Goal: Task Accomplishment & Management: Use online tool/utility

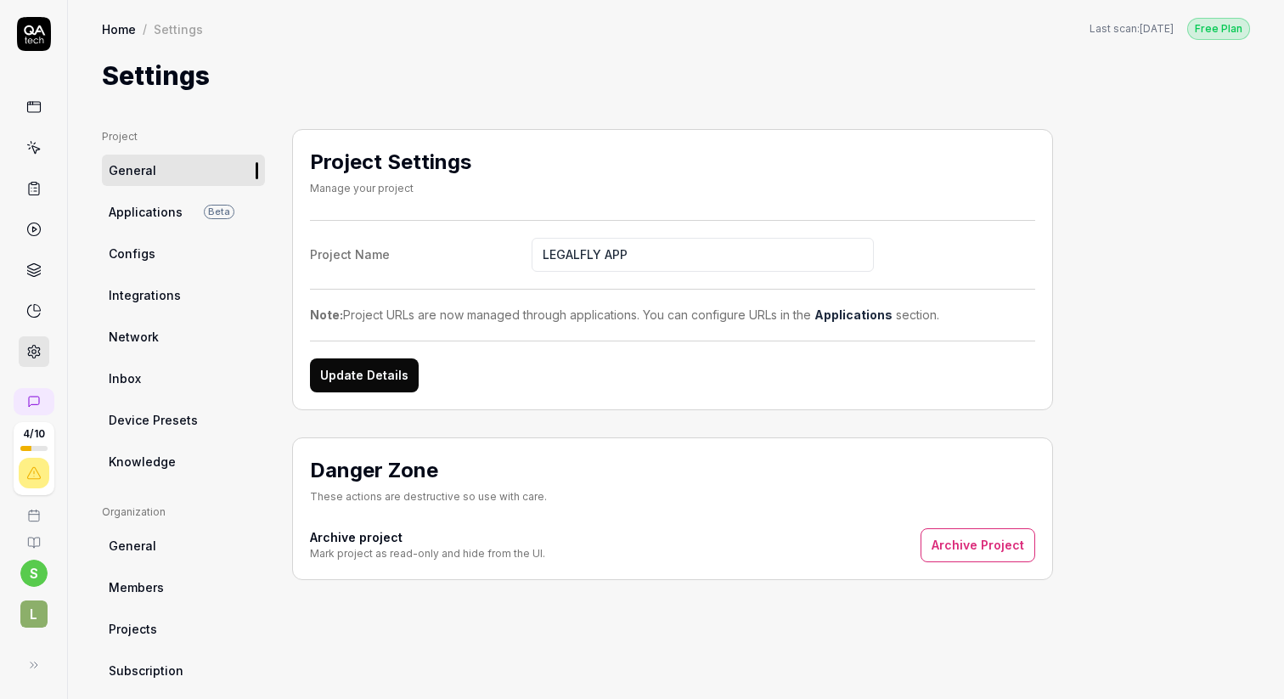
scroll to position [271, 0]
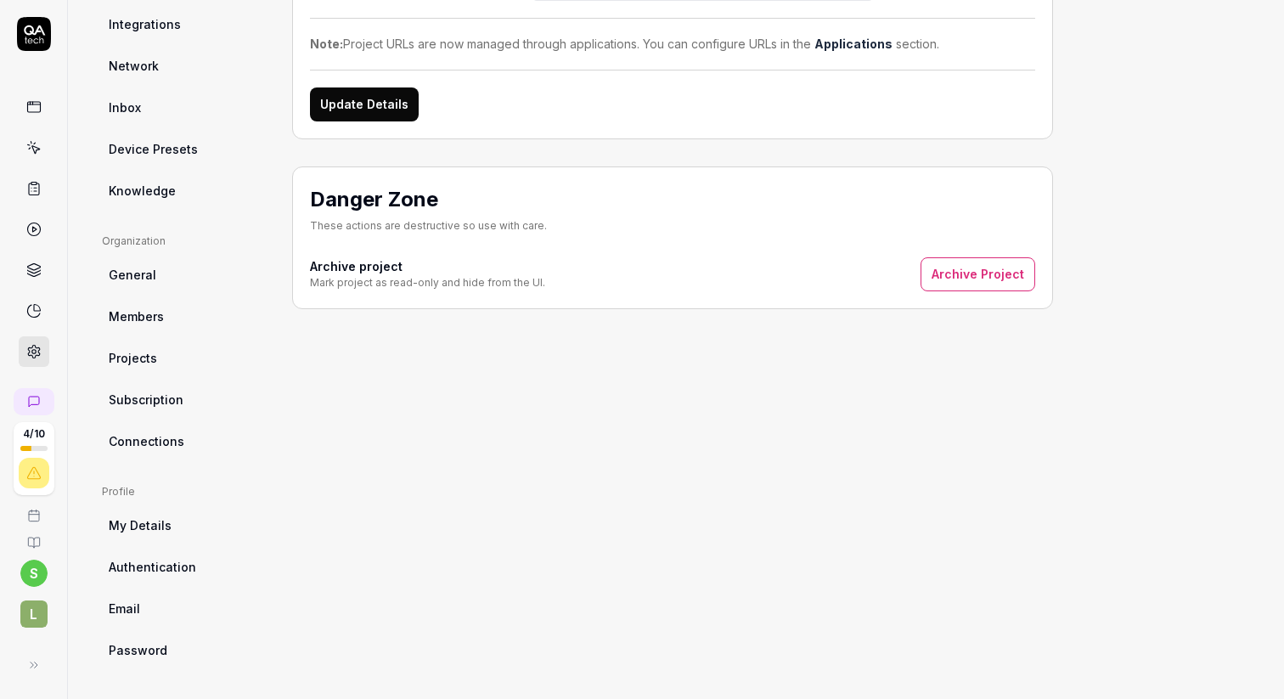
click at [29, 152] on icon at bounding box center [33, 147] width 15 height 15
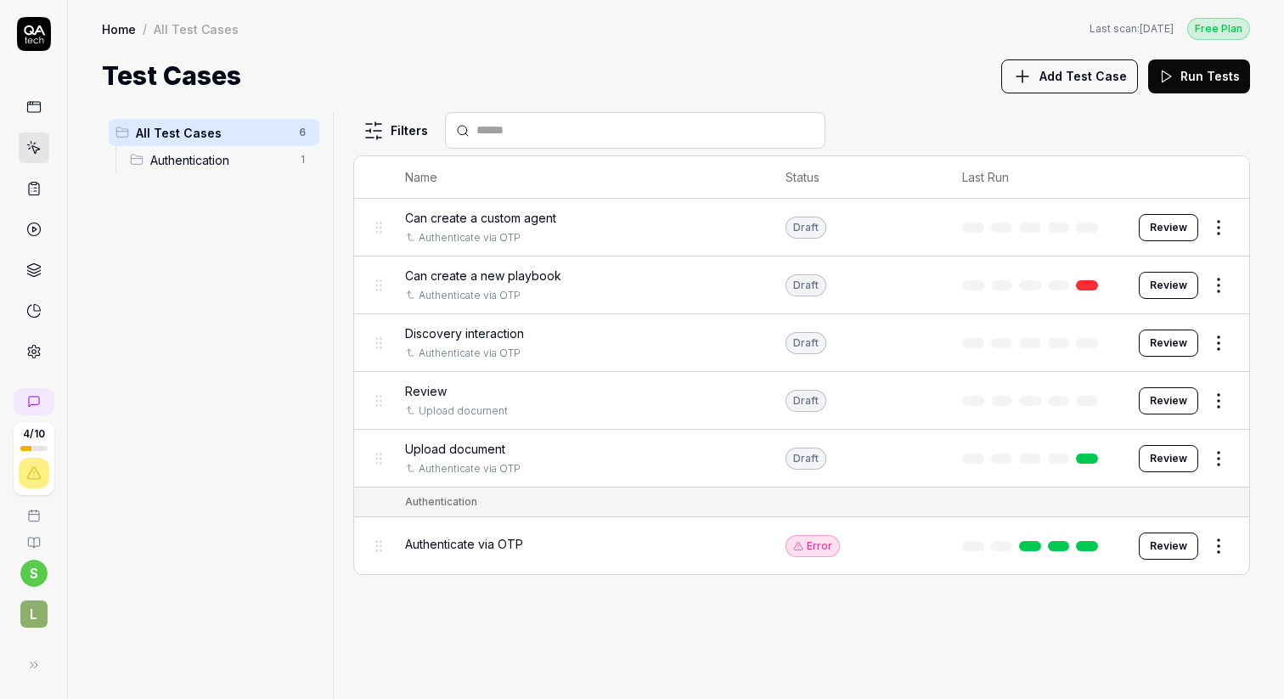
click at [1068, 75] on span "Add Test Case" at bounding box center [1083, 76] width 87 height 18
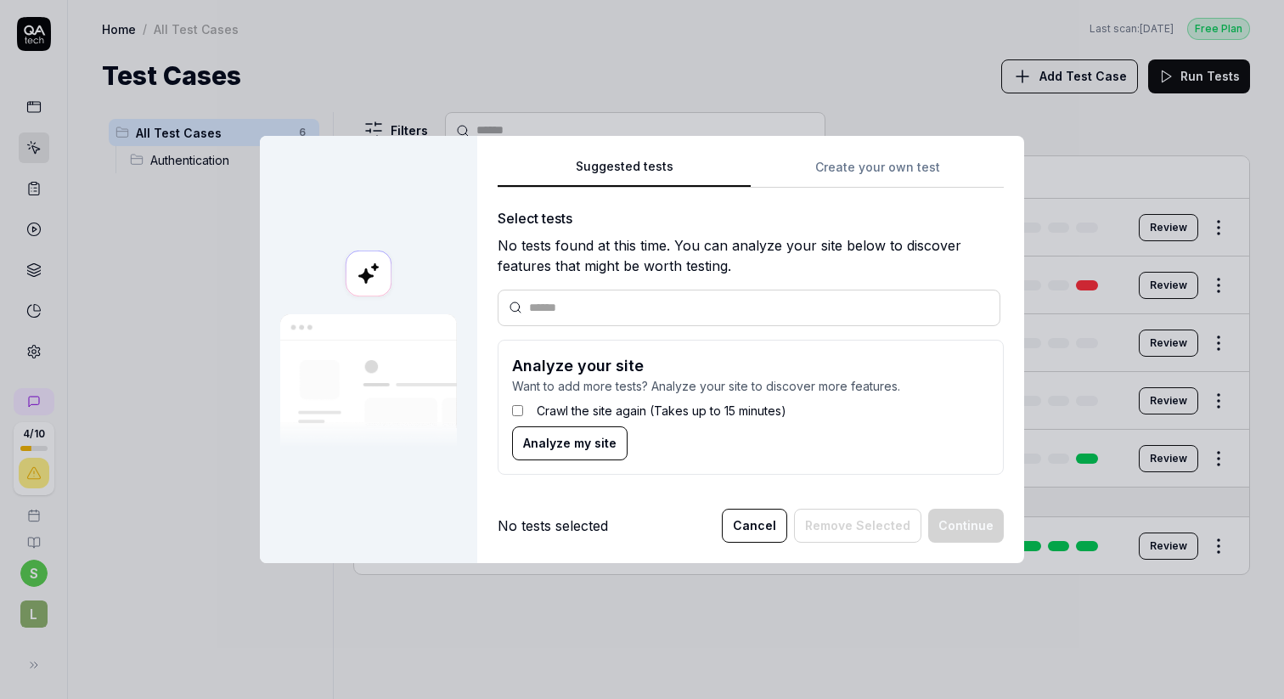
click at [868, 175] on div "Suggested tests Create your own test Select tests No tests found at this time. …" at bounding box center [751, 322] width 506 height 332
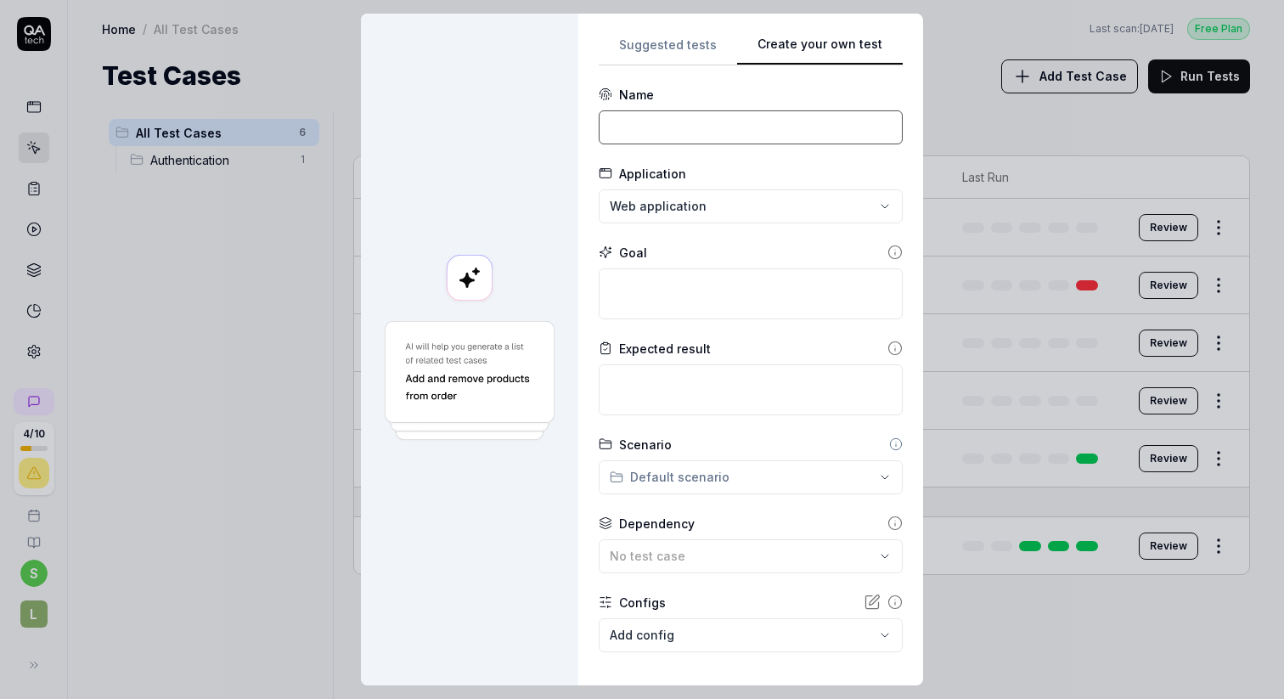
click at [670, 129] on input at bounding box center [751, 127] width 304 height 34
type input "P"
type input "j"
type input "Discovery Jurisdiction Persistence"
click at [561, 254] on div at bounding box center [469, 350] width 217 height 672
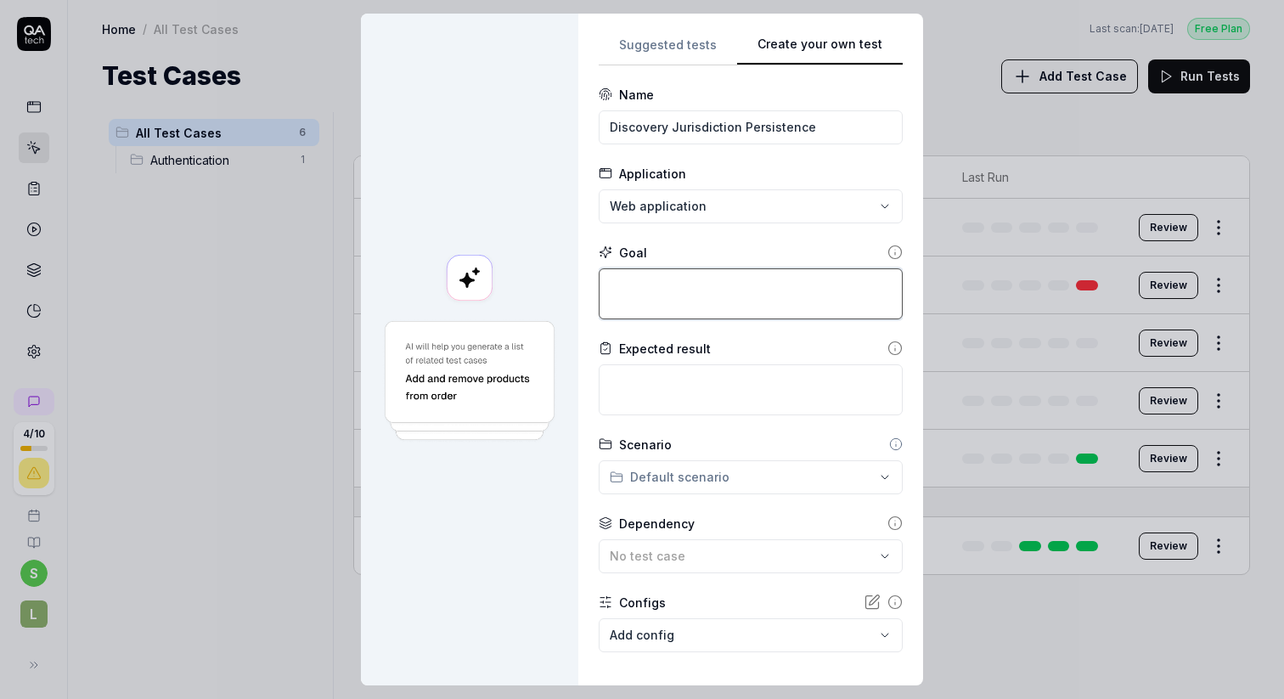
click at [655, 299] on textarea at bounding box center [751, 293] width 304 height 51
type textarea "*"
type textarea "G"
type textarea "*"
type textarea "Go"
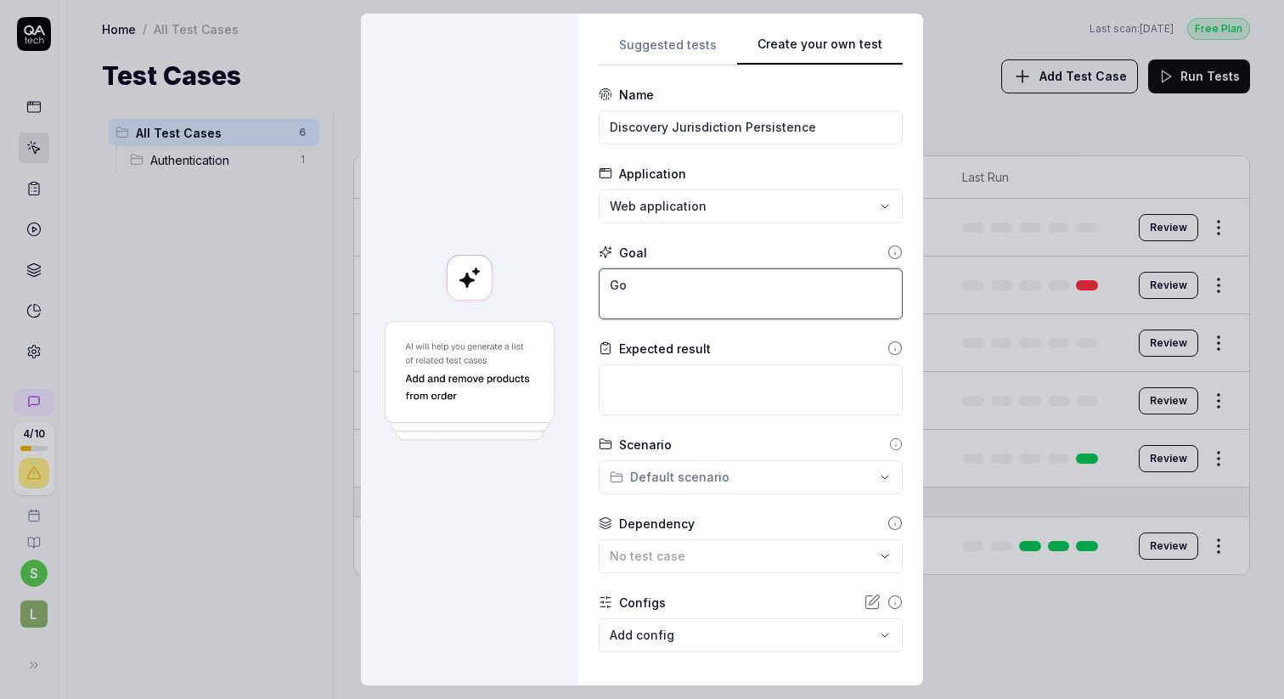
type textarea "*"
type textarea "Go"
type textarea "*"
type textarea "Go t"
type textarea "*"
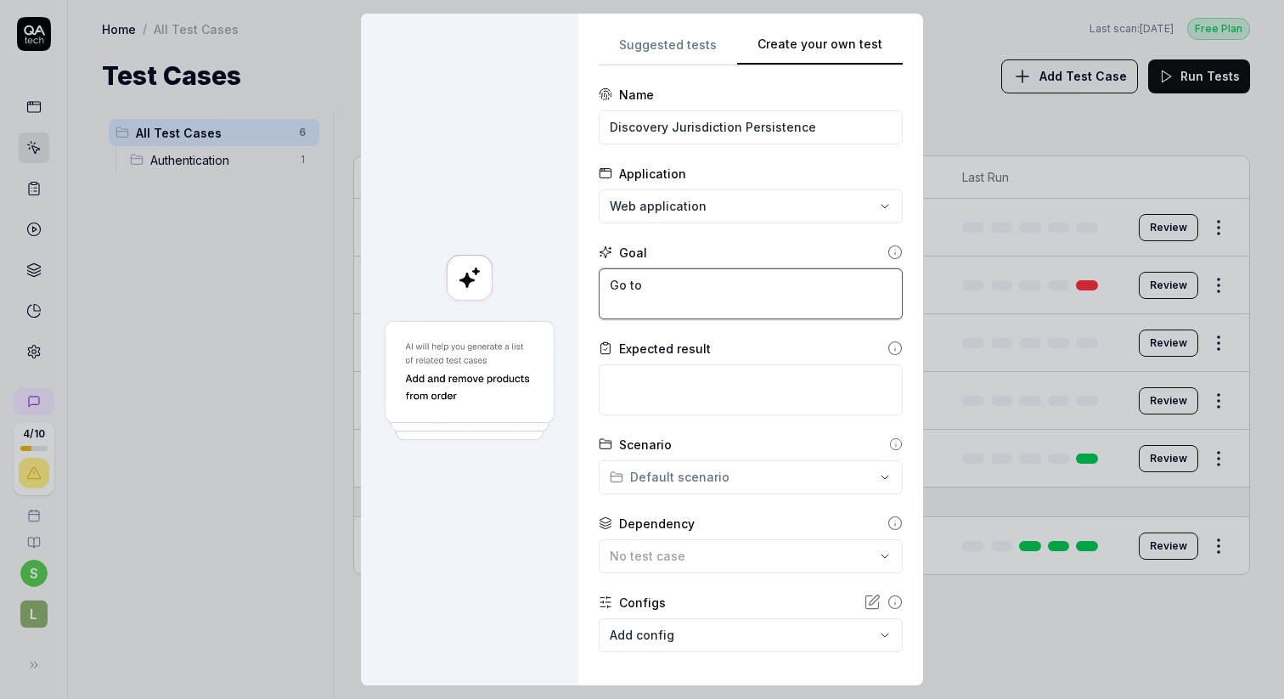
type textarea "Go to"
type textarea "*"
type textarea "Go to u"
type textarea "*"
type textarea "Go to [GEOGRAPHIC_DATA]"
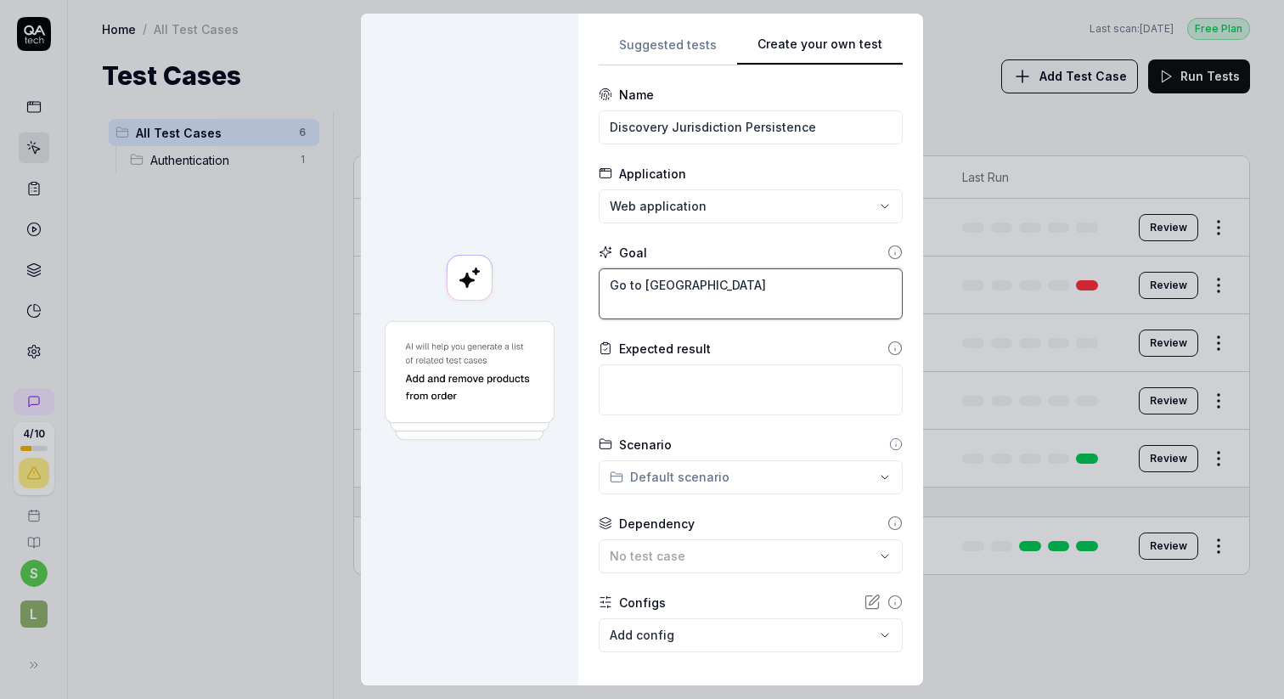
type textarea "*"
type textarea "Go to user"
type textarea "*"
type textarea "Go to user"
type textarea "*"
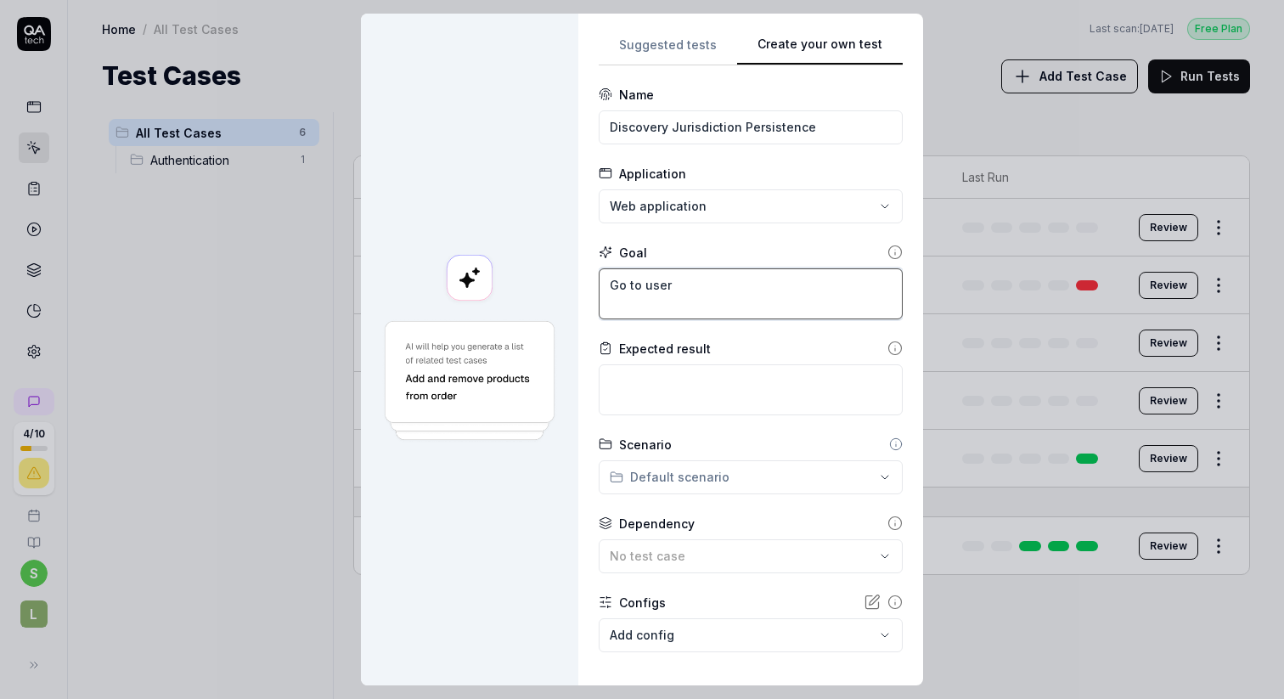
type textarea "Go to user s"
type textarea "*"
type textarea "Go to user se"
type textarea "*"
type textarea "Go to user set"
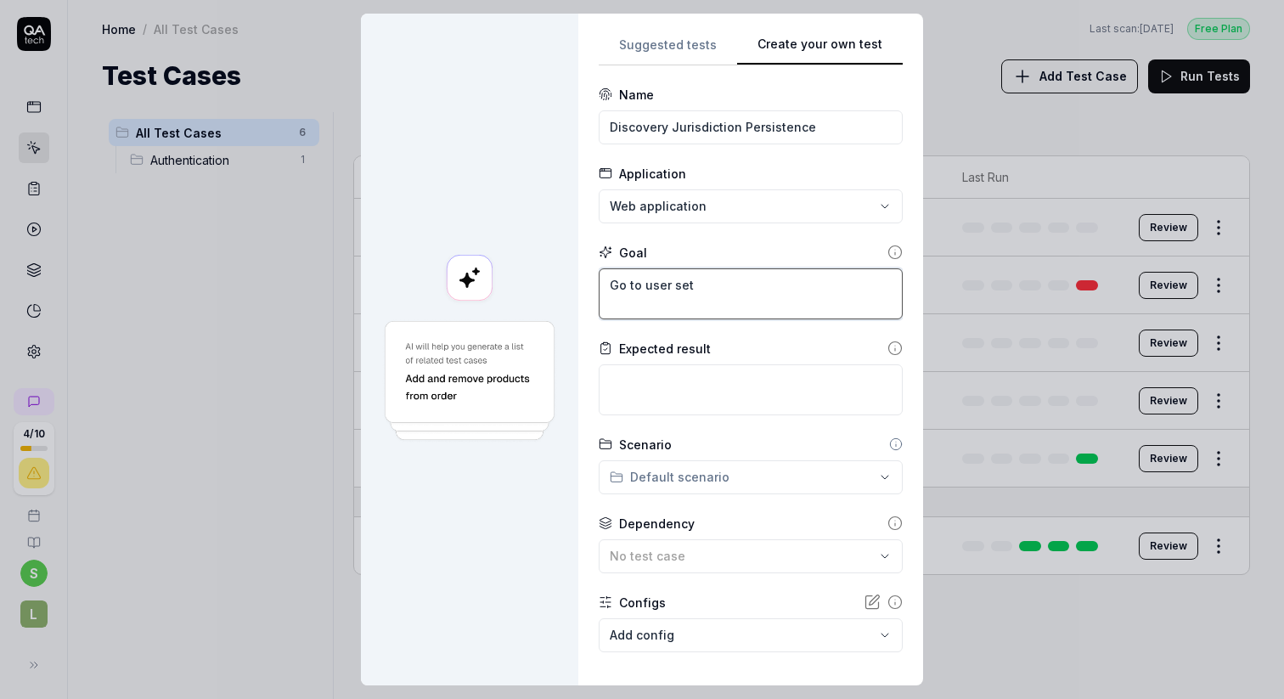
type textarea "*"
type textarea "Go to user sett"
type textarea "*"
type textarea "Go to user setti"
type textarea "*"
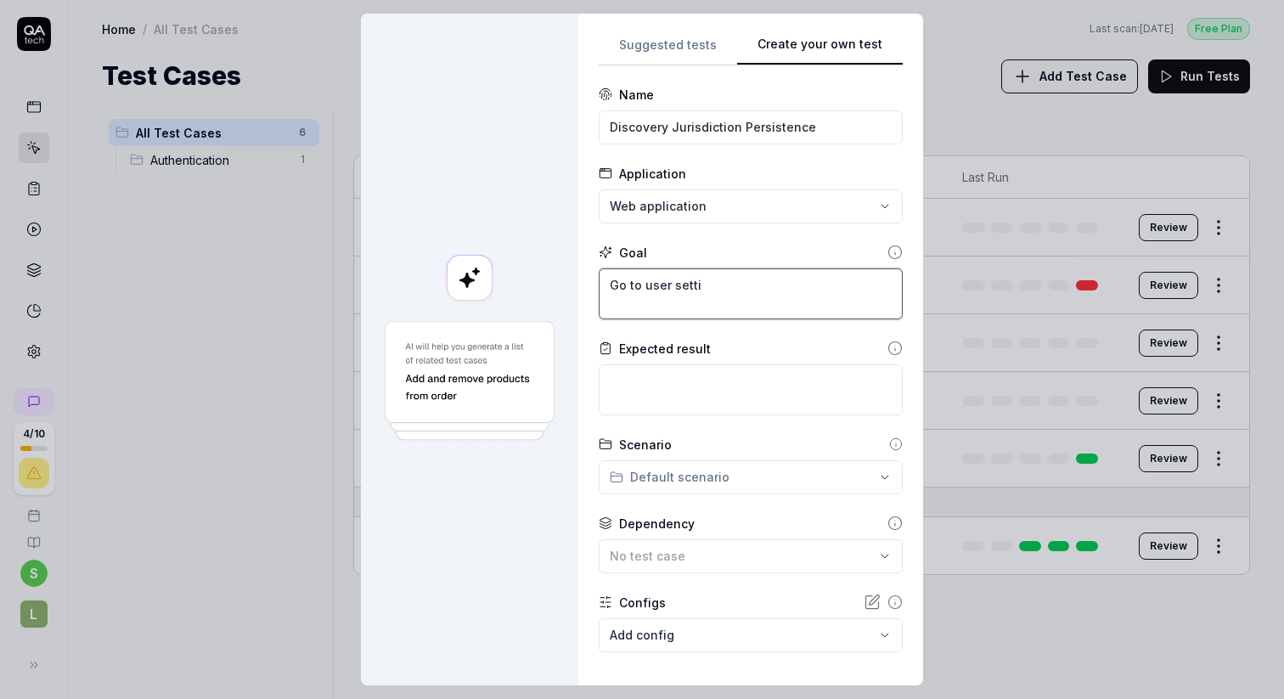
type textarea "Go to user settin"
type textarea "*"
type textarea "Go to user setting"
type textarea "*"
type textarea "Go to user settings"
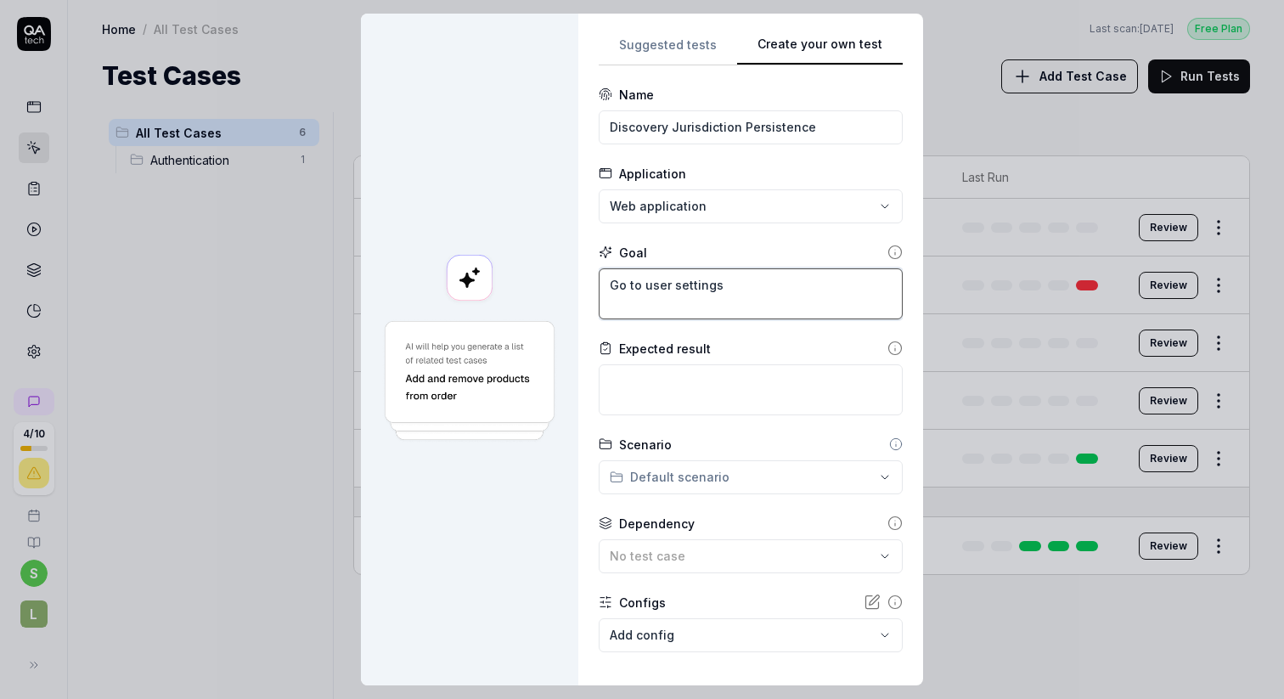
type textarea "*"
type textarea "Go to user settings"
type textarea "*"
type textarea "Go to user settings a"
type textarea "*"
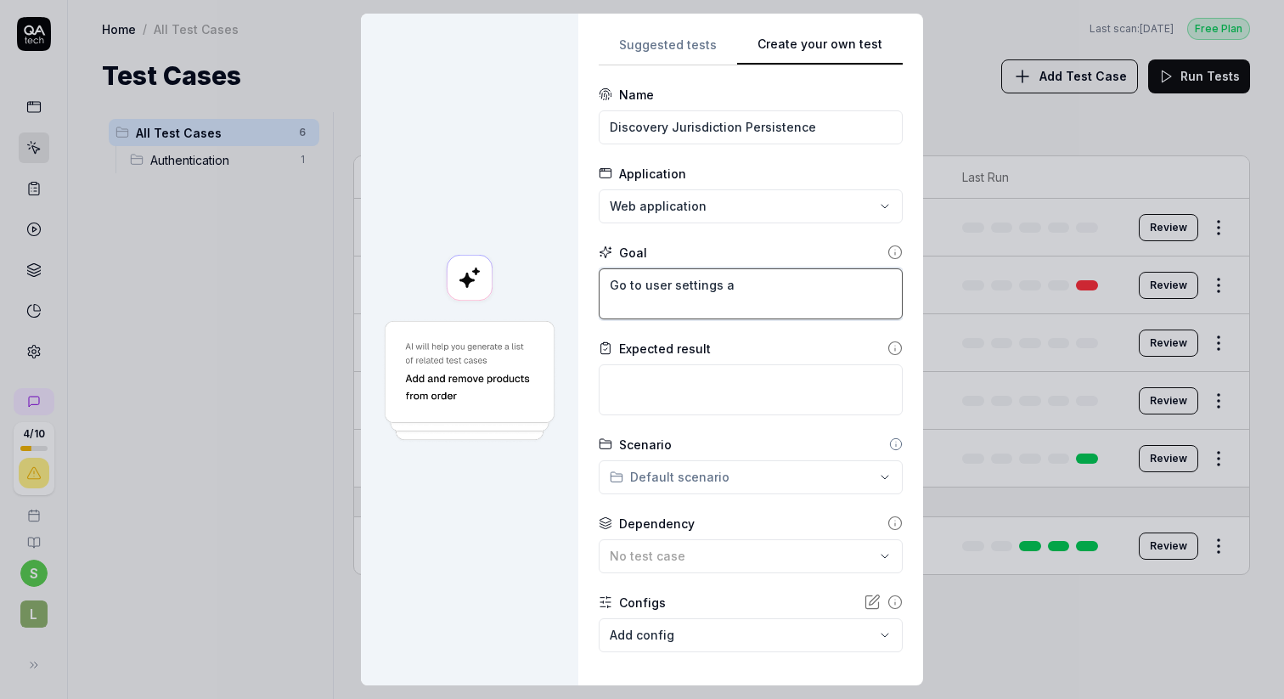
type textarea "Go to user settings an"
type textarea "*"
type textarea "Go to user settings and"
type textarea "*"
type textarea "Go to user settings and"
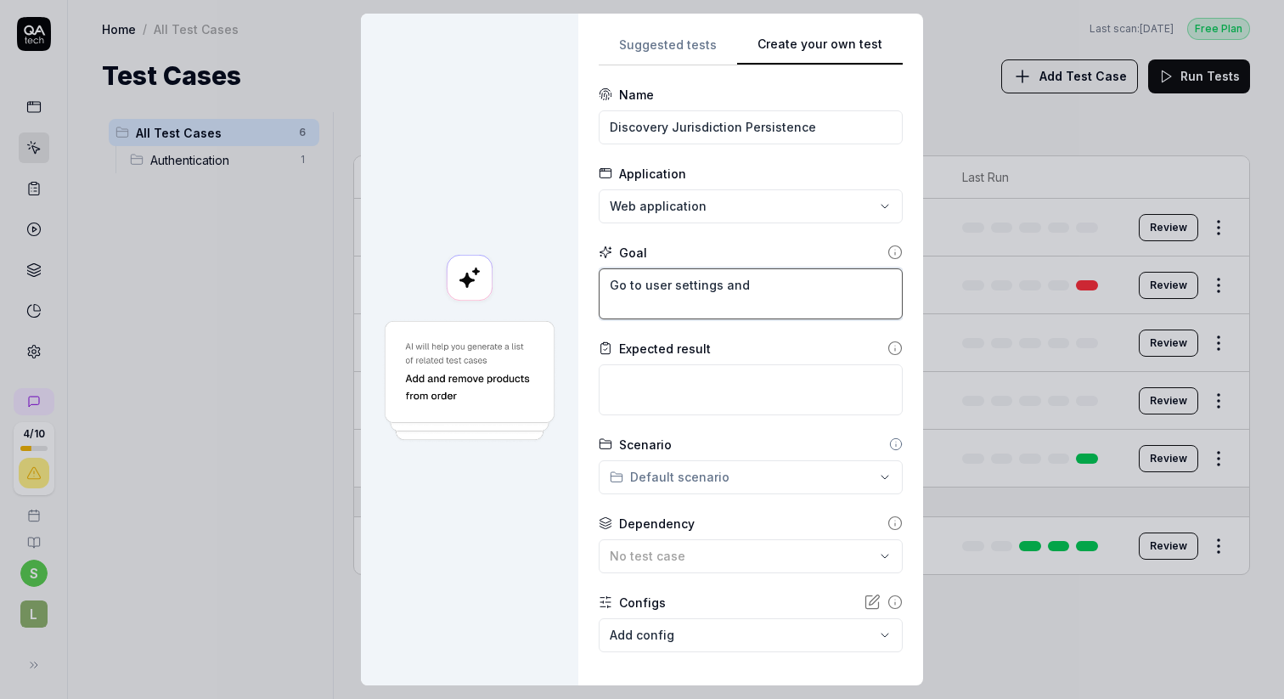
type textarea "*"
type textarea "Go to user settings and p"
type textarea "*"
type textarea "Go to user settings and pi"
type textarea "*"
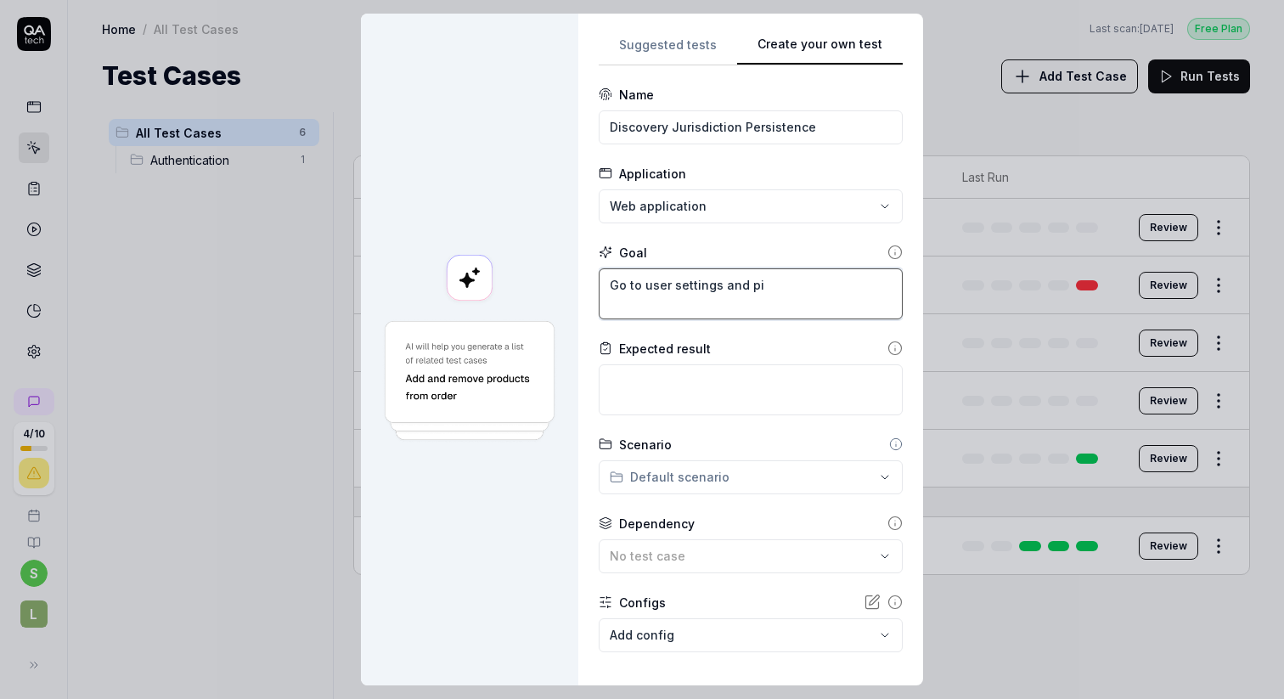
type textarea "Go to user settings and pic"
type textarea "*"
type textarea "Go to user settings and pick"
type textarea "*"
type textarea "Go to user settings and pick"
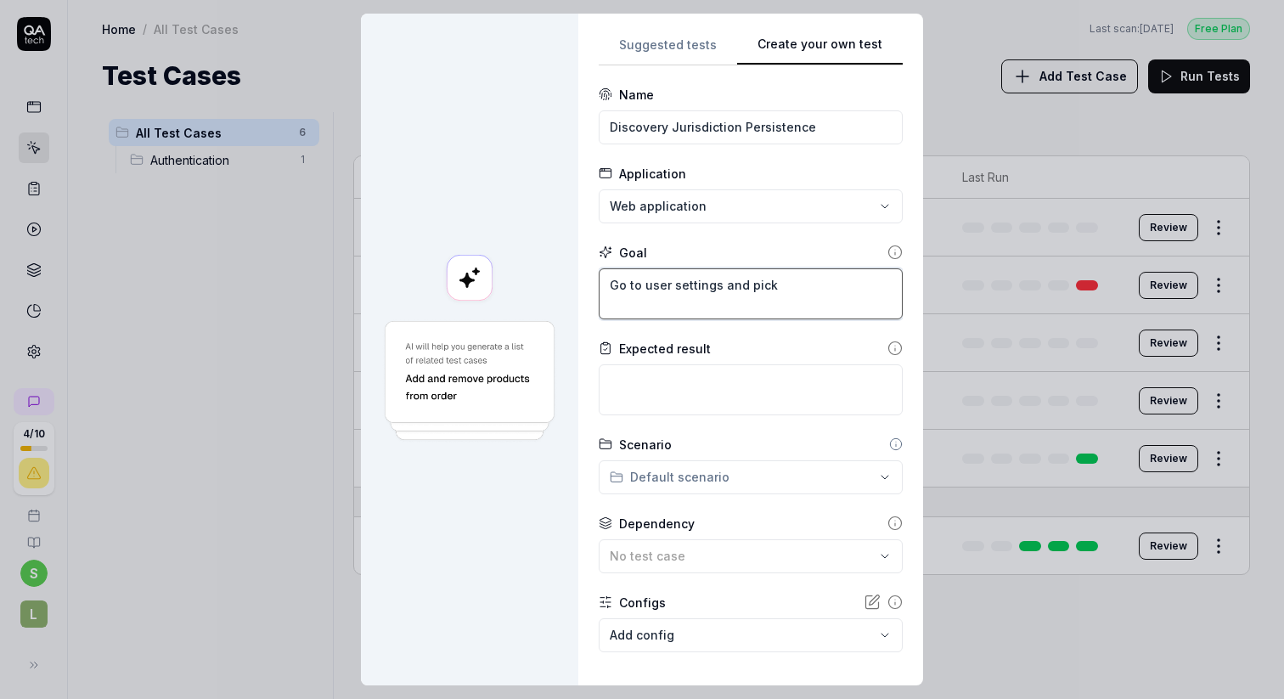
type textarea "*"
type textarea "Go to user settings and pick a"
type textarea "*"
type textarea "Go to user settings and pick a"
type textarea "*"
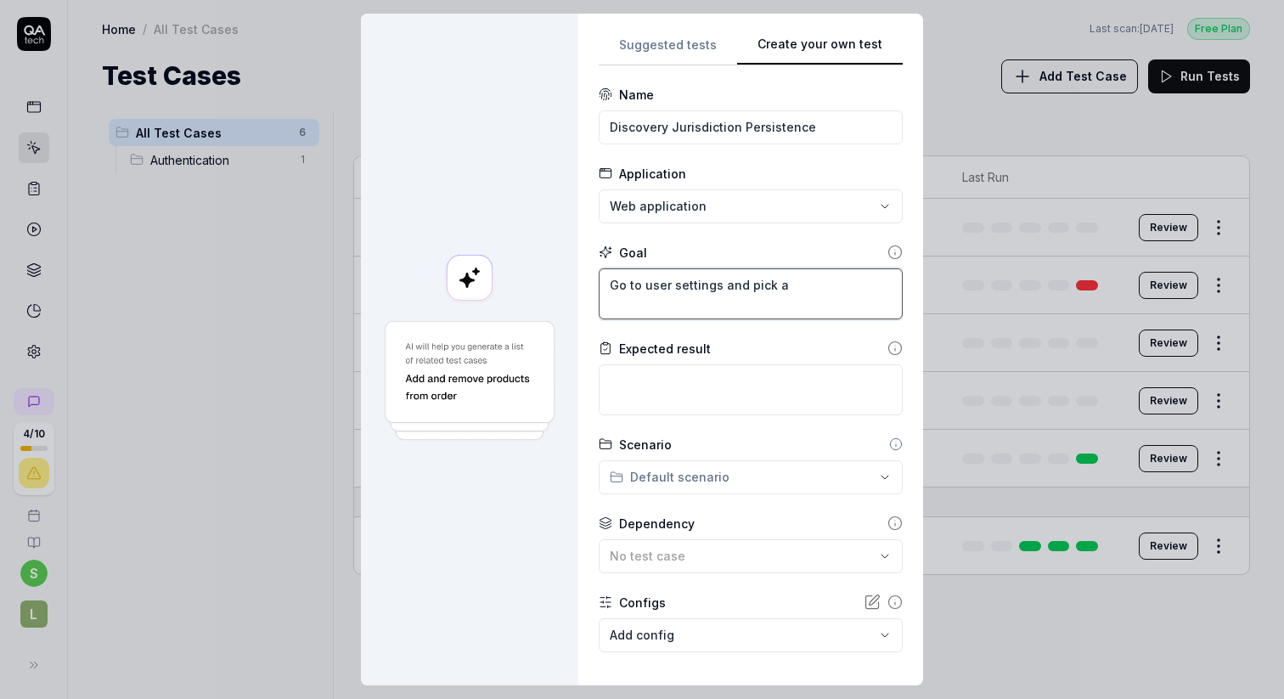
type textarea "Go to user settings and pick a r"
type textarea "*"
type textarea "Go to user settings and pick a ra"
type textarea "*"
type textarea "Go to user settings and pick a ran"
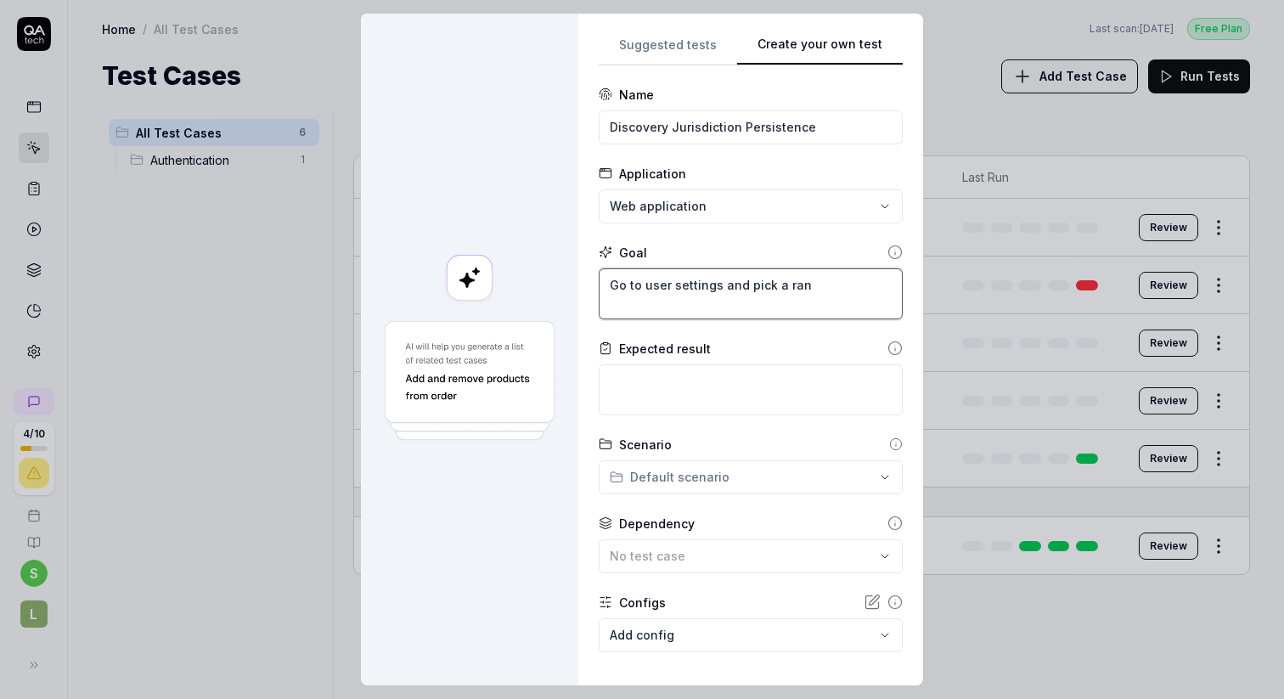
type textarea "*"
type textarea "Go to user settings and pick a rand"
type textarea "*"
type textarea "Go to user settings and pick a [PERSON_NAME]"
type textarea "*"
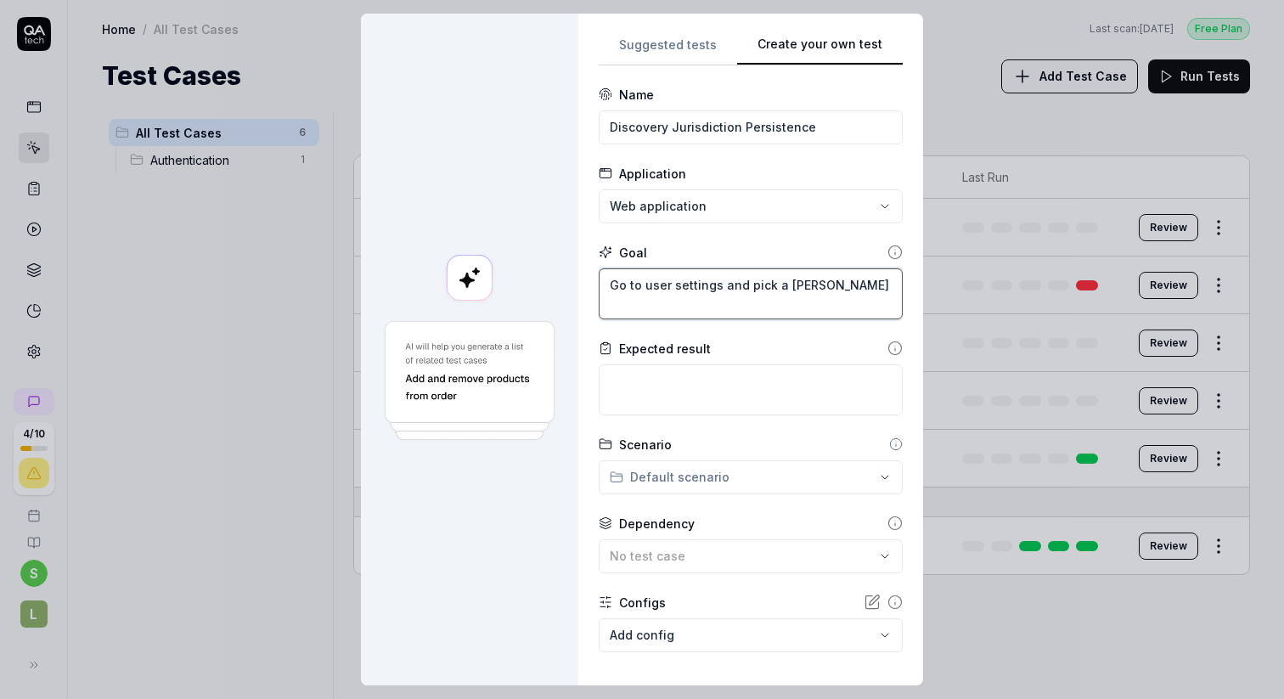
type textarea "Go to user settings and pick a random"
type textarea "*"
type textarea "Go to user settings and pick a random"
type textarea "*"
type textarea "Go to user settings and pick a random j"
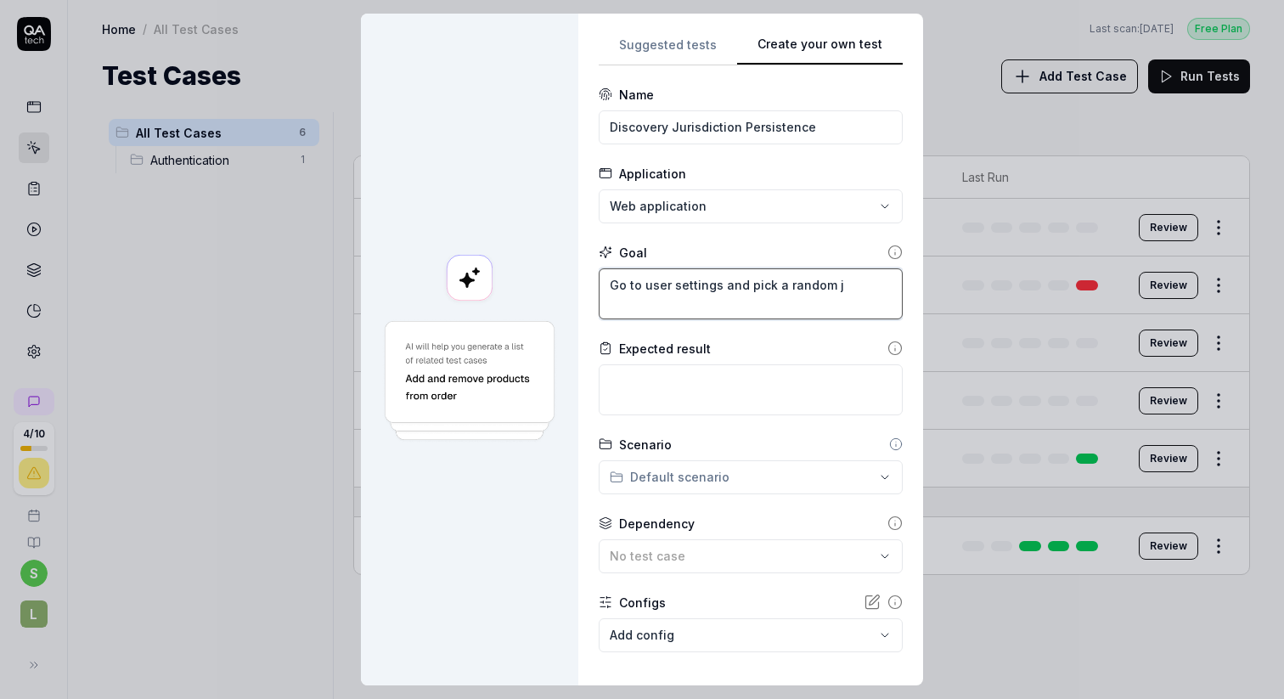
type textarea "*"
type textarea "Go to user settings and pick a random ju"
type textarea "*"
type textarea "Go to user settings and pick a random jur"
type textarea "*"
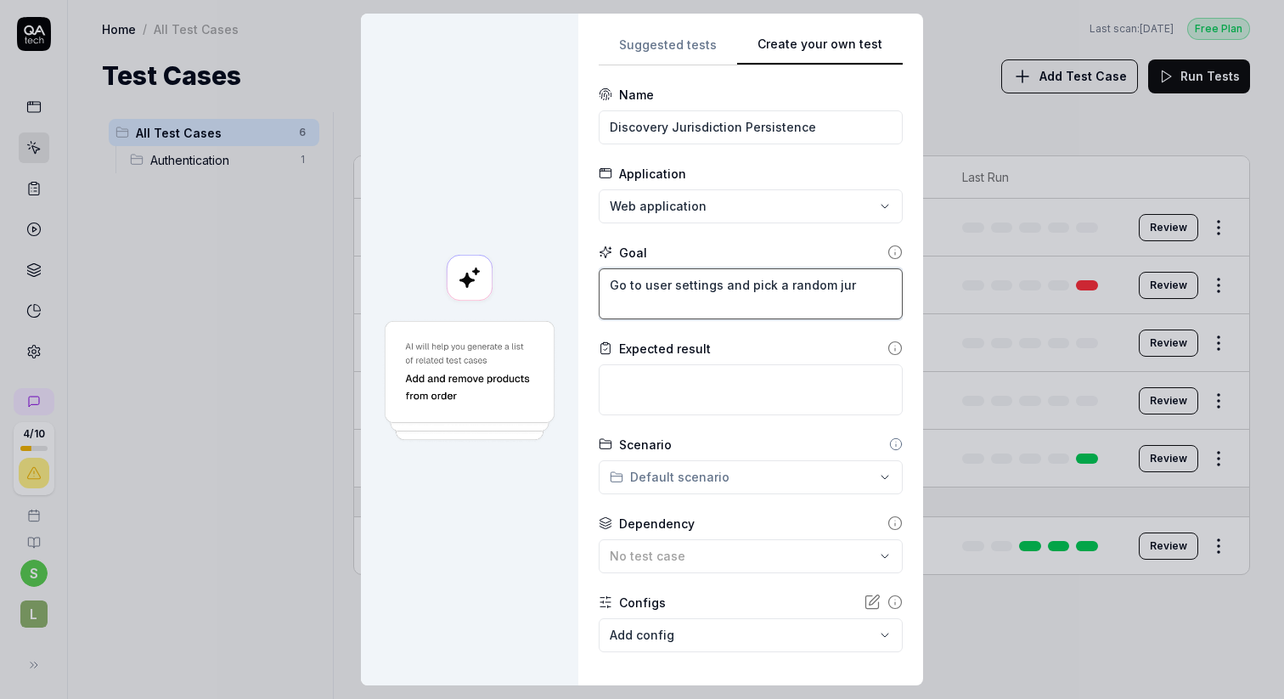
type textarea "Go to user settings and pick a random juri"
type textarea "*"
type textarea "Go to user settings and pick a random juris"
type textarea "*"
type textarea "Go to user settings and sa random juris"
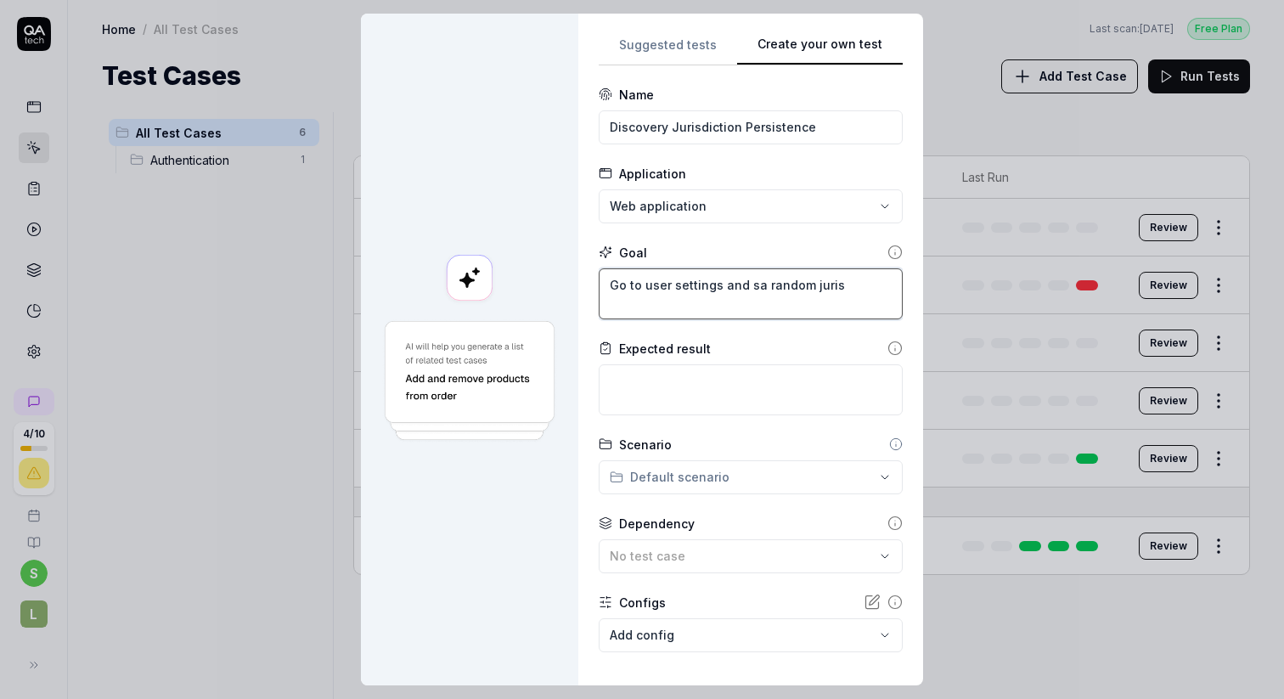
type textarea "*"
type textarea "Go to user settings and sea random juris"
type textarea "*"
type textarea "Go to user settings and seta random juris"
type textarea "*"
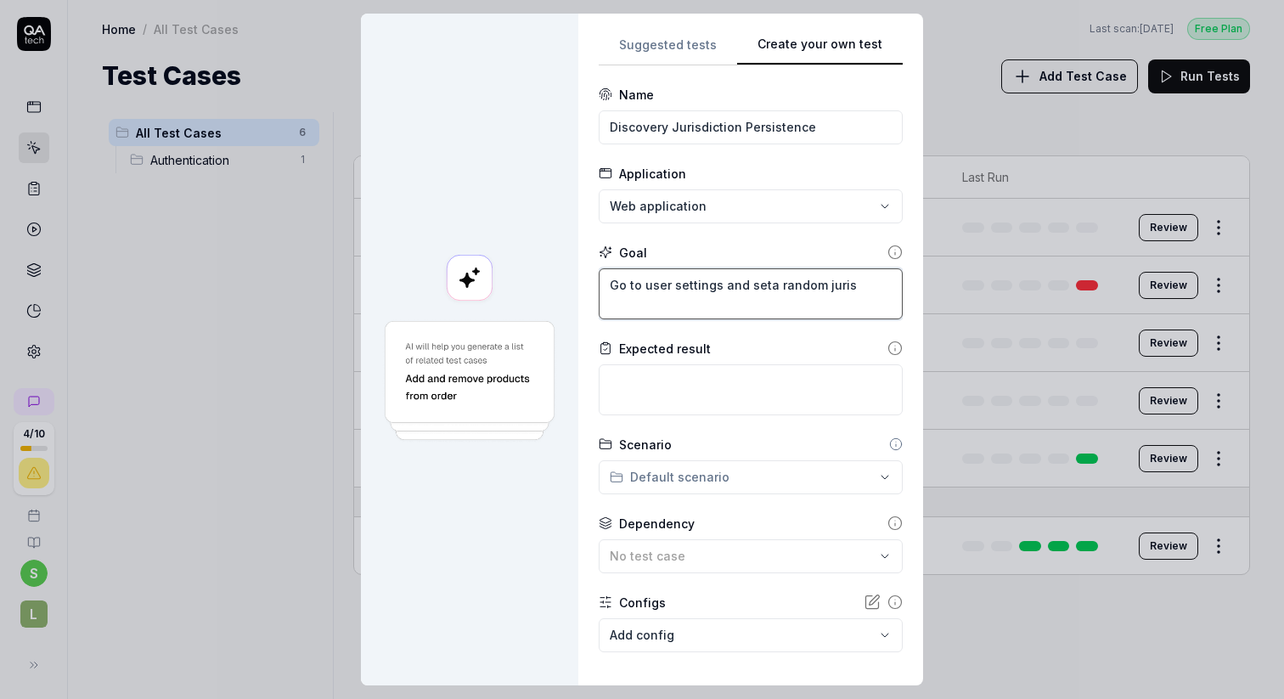
type textarea "Go to user settings and set a random juris"
type textarea "*"
type textarea "Go to user settings and set a random jurisd"
type textarea "*"
type textarea "Go to user settings and set a random jurisdi"
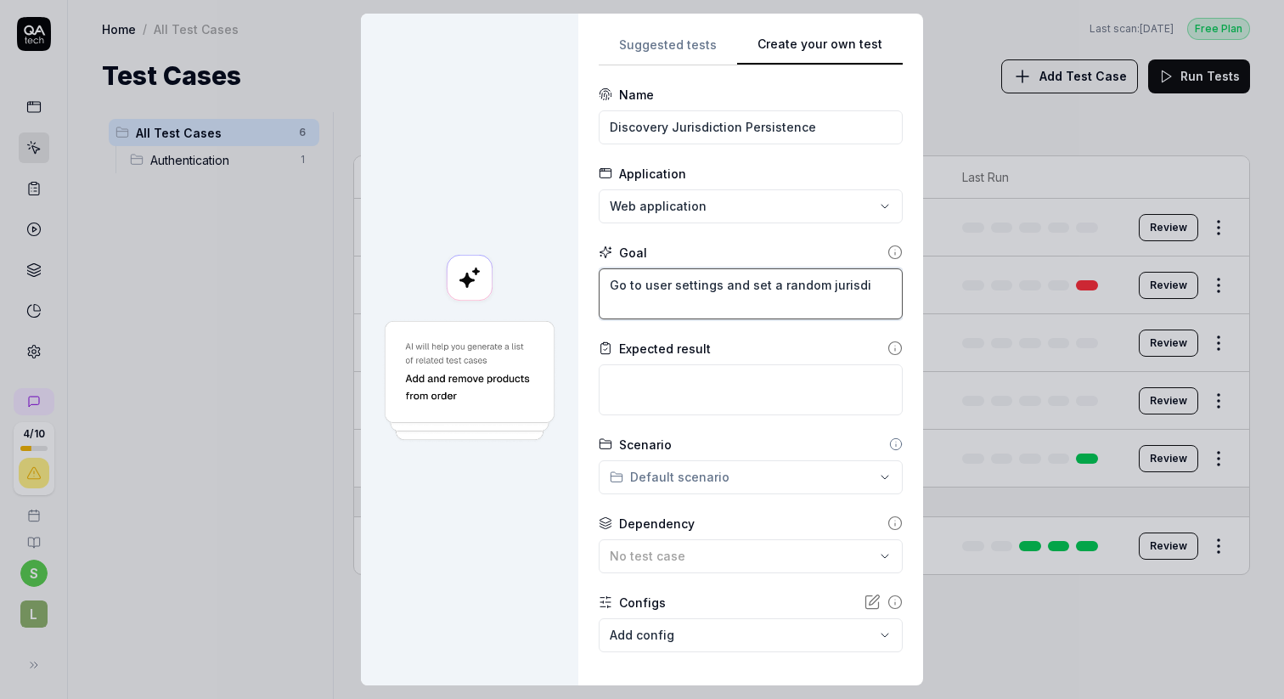
type textarea "*"
type textarea "Go to user settings and set a random jurisdic"
type textarea "*"
type textarea "Go to user settings and set a random jurisdict"
type textarea "*"
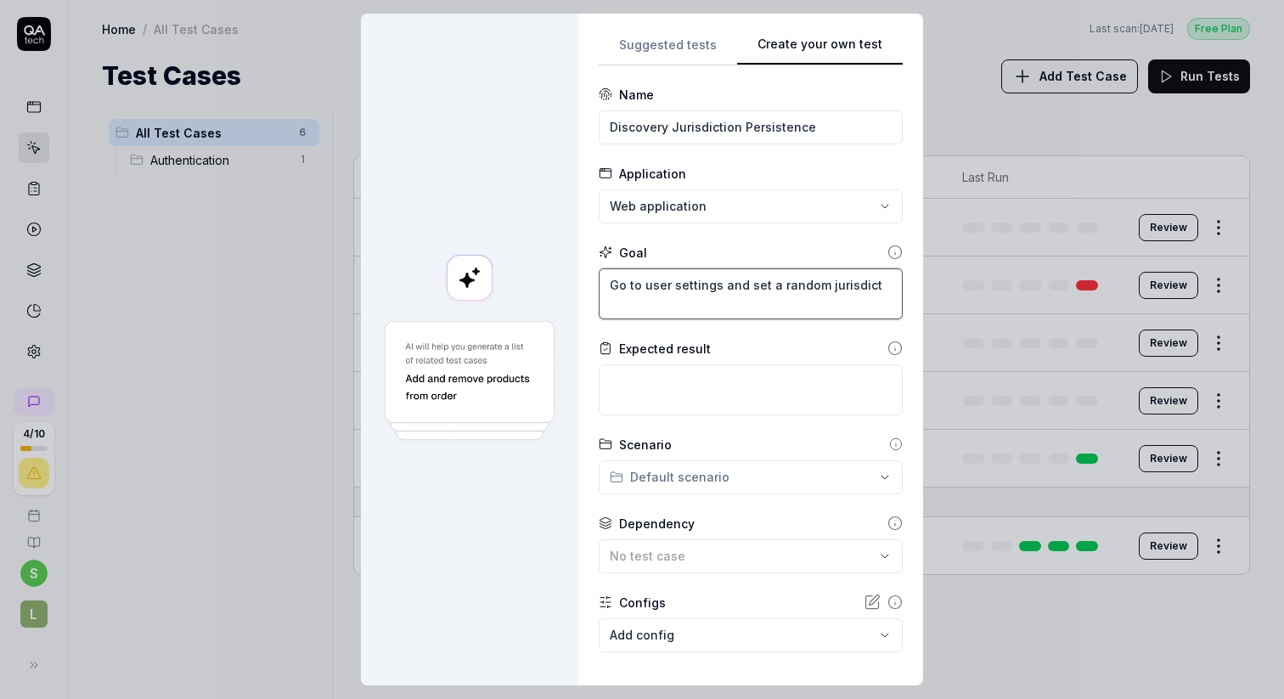
type textarea "Go to user settings and set a random jurisdicti"
type textarea "*"
type textarea "Go to user settings and set a random jurisdictio"
type textarea "*"
type textarea "Go to user settings and set a random jurisdiction"
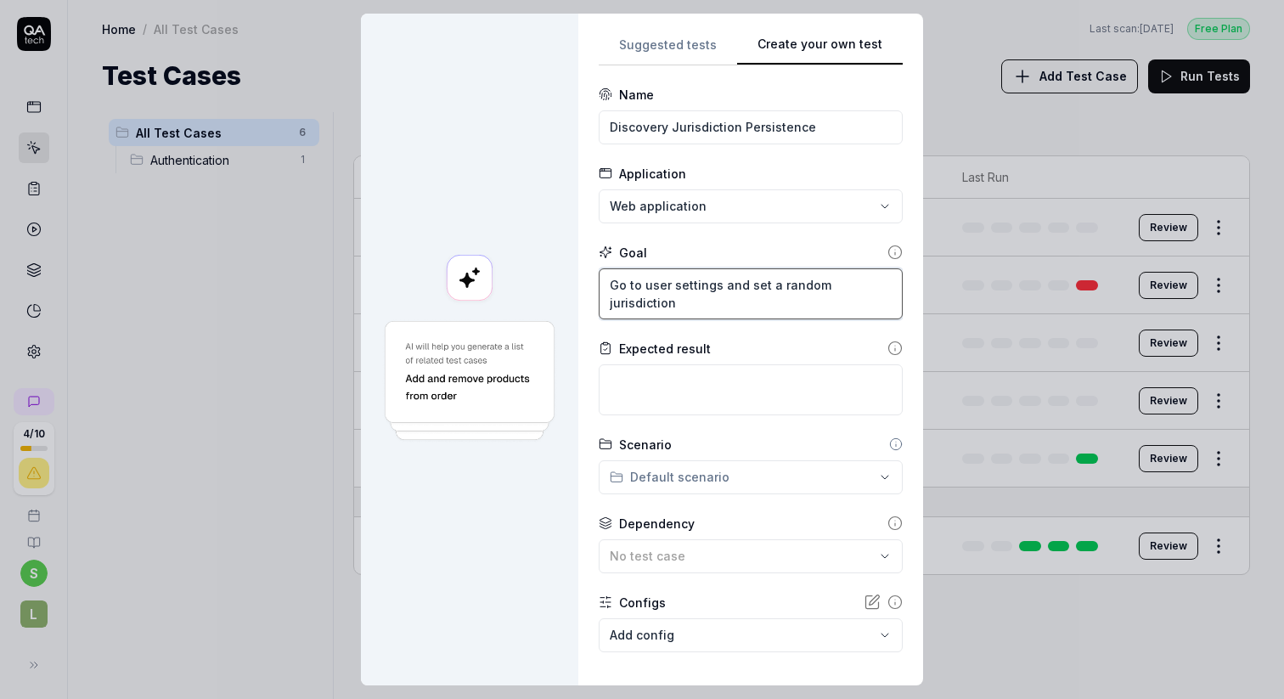
type textarea "*"
type textarea "Go to user settings and set a random jurisdiction."
type textarea "*"
type textarea "Go to user settings and set a random jurisdiction."
type textarea "*"
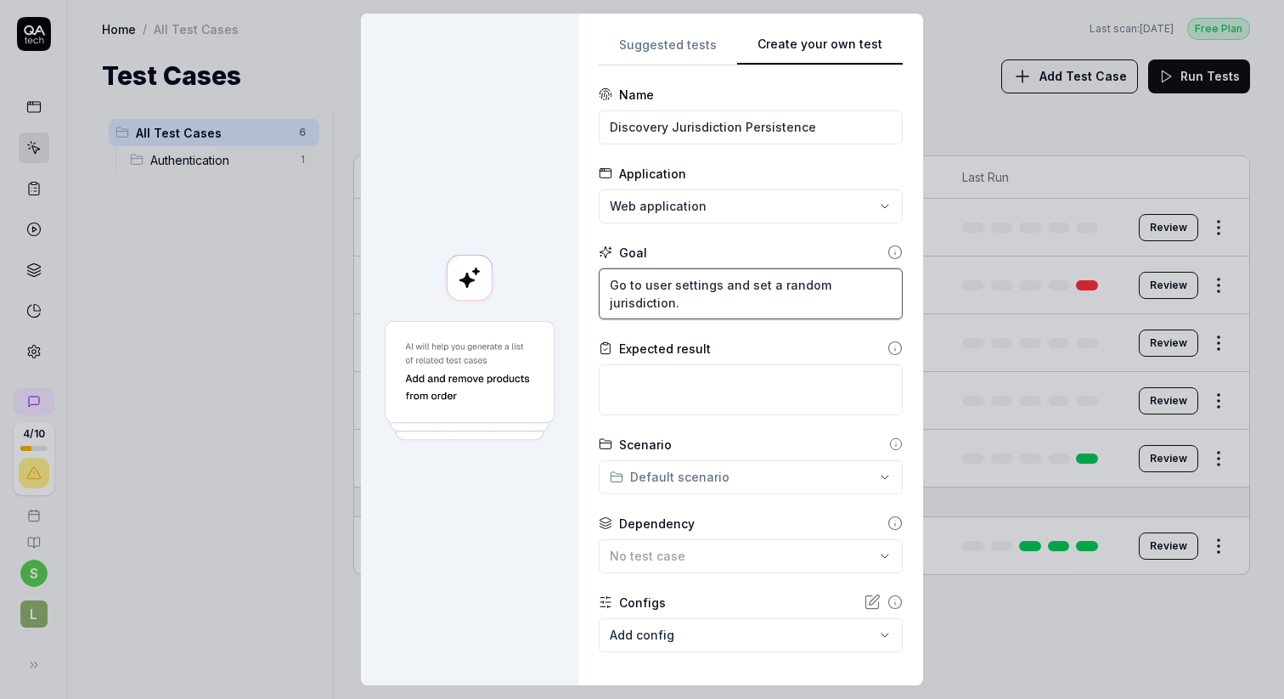
type textarea "Go to user settings and set a random jurisdiction. G"
type textarea "*"
type textarea "Go to user settings and set a random jurisdiction. Go"
type textarea "*"
type textarea "Go to user settings and set a random jurisdiction. Go"
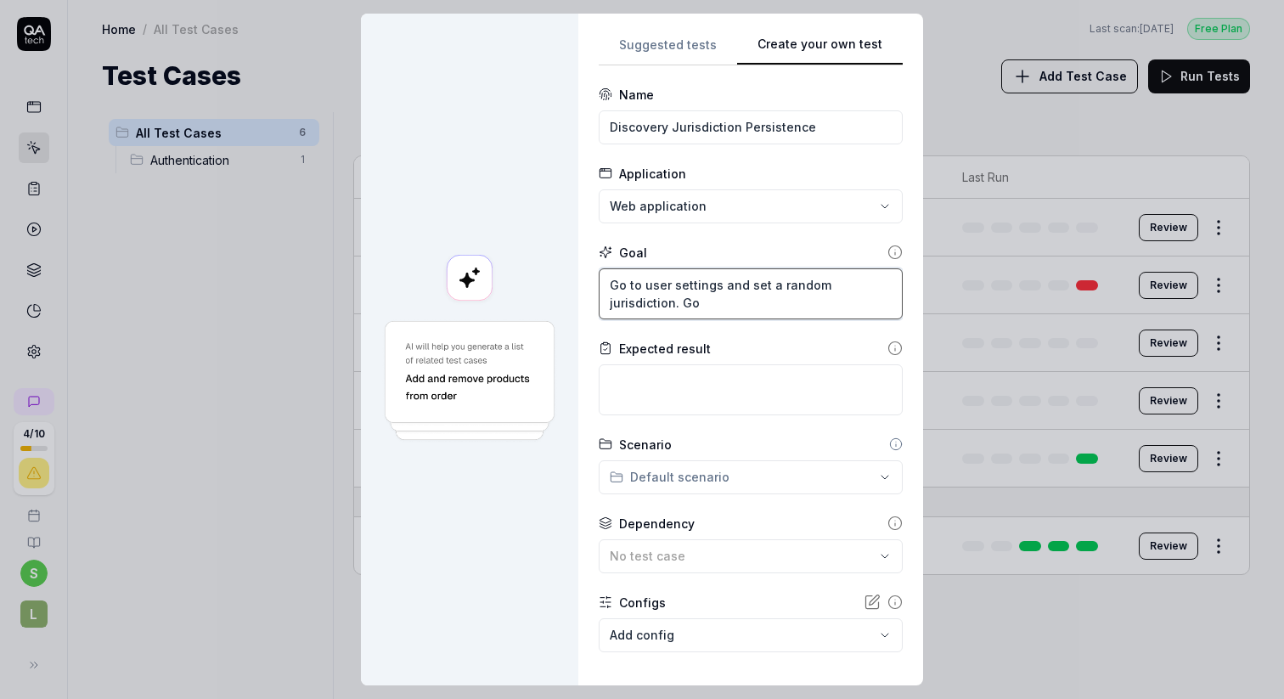
type textarea "*"
type textarea "Go to user settings and set a random jurisdiction. Go t"
type textarea "*"
type textarea "Go to user settings and set a random jurisdiction. Go to"
type textarea "*"
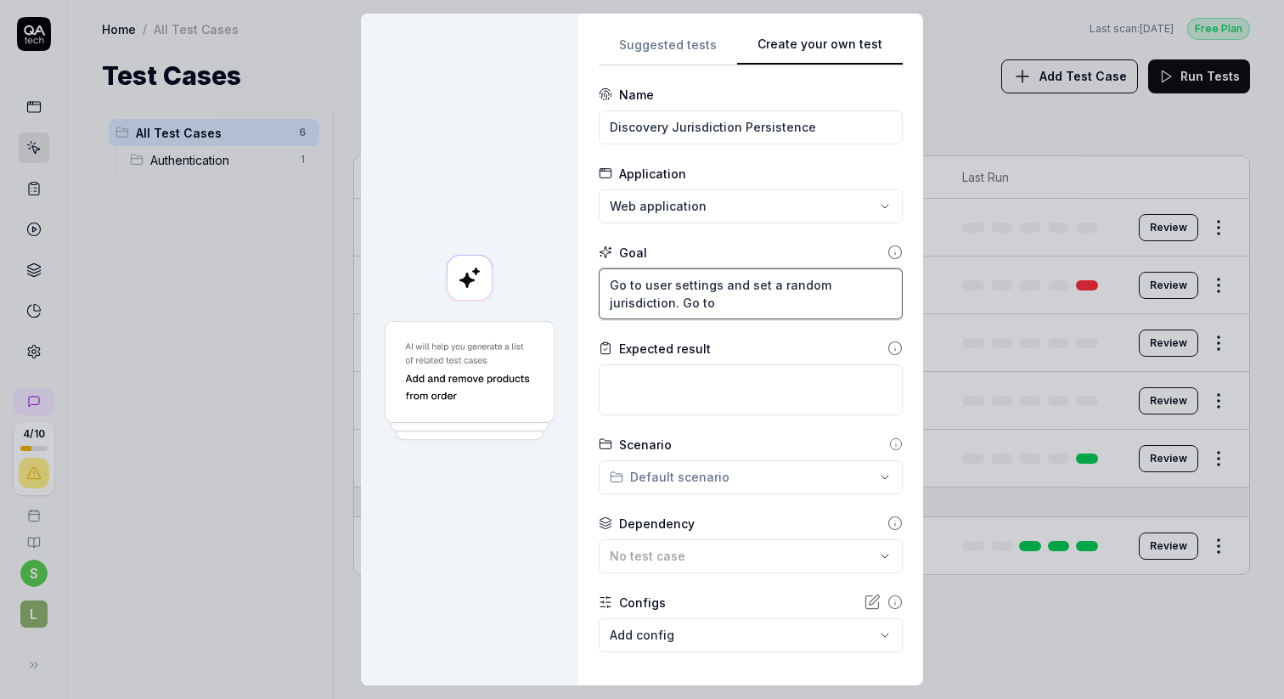
type textarea "Go to user settings and set a random jurisdiction. Go to"
type textarea "*"
type textarea "Go to user settings and set a random jurisdiction. Go to D"
type textarea "*"
type textarea "Go to user settings and set a random jurisdiction. Go to Di"
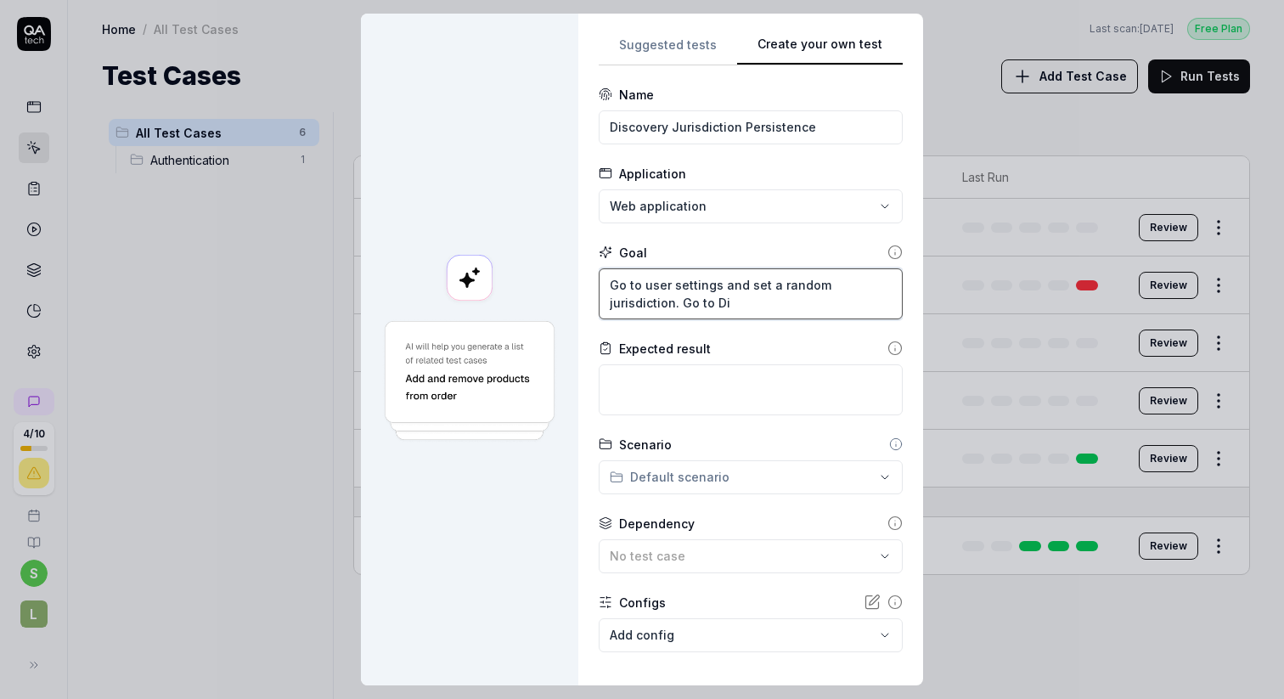
type textarea "*"
type textarea "Go to user settings and set a random jurisdiction. Go to Dic"
type textarea "*"
type textarea "Go to user settings and set a random jurisdiction. Go to Di"
type textarea "*"
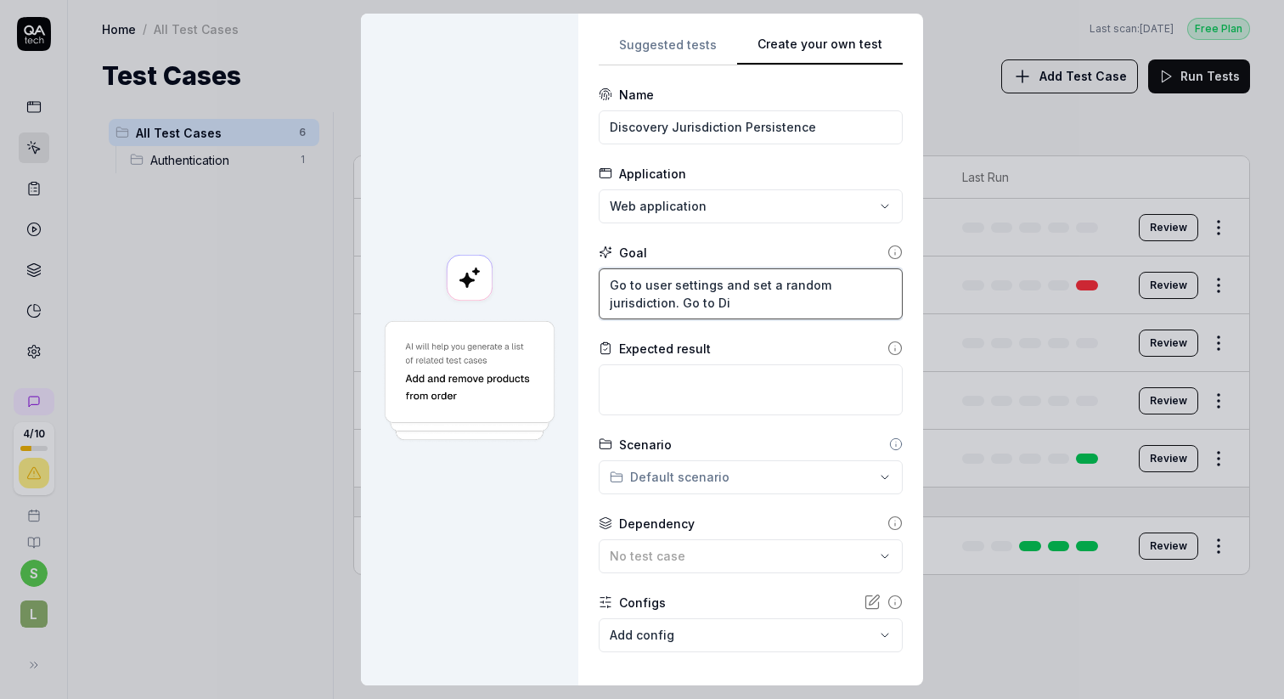
type textarea "Go to user settings and set a random jurisdiction. Go to Dis"
type textarea "*"
type textarea "Go to user settings and set a random jurisdiction. Go to Disc"
type textarea "*"
type textarea "Go to user settings and set a random jurisdiction. Go to Disco"
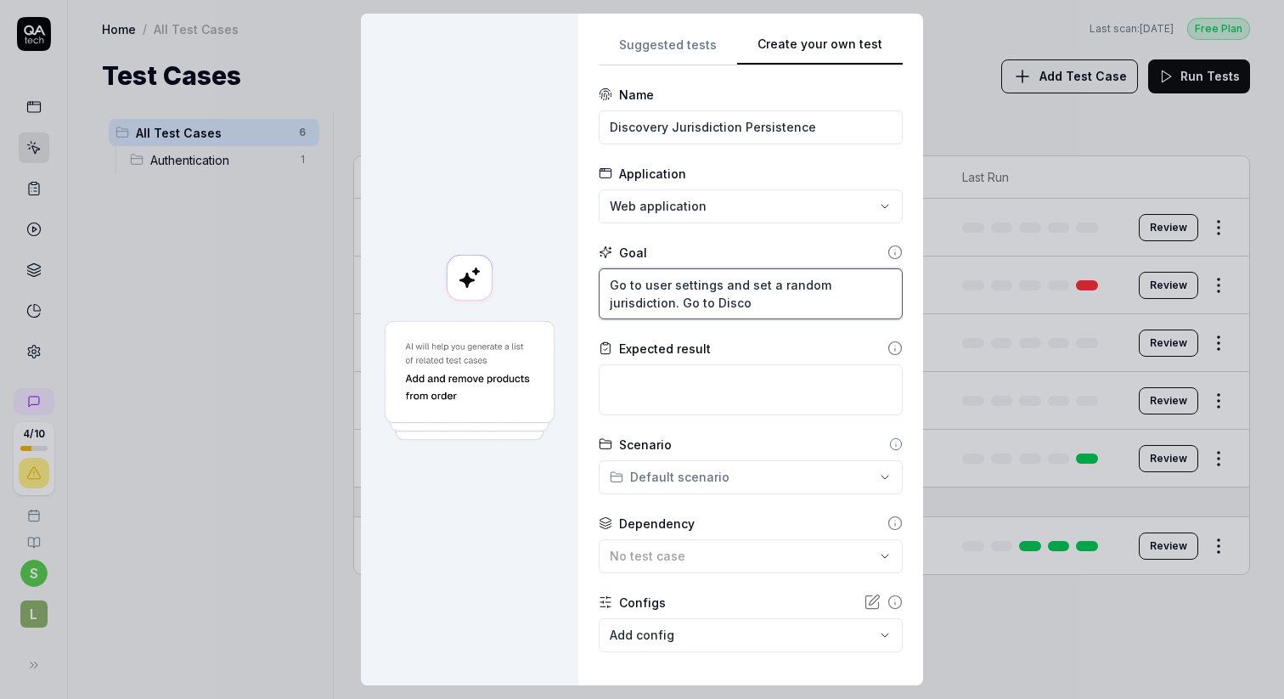
type textarea "*"
type textarea "Go to user settings and set a random jurisdiction. Go to Discov"
type textarea "*"
type textarea "Go to user settings and set a random jurisdiction. Go to Discove"
type textarea "*"
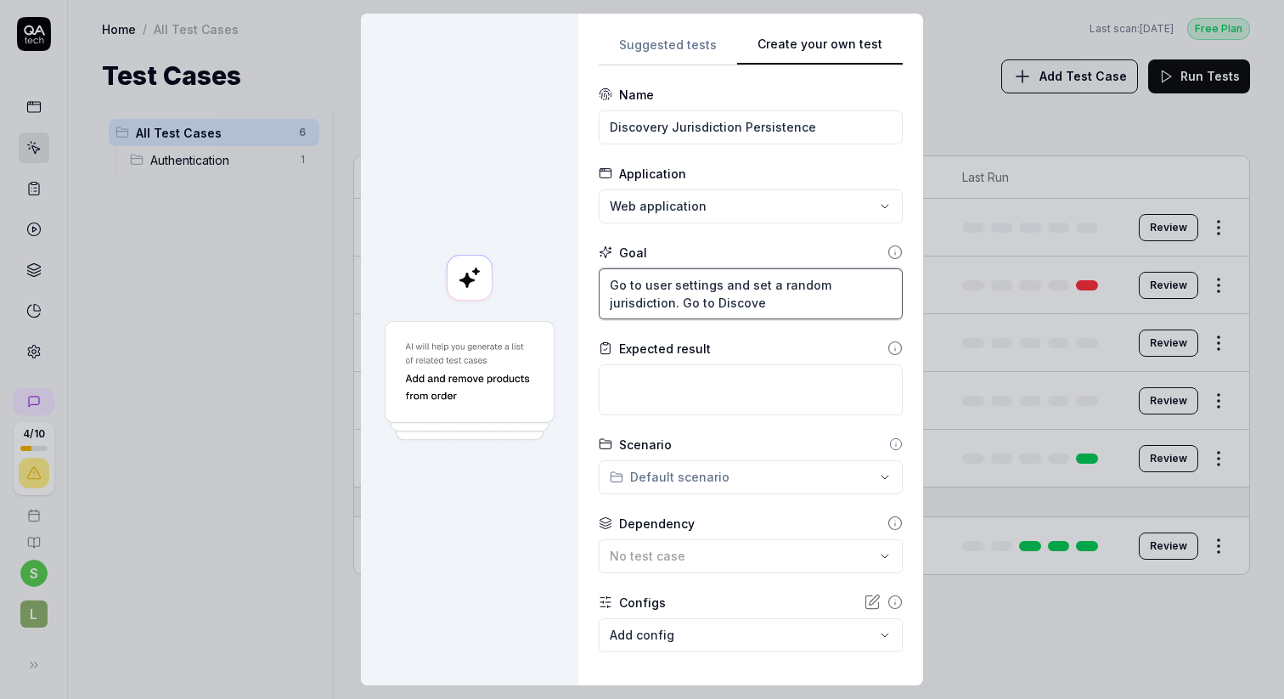
type textarea "Go to user settings and set a random jurisdiction. Go to Discover"
type textarea "*"
type textarea "Go to user settings and set a random jurisdiction. Go to Discovery"
type textarea "*"
type textarea "Go to user settings and set a random jurisdiction. Go to Discovery"
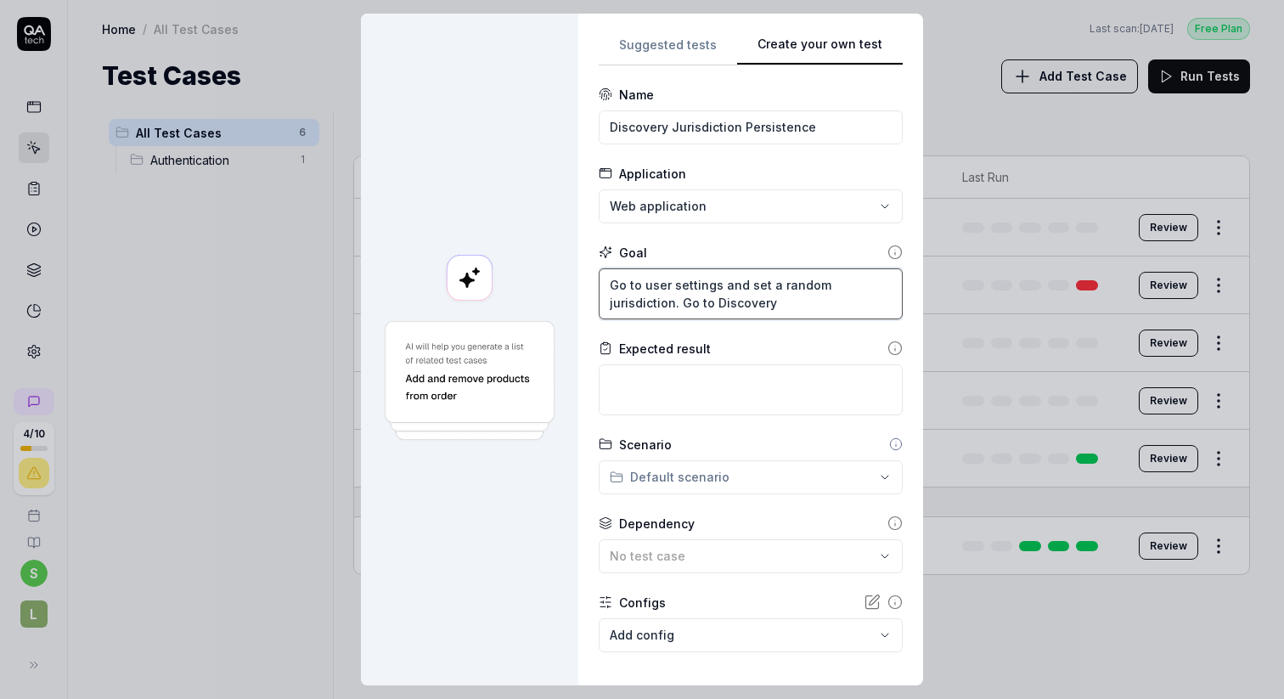
type textarea "*"
type textarea "Go to user settings and set a random jurisdiction. Go to Discovery a"
type textarea "*"
type textarea "Go to user settings and set a random jurisdiction. Go to Discovery an"
type textarea "*"
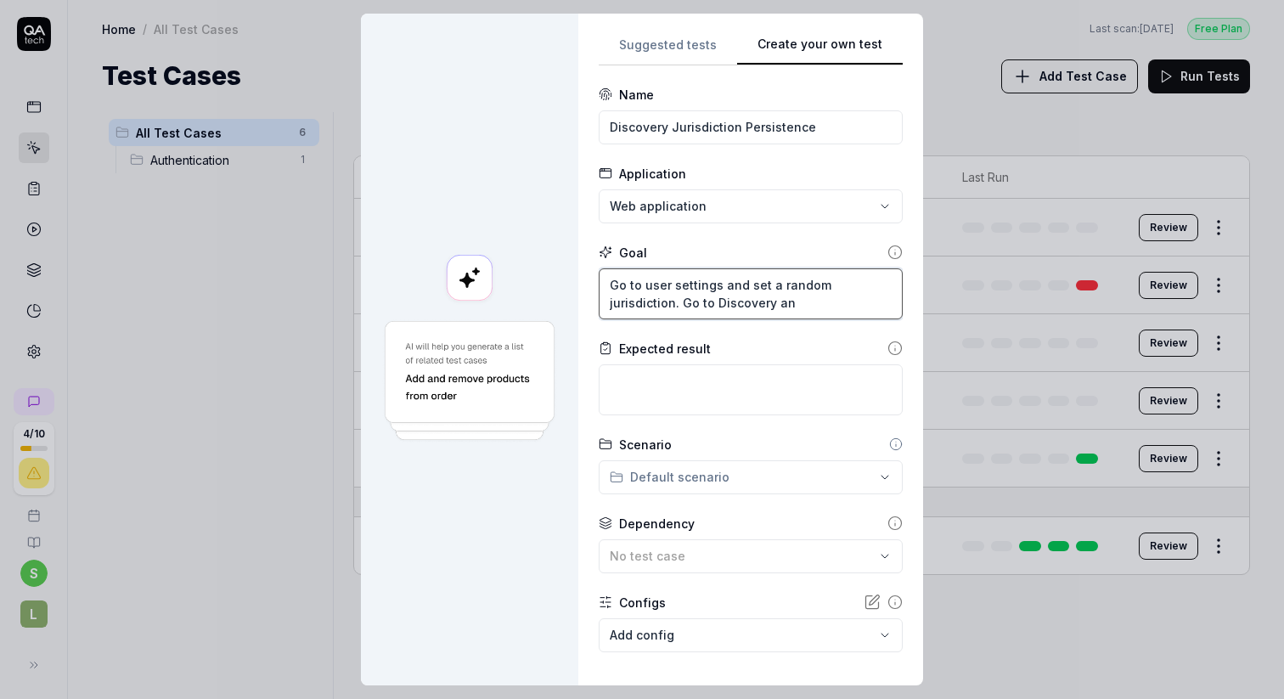
type textarea "Go to user settings and set a random jurisdiction. Go to Discovery and"
type textarea "*"
type textarea "Go to user settings and set a random jurisdiction. Go to Discovery and"
type textarea "*"
type textarea "Go to user settings and set a random jurisdiction. Go to Discovery and a"
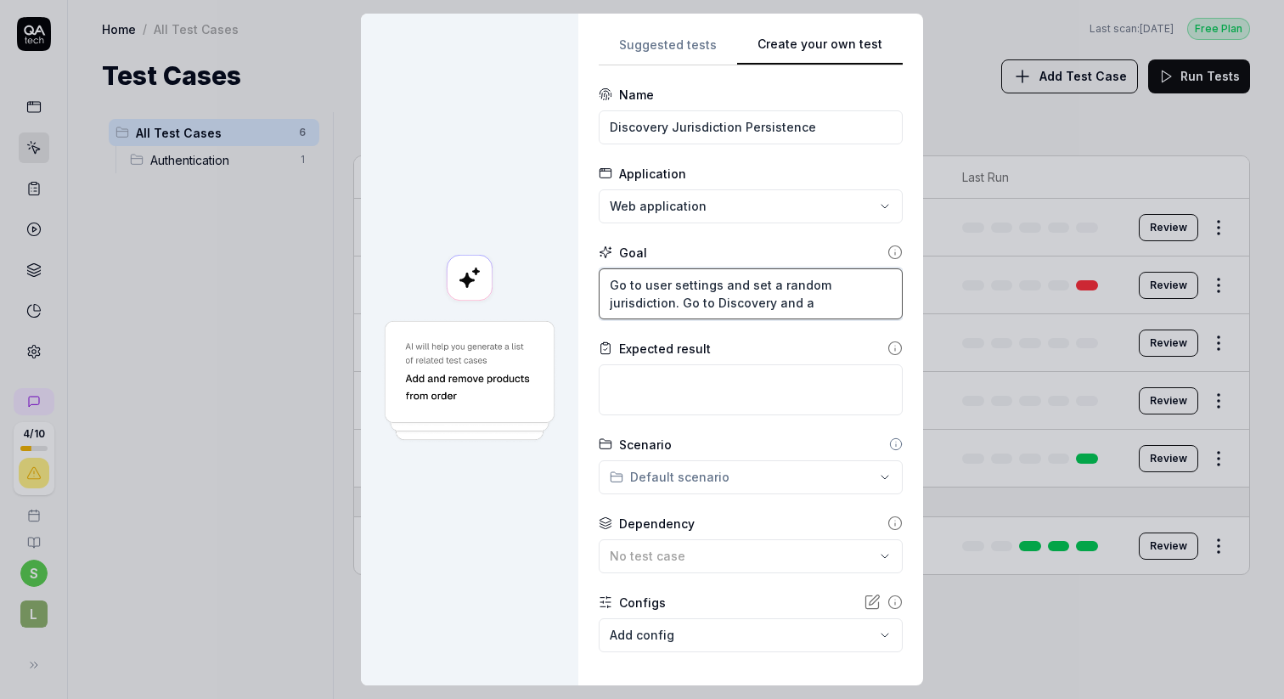
type textarea "*"
type textarea "Go to user settings and set a random jurisdiction. Go to Discovery and as"
type textarea "*"
type textarea "Go to user settings and set a random jurisdiction. Go to Discovery and ass"
type textarea "*"
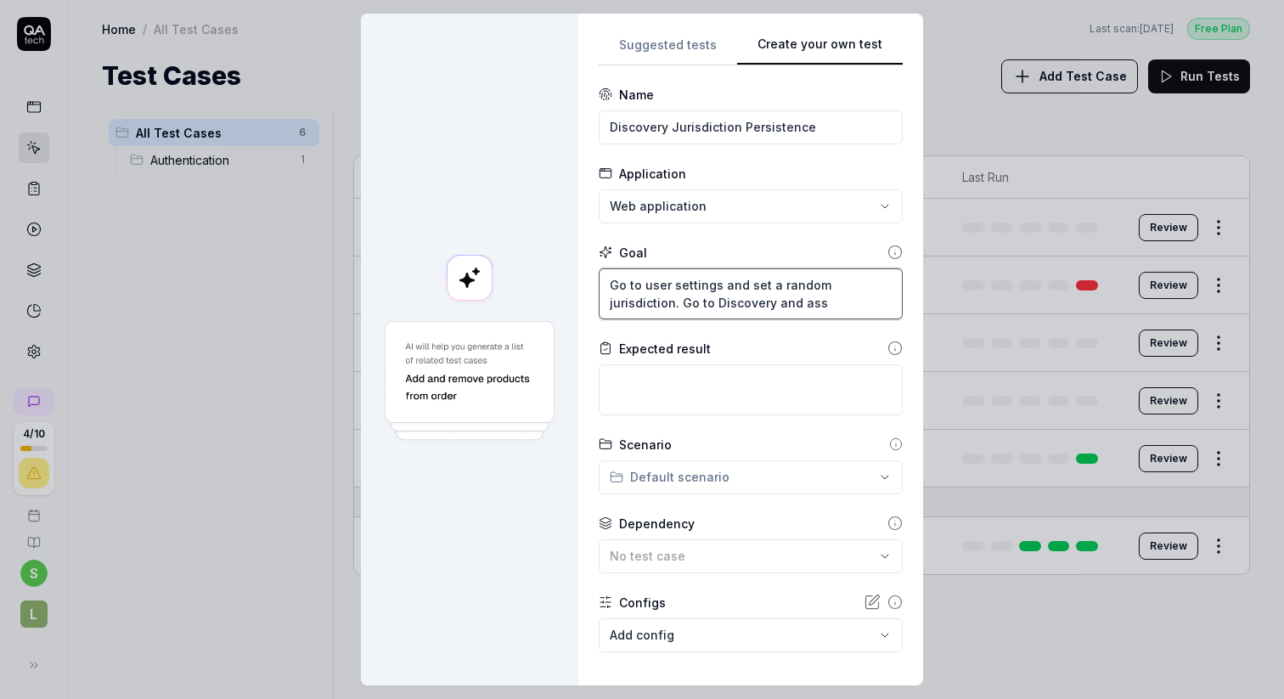
type textarea "Go to user settings and set a random jurisdiction. Go to Discovery and asse"
type textarea "*"
type textarea "Go to user settings and set a random jurisdiction. Go to Discovery and asses"
type textarea "*"
type textarea "Go to user settings and set a random jurisdiction. Go to Discovery and assess"
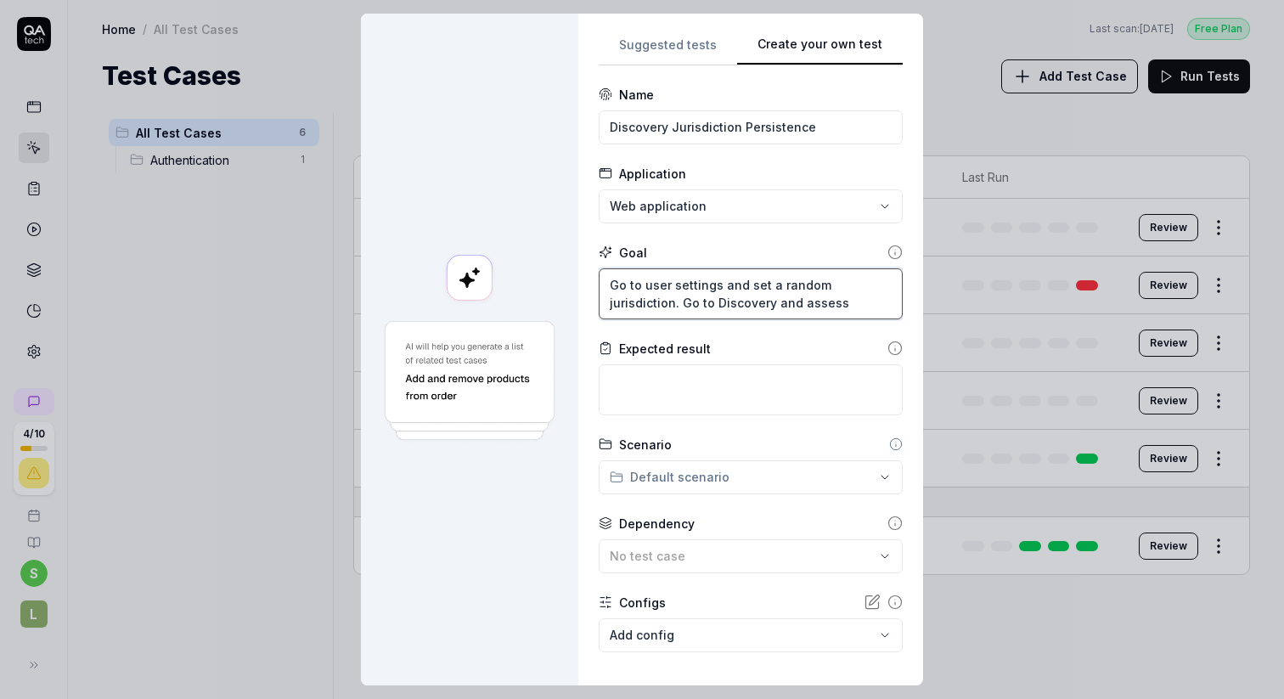
type textarea "*"
type textarea "Go to user settings and set a random jurisdiction. Go to Discovery and assess"
type textarea "*"
type textarea "Go to user settings and set a random jurisdiction. Go to Discovery and assess t"
type textarea "*"
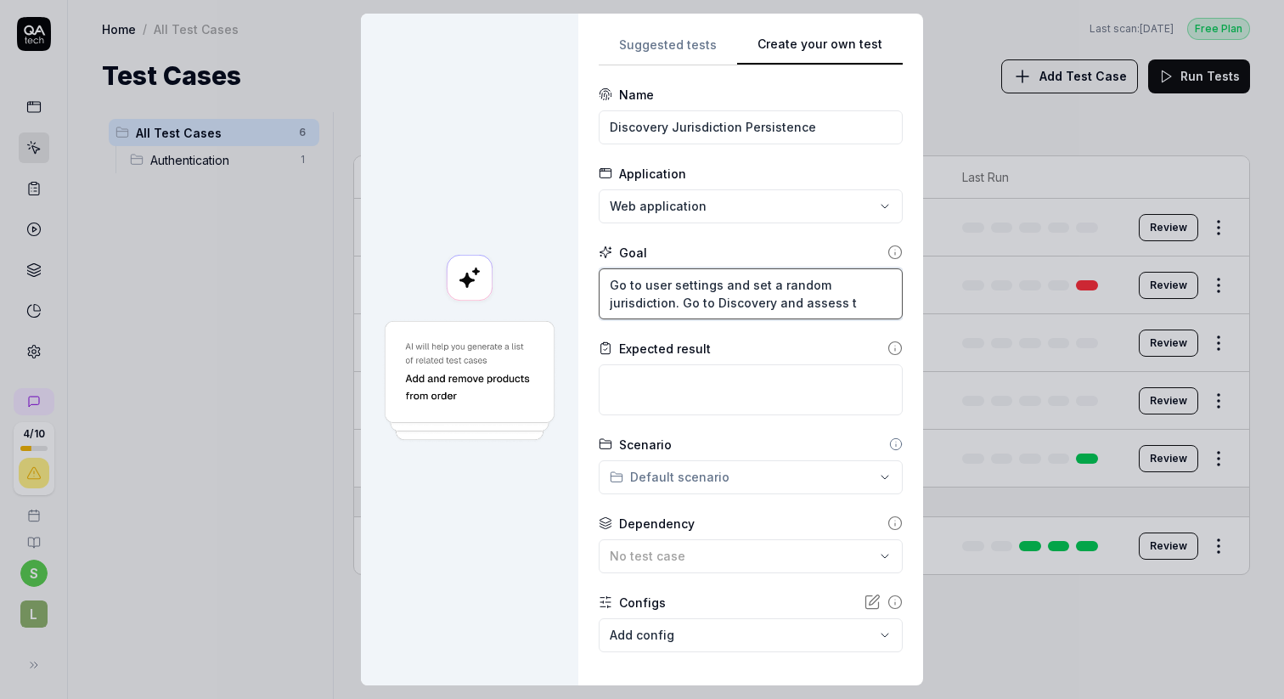
type textarea "Go to user settings and set a random jurisdiction. Go to Discovery and assess th"
type textarea "*"
type textarea "Go to user settings and set a random jurisdiction. Go to Discovery and assess t…"
type textarea "*"
type textarea "Go to user settings and set a random jurisdiction. Go to Discovery and assess t…"
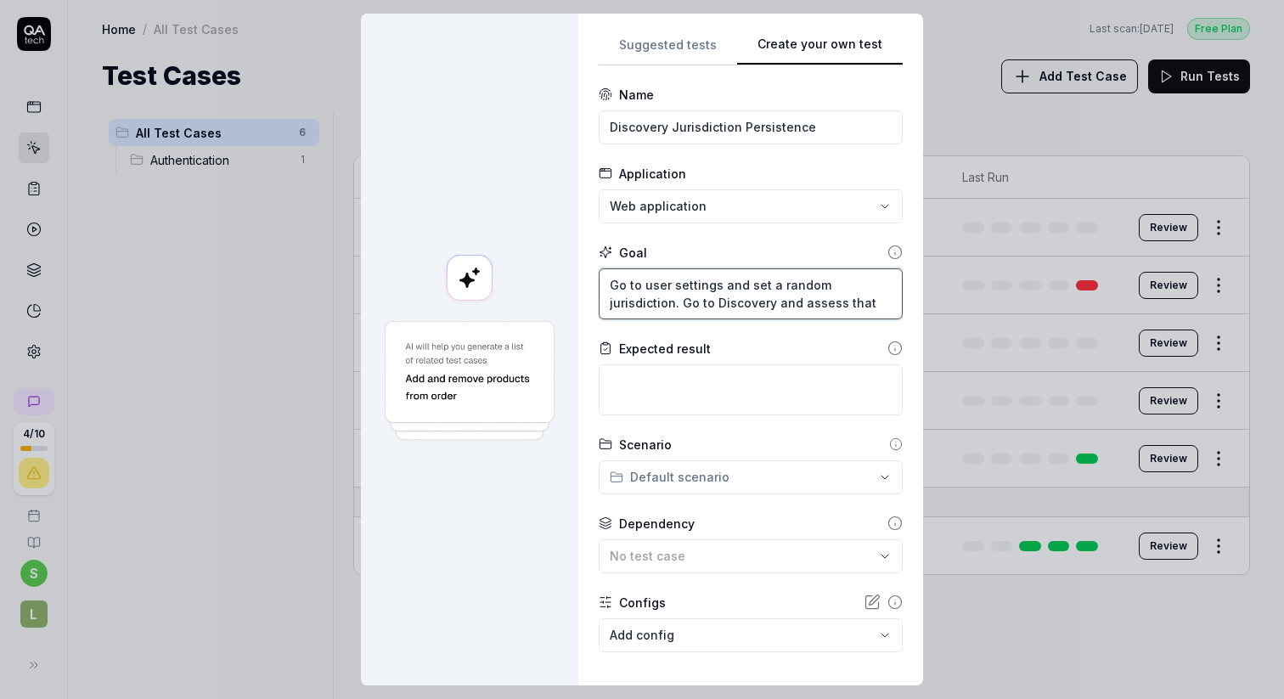
type textarea "*"
type textarea "Go to user settings and set a random jurisdiction. Go to Discovery and assess t…"
type textarea "*"
type textarea "Go to user settings and set a random jurisdiction. Go to Discovery and assess t…"
type textarea "*"
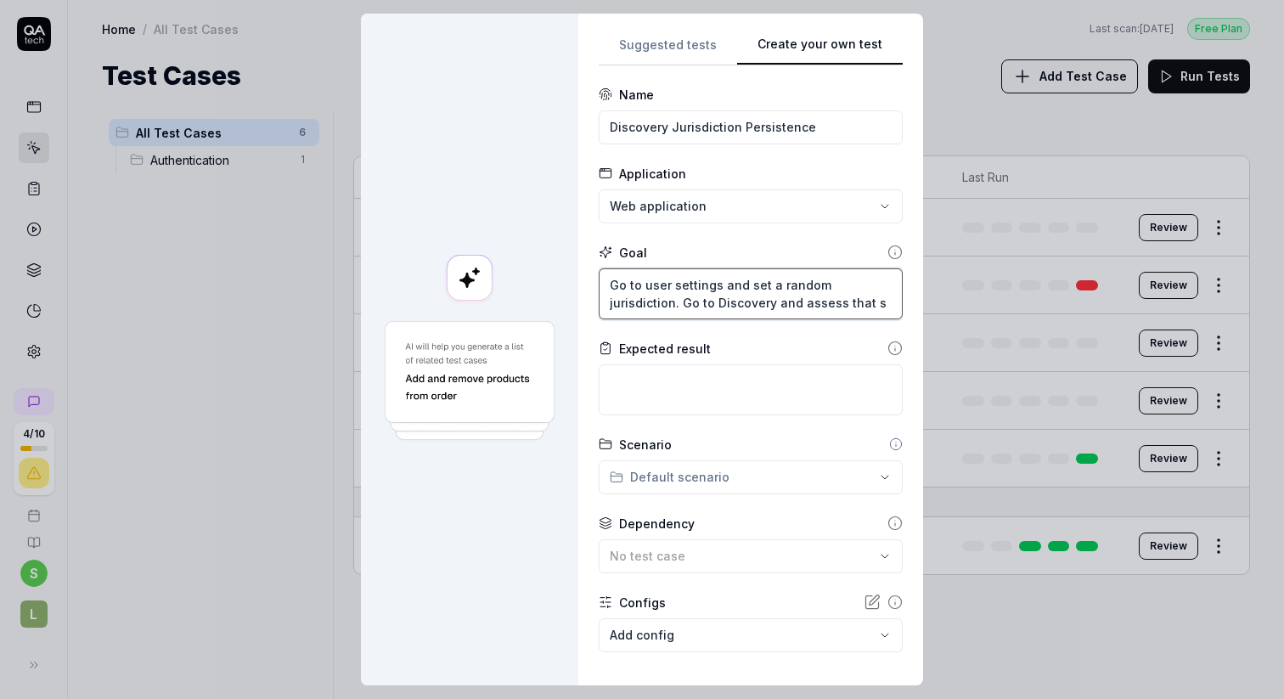
type textarea "Go to user settings and set a random jurisdiction. Go to Discovery and assess t…"
type textarea "*"
type textarea "Go to user settings and set a random jurisdiction. Go to Discovery and assess t…"
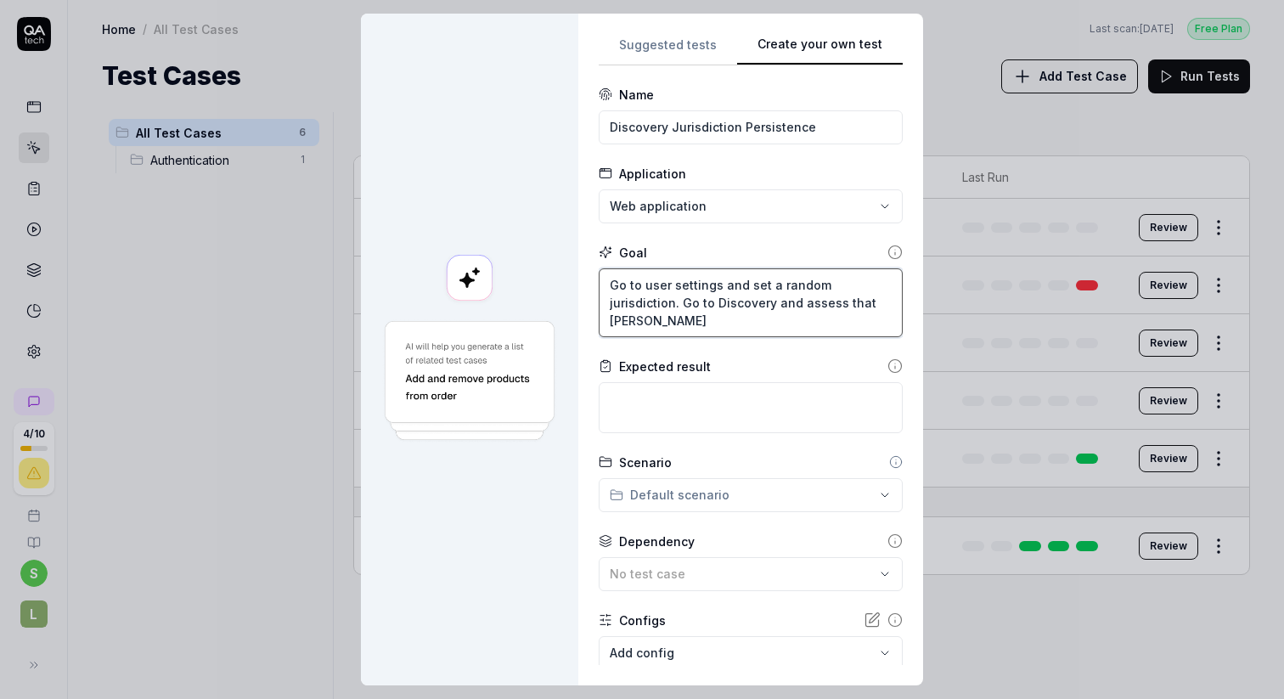
type textarea "*"
type textarea "Go to user settings and set a random jurisdiction. Go to Discovery and assess t…"
type textarea "*"
type textarea "Go to user settings and set a random jurisdiction. Go to Discovery and assess t…"
type textarea "*"
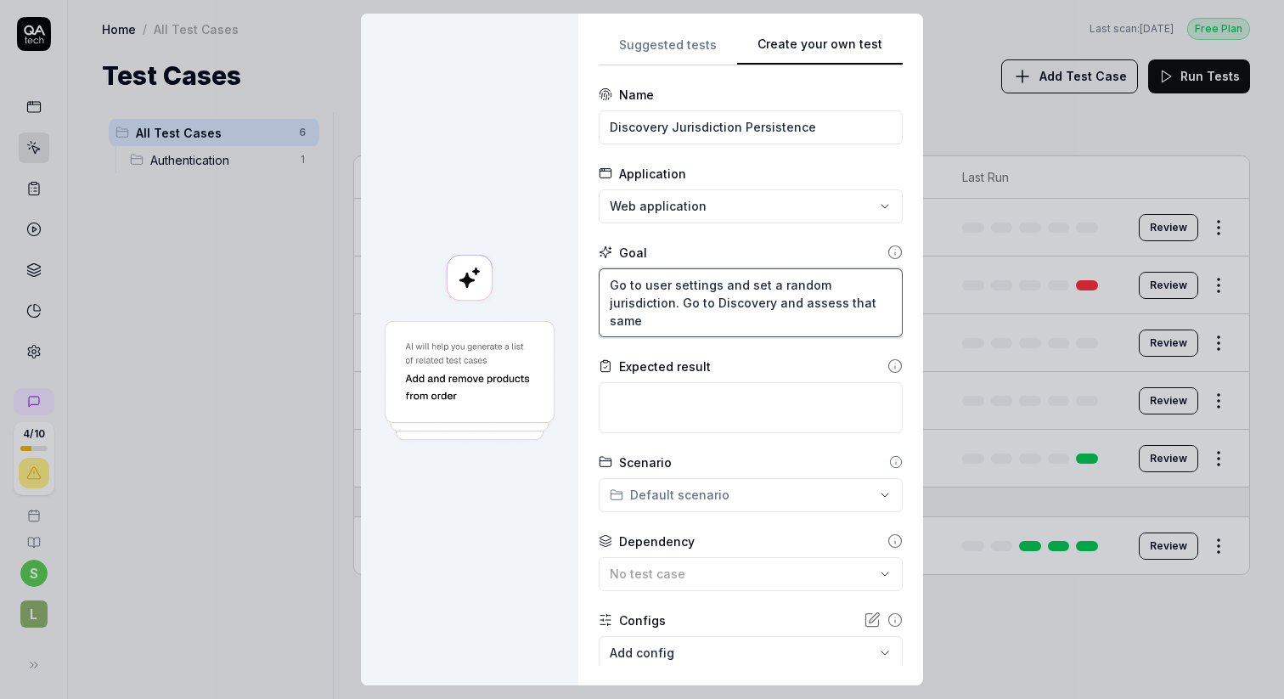
type textarea "Go to user settings and set a random jurisdiction. Go to Discovery and assess t…"
type textarea "*"
type textarea "Go to user settings and set a random jurisdiction. Go to Discovery and assess t…"
type textarea "*"
type textarea "Go to user settings and set a random jurisdiction. Go to Discovery and assess t…"
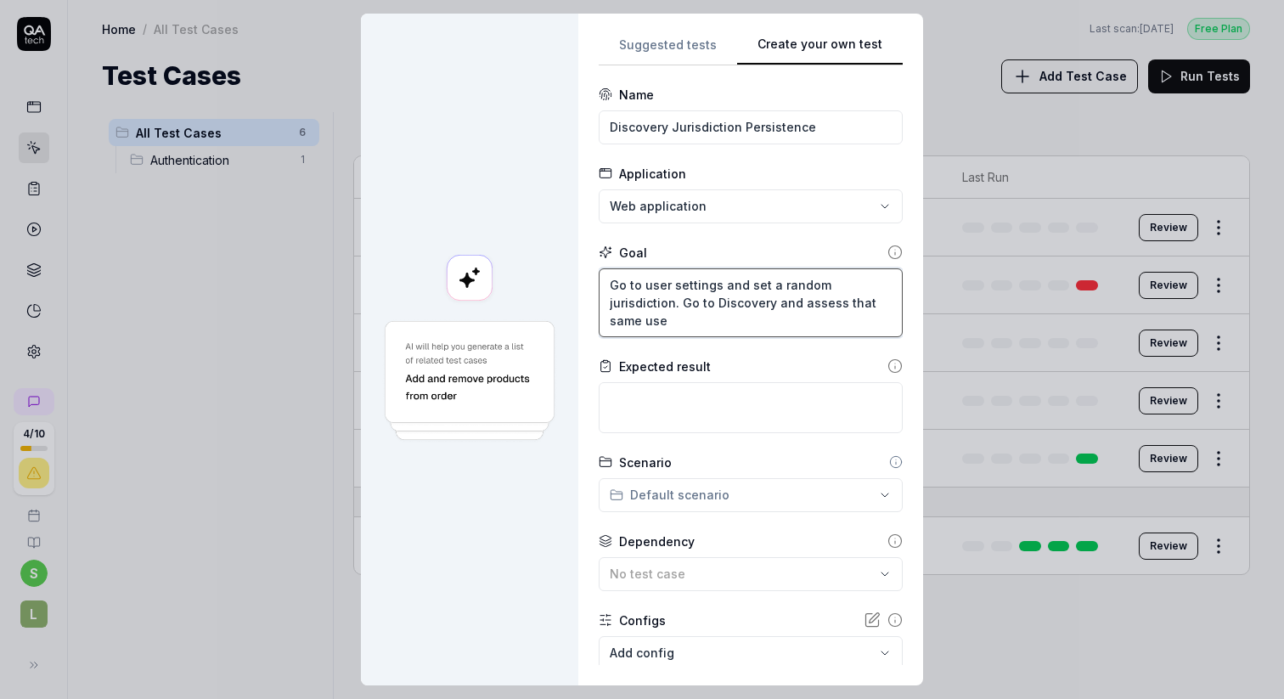
type textarea "*"
type textarea "Go to user settings and set a random jurisdiction. Go to Discovery and assess t…"
type textarea "*"
type textarea "Go to user settings and set a random jurisdiction. Go to Discovery and assess t…"
type textarea "*"
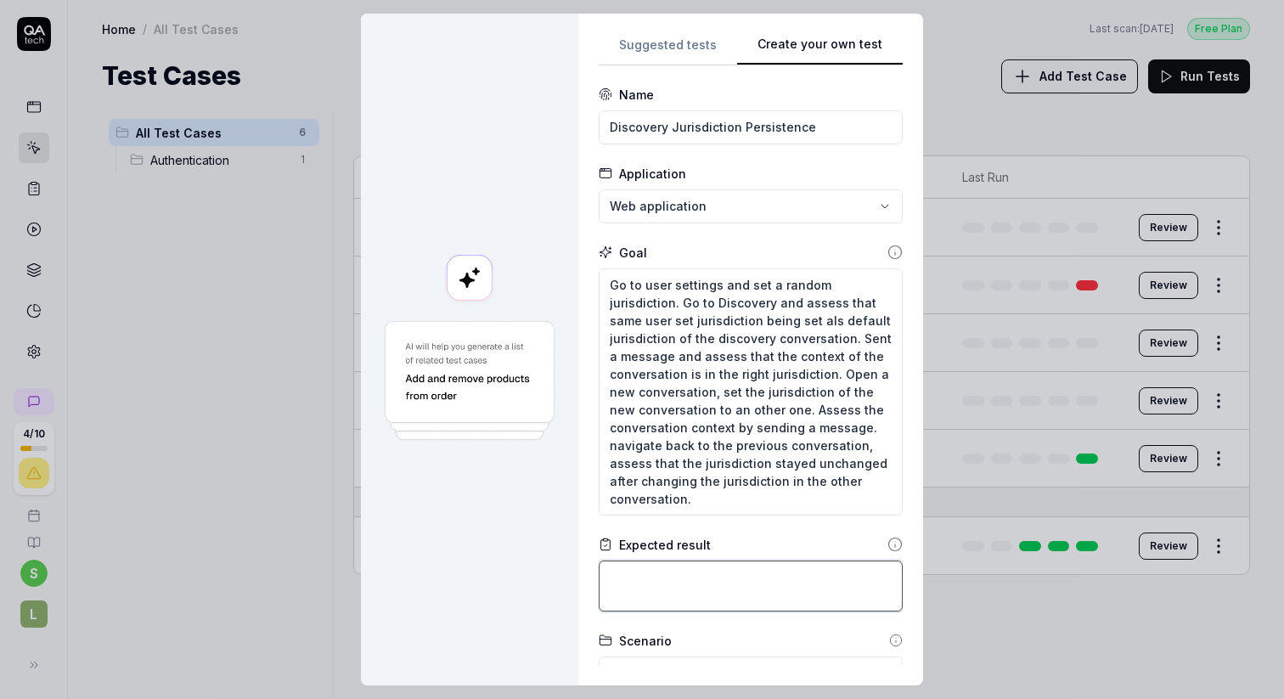
click at [641, 587] on textarea at bounding box center [751, 586] width 304 height 51
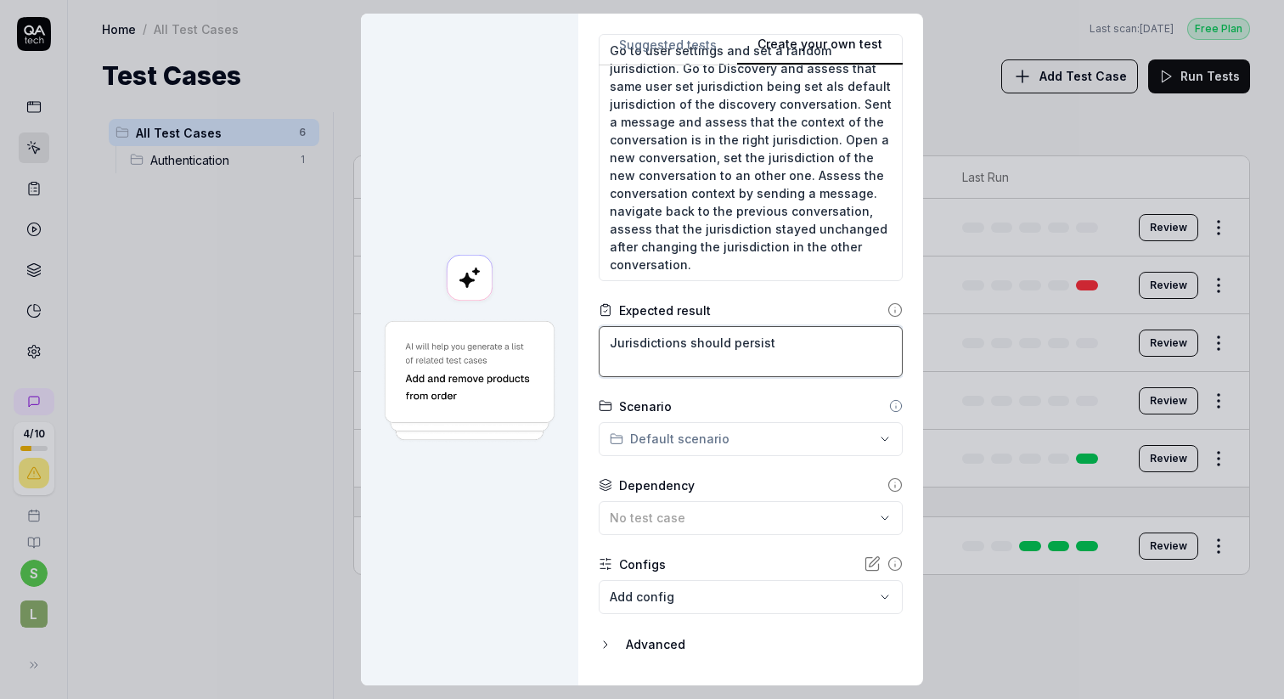
scroll to position [278, 0]
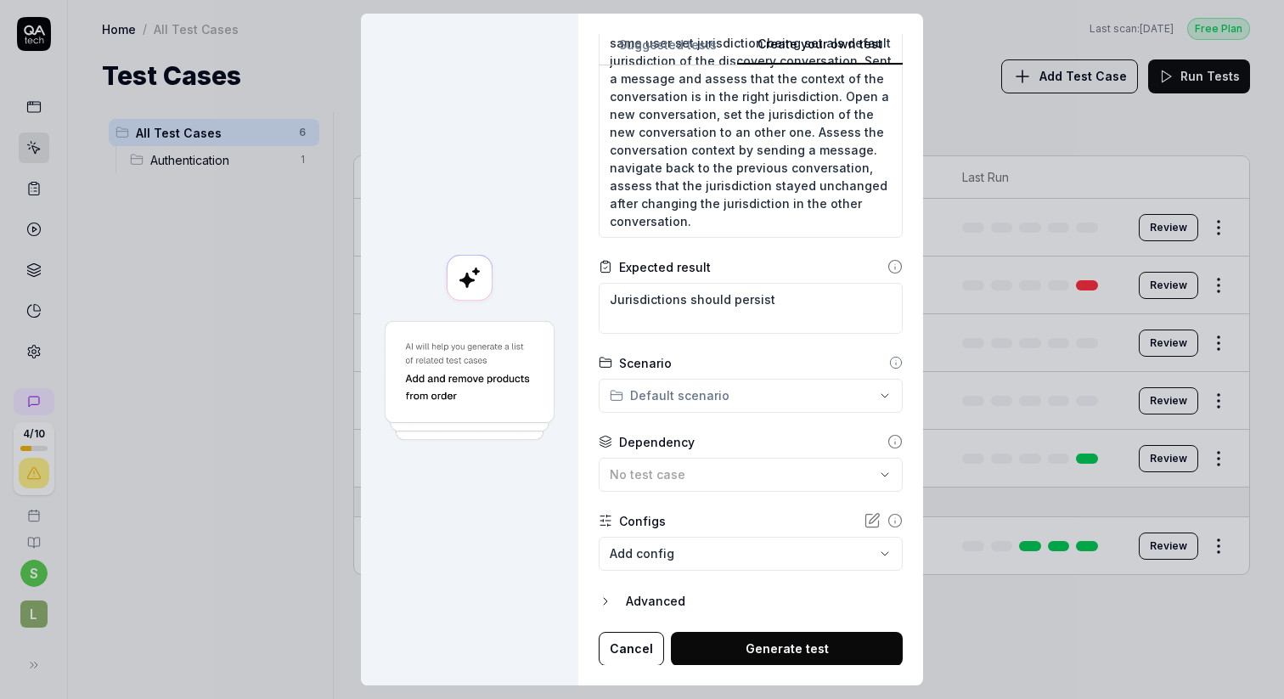
click at [661, 559] on body "**********" at bounding box center [642, 413] width 1284 height 827
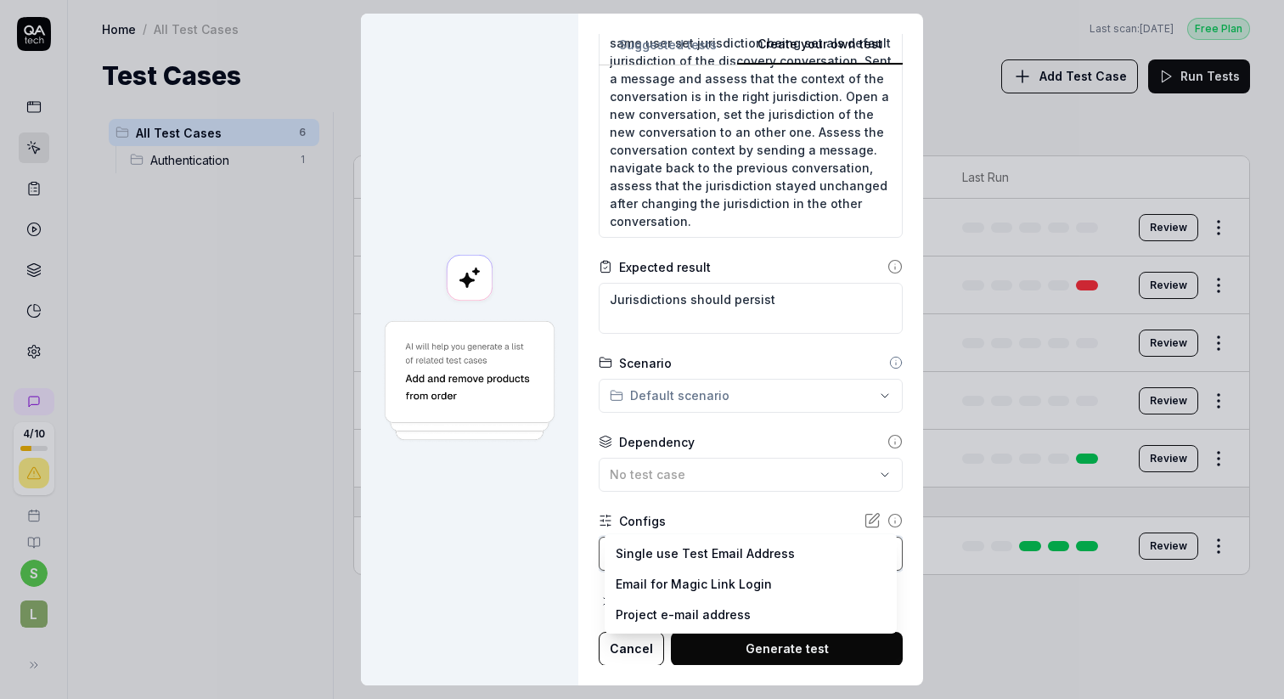
click at [594, 501] on div "**********" at bounding box center [642, 349] width 1284 height 699
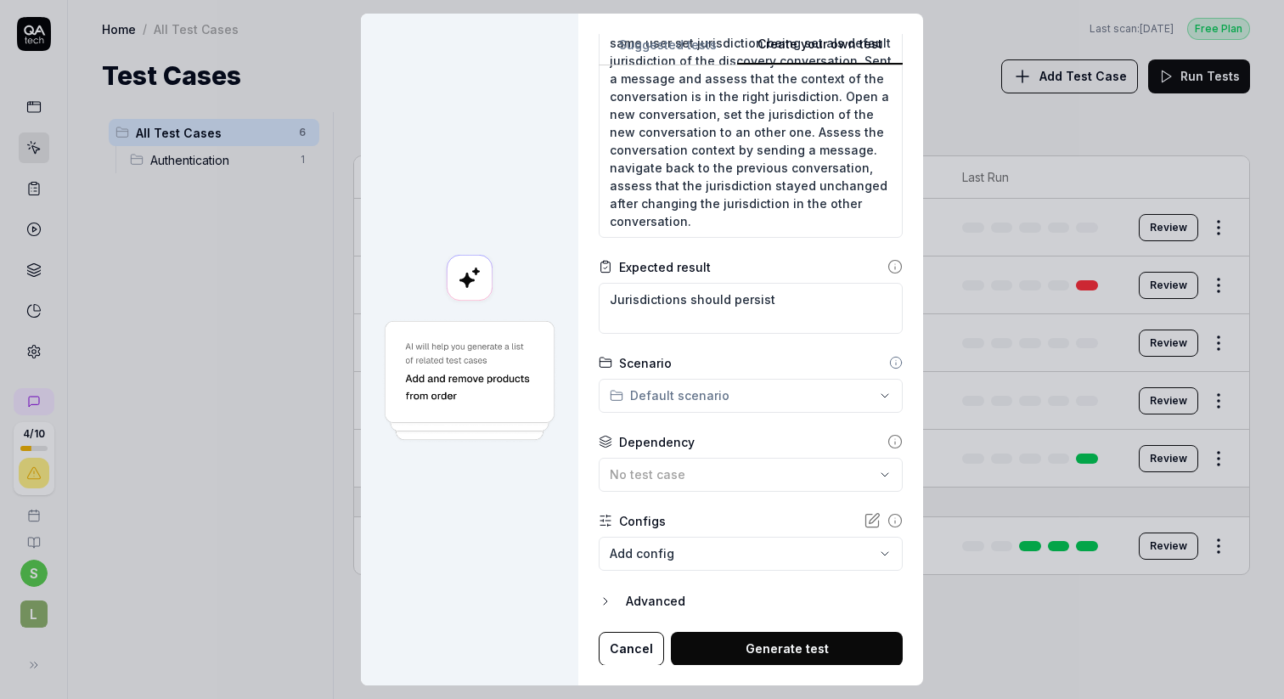
click at [669, 456] on div "Dependency No test case" at bounding box center [751, 462] width 304 height 59
click at [668, 476] on span "No test case" at bounding box center [648, 474] width 76 height 14
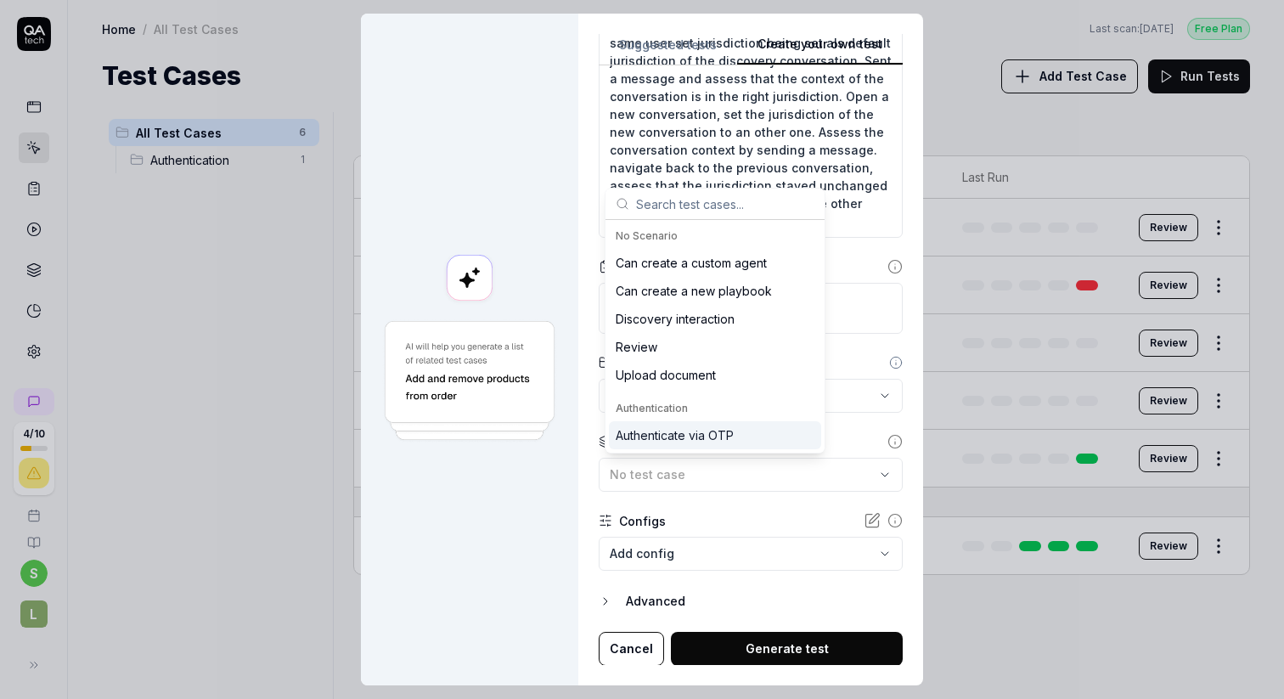
click at [655, 431] on div "Authenticate via OTP" at bounding box center [675, 435] width 118 height 18
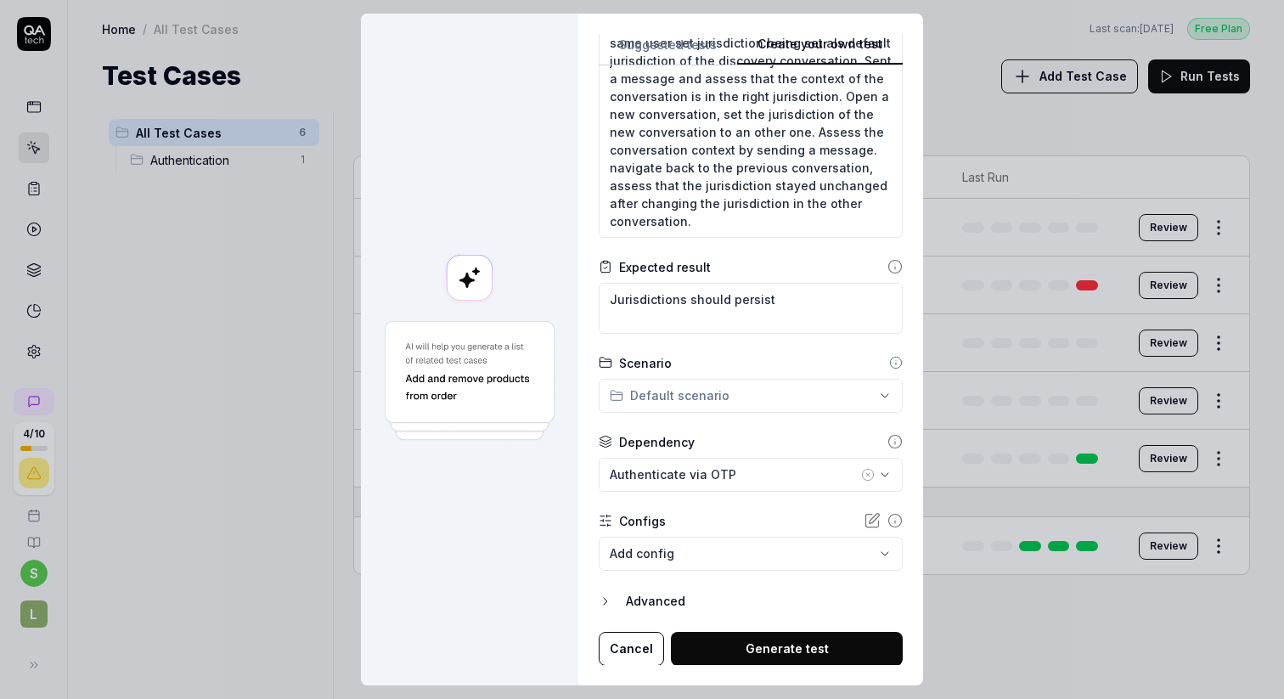
click at [763, 654] on button "Generate test" at bounding box center [787, 649] width 232 height 34
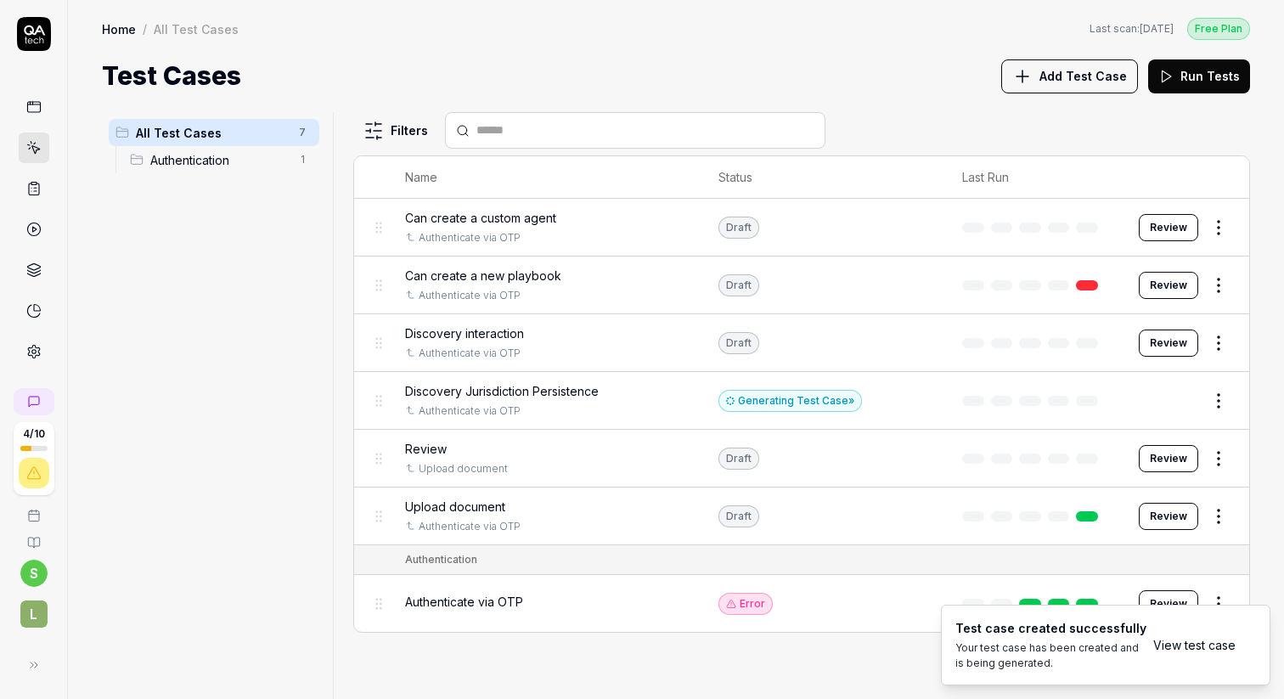
click at [1181, 398] on button "Edit" at bounding box center [1178, 400] width 41 height 27
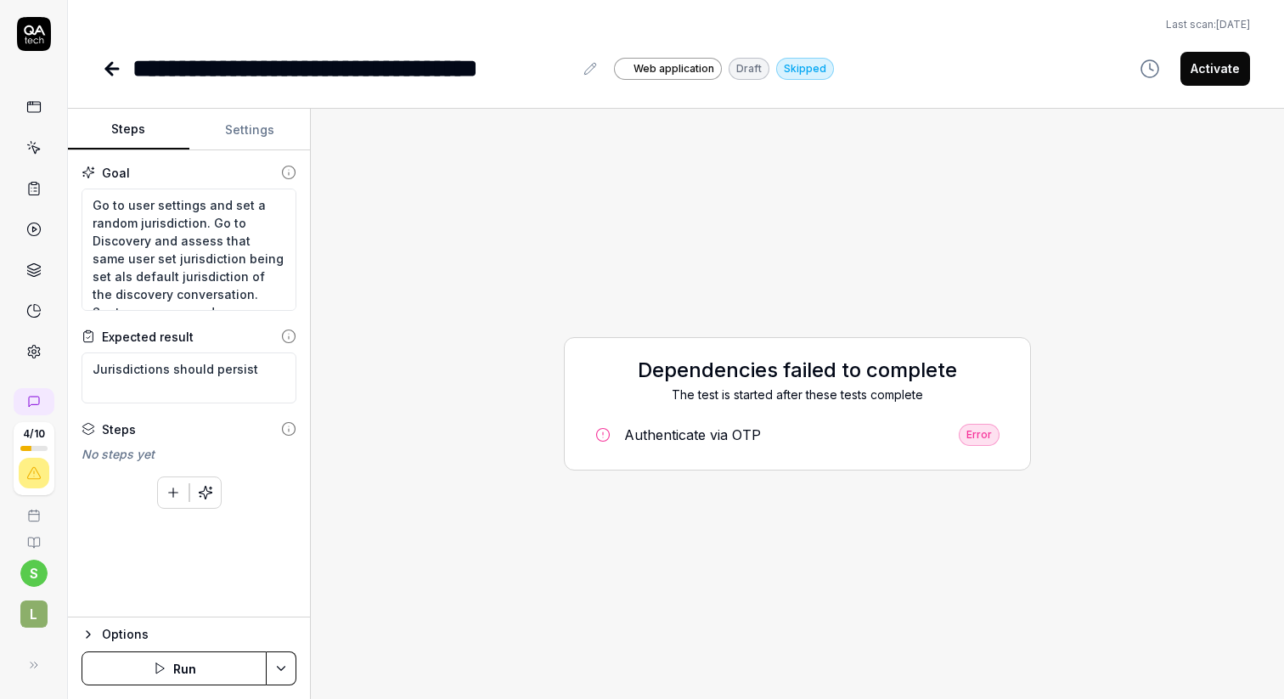
click at [392, 494] on div "Dependencies failed to complete The test is started after these tests complete …" at bounding box center [797, 403] width 946 height 563
click at [170, 665] on button "Run" at bounding box center [174, 669] width 185 height 34
type textarea "*"
click at [478, 381] on div "Dependencies failed to complete The test is started after these tests complete …" at bounding box center [797, 403] width 946 height 563
click at [158, 662] on icon "button" at bounding box center [160, 669] width 14 height 14
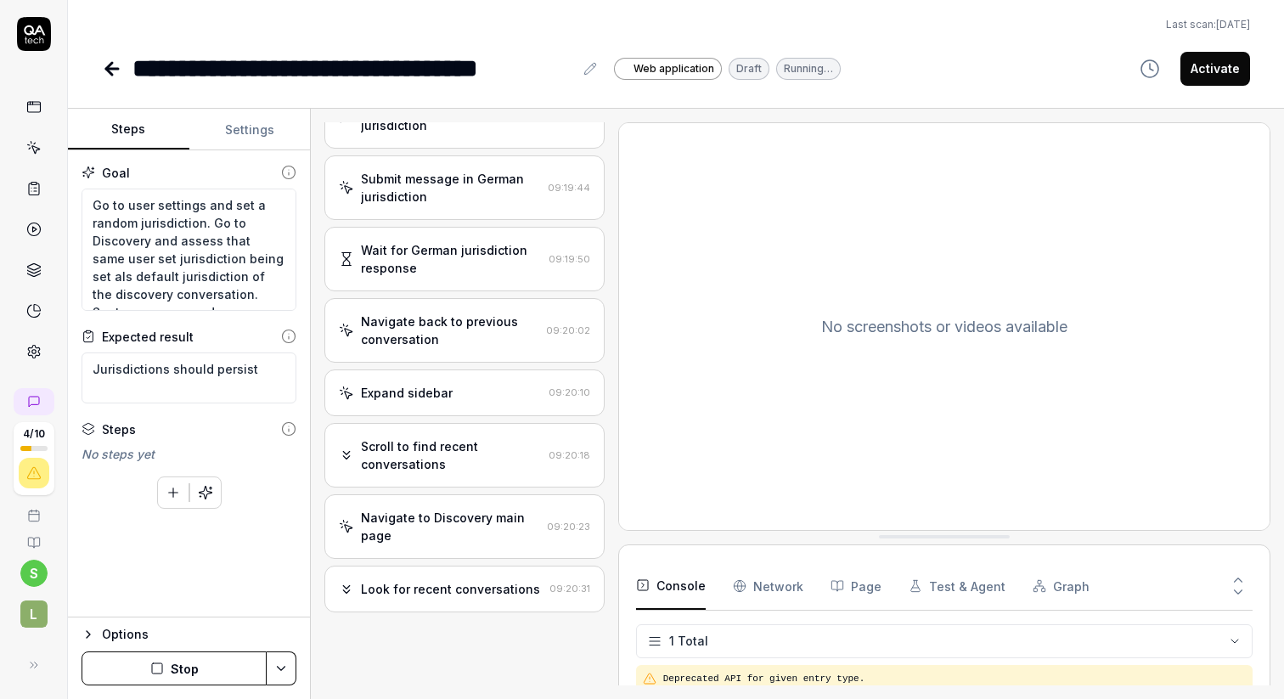
scroll to position [831, 0]
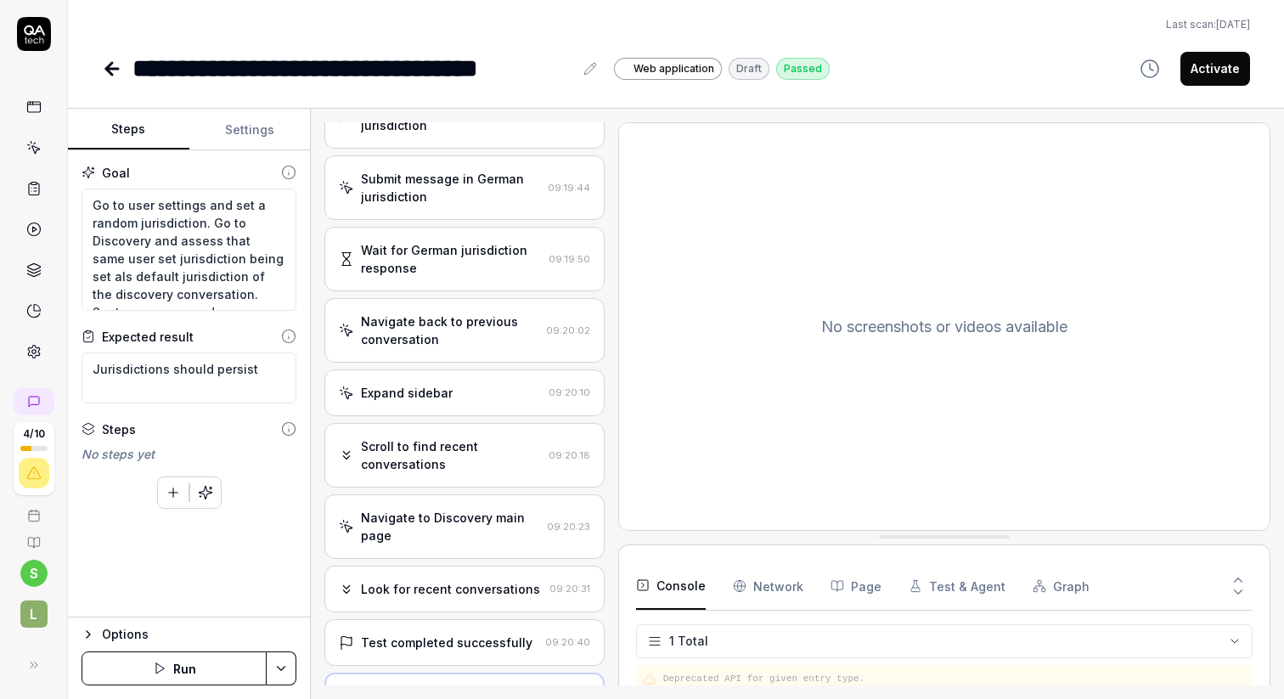
type textarea "*"
click at [712, 409] on div "No screenshots or videos available" at bounding box center [944, 326] width 651 height 407
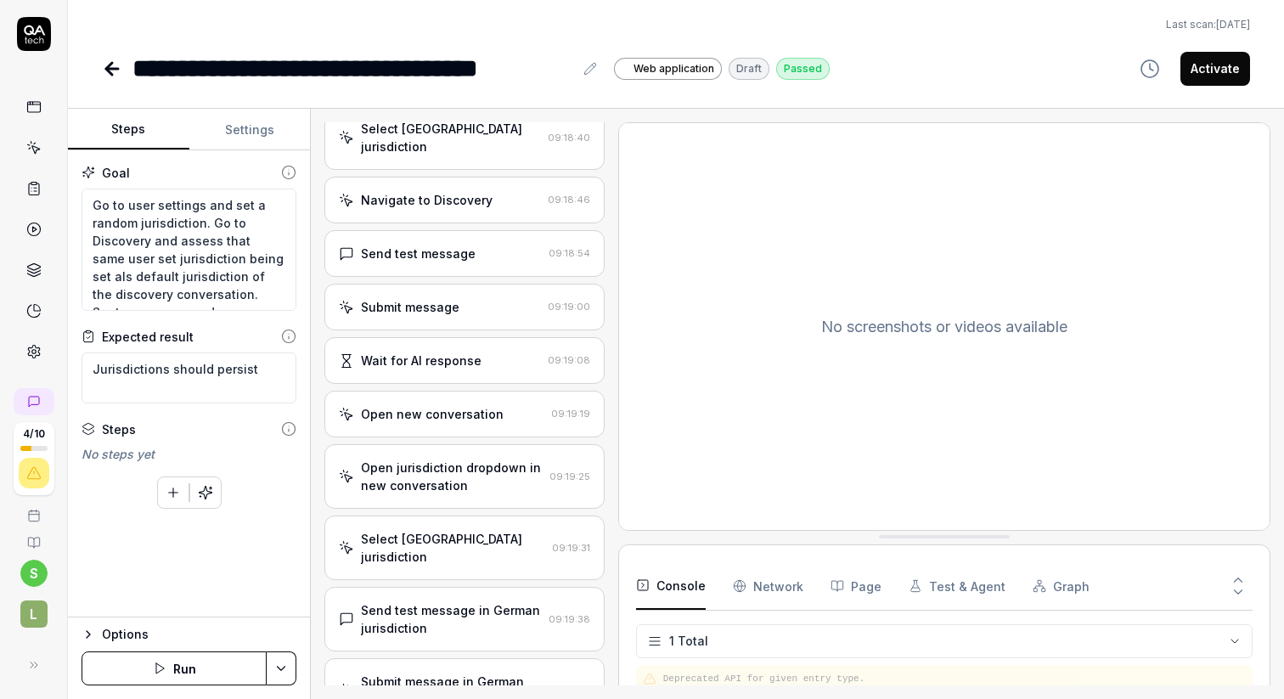
scroll to position [0, 0]
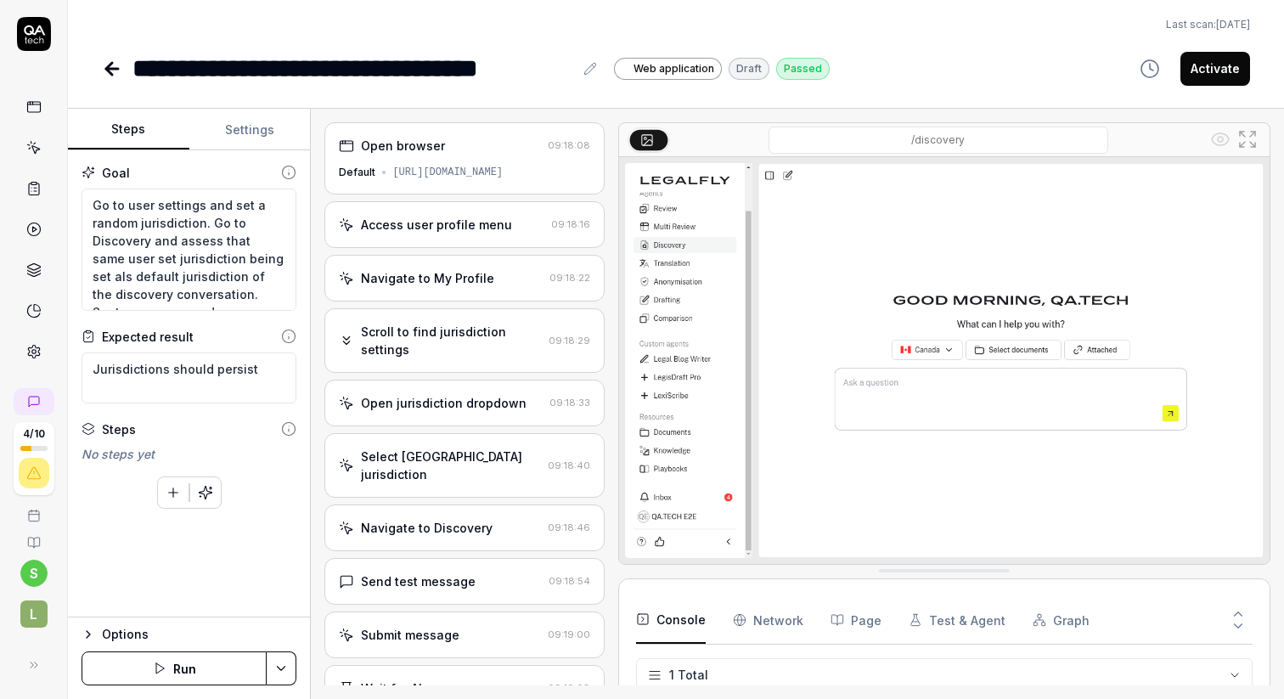
click at [459, 177] on div "https://app.legalfly.dev/" at bounding box center [447, 172] width 110 height 15
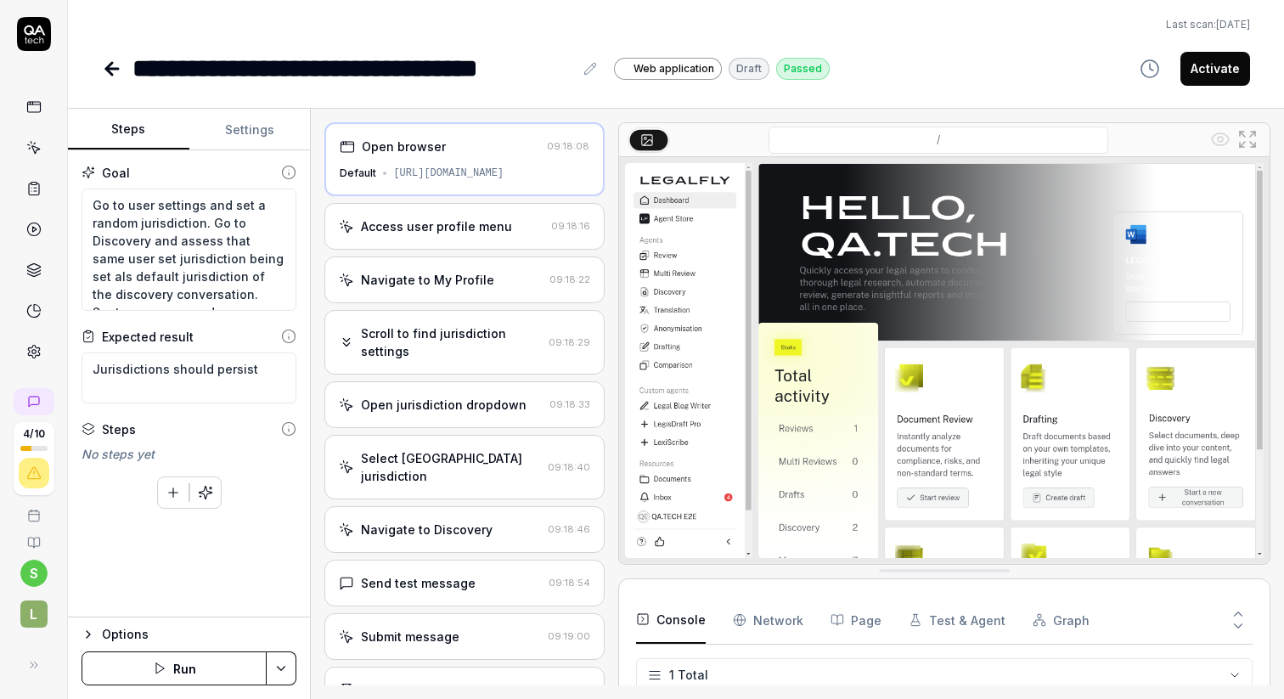
click at [455, 225] on div "Access user profile menu" at bounding box center [436, 226] width 151 height 18
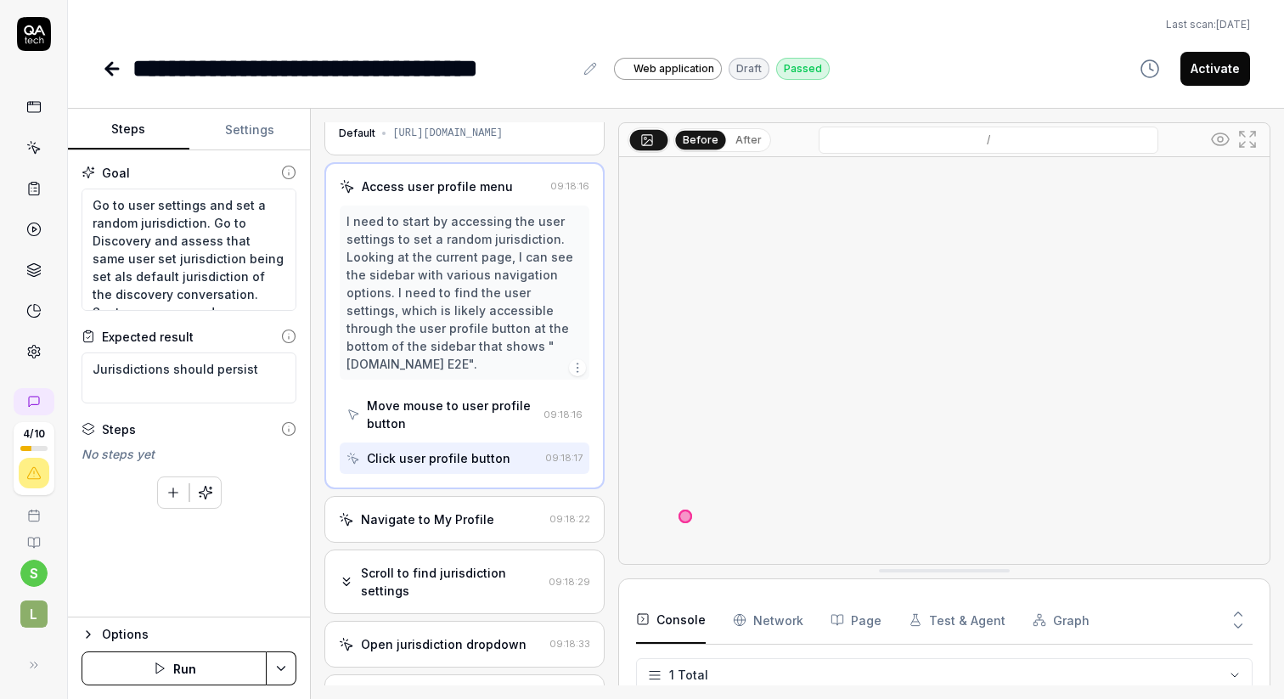
scroll to position [62, 0]
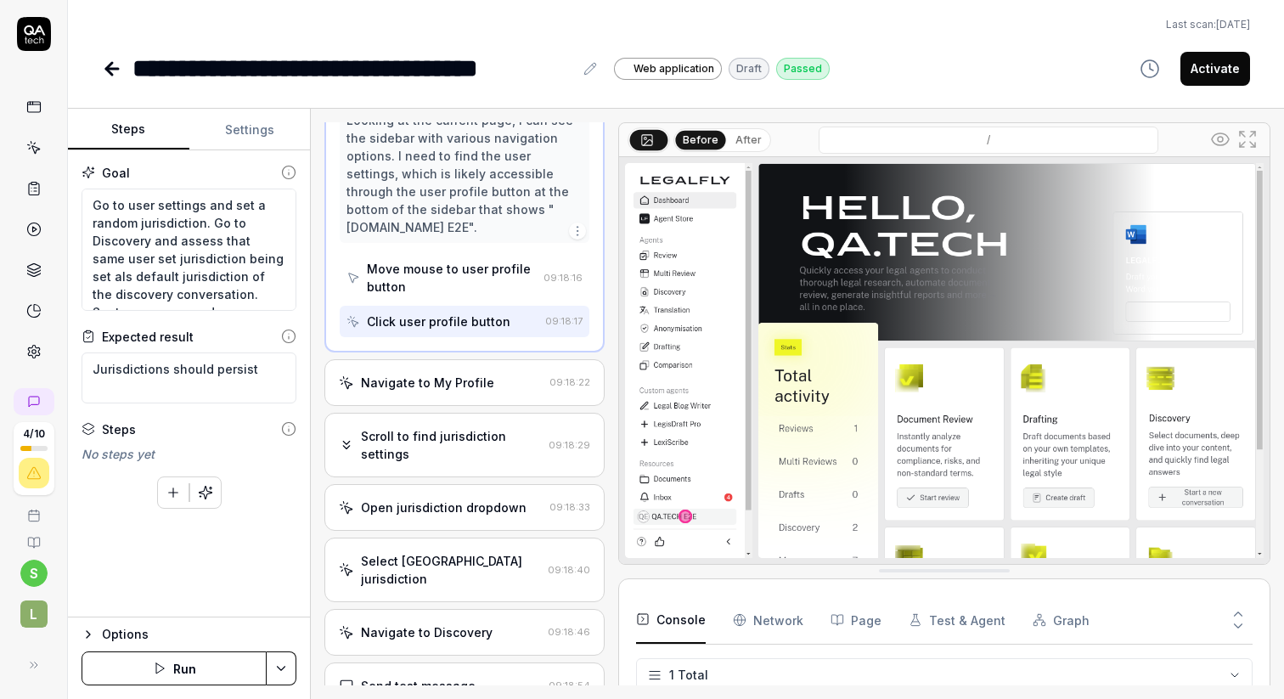
click at [479, 374] on div "Navigate to My Profile" at bounding box center [427, 383] width 133 height 18
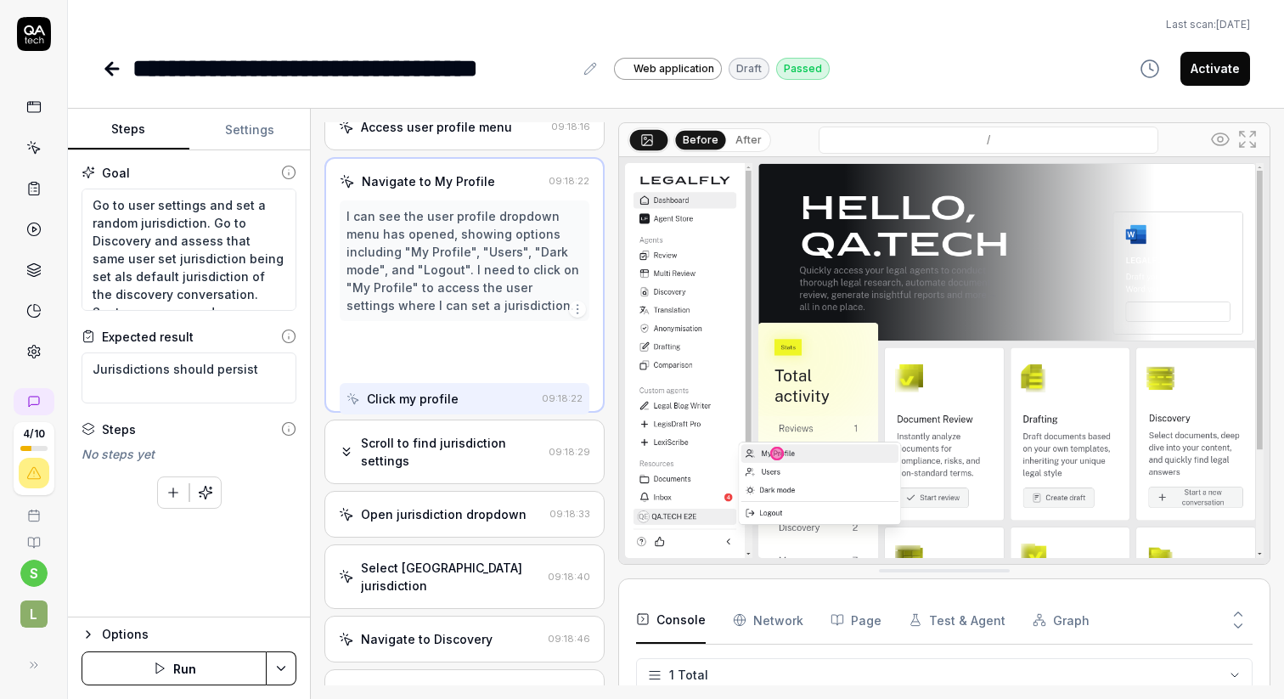
scroll to position [0, 0]
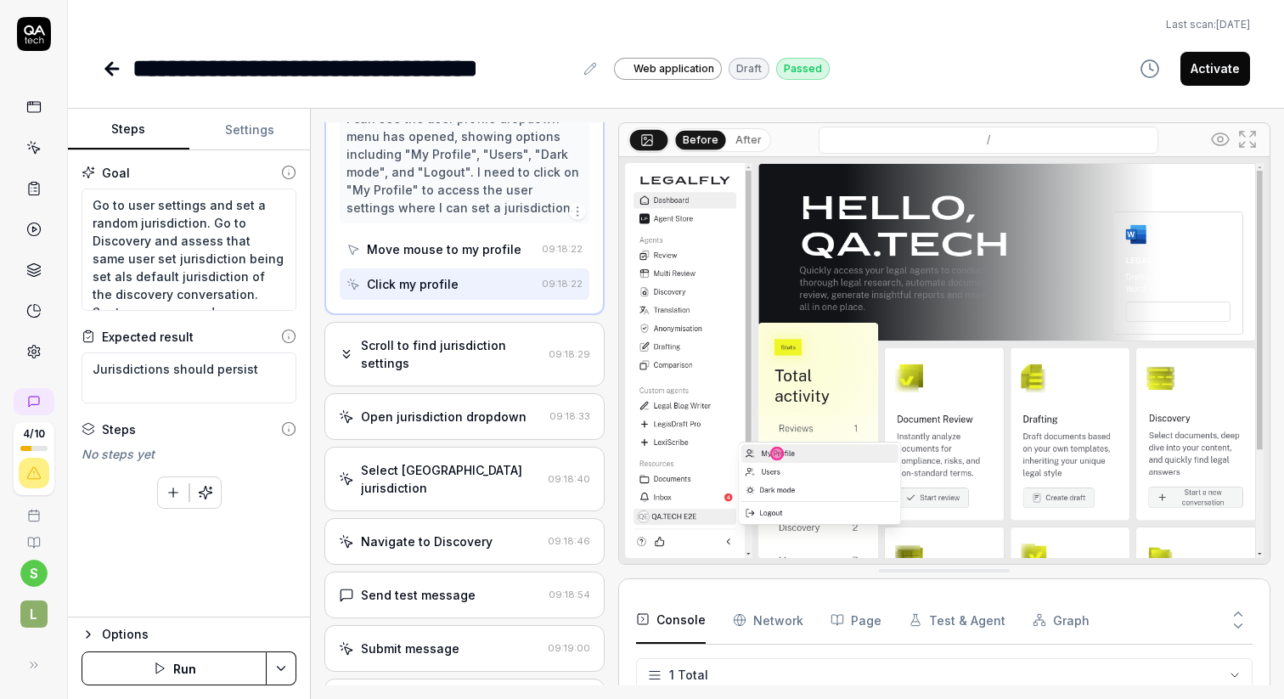
click at [468, 353] on div "Scroll to find jurisdiction settings" at bounding box center [451, 354] width 180 height 36
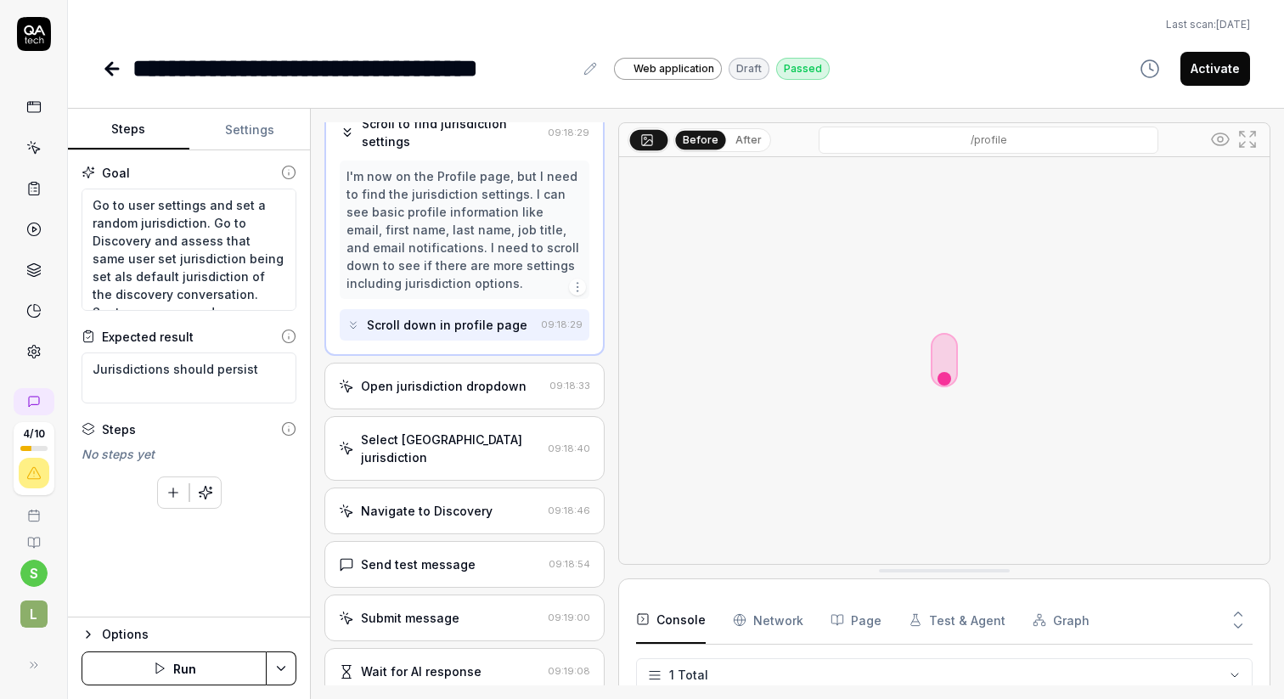
scroll to position [211, 0]
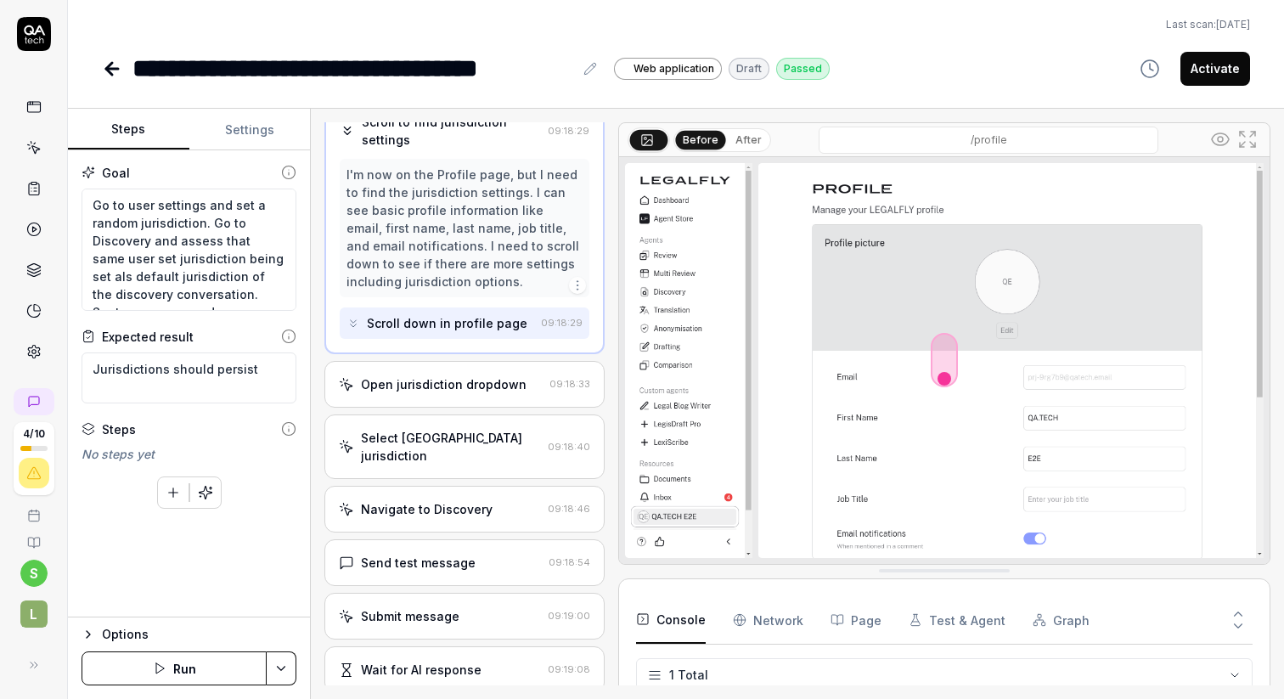
click at [469, 392] on div "Open jurisdiction dropdown" at bounding box center [444, 384] width 166 height 18
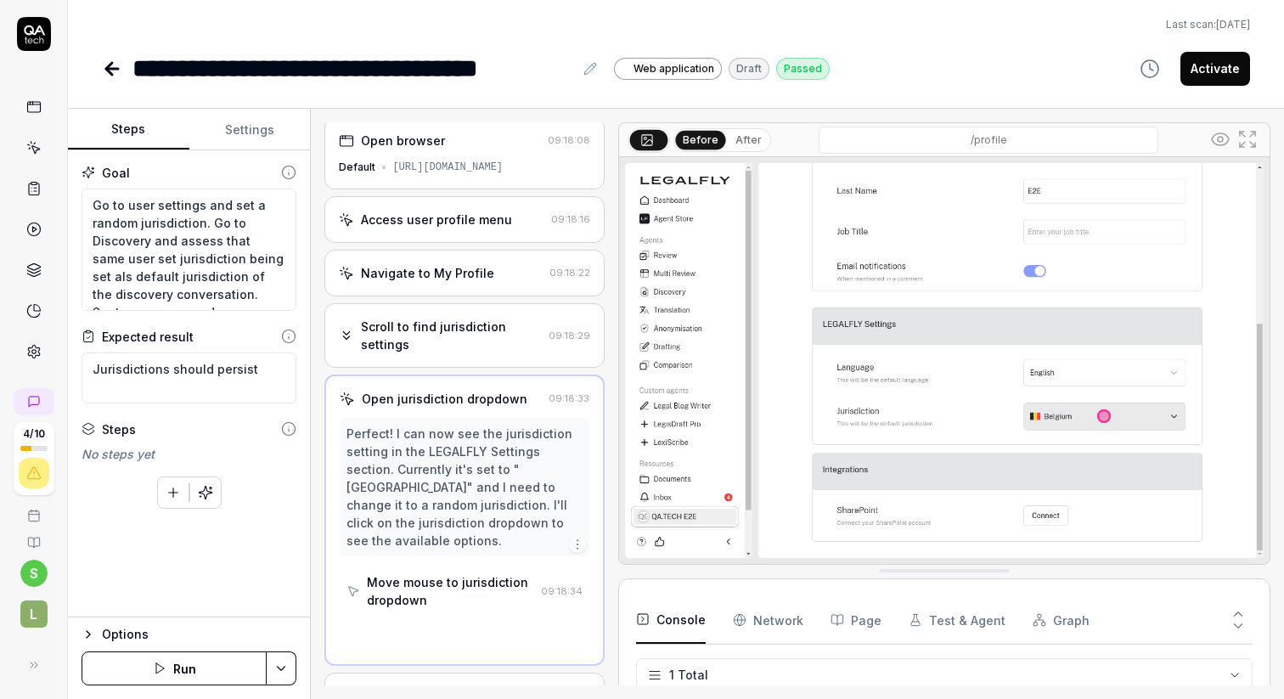
scroll to position [0, 0]
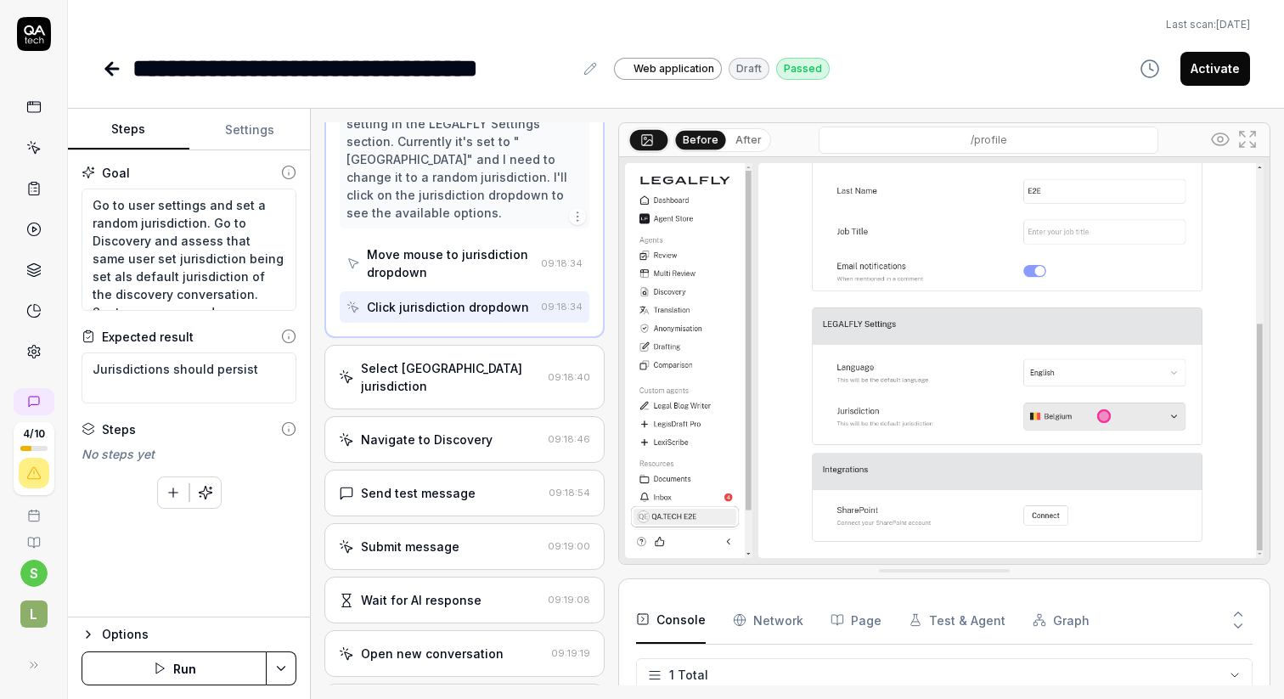
click at [476, 359] on div "Select Canada jurisdiction 09:18:40" at bounding box center [463, 377] width 279 height 65
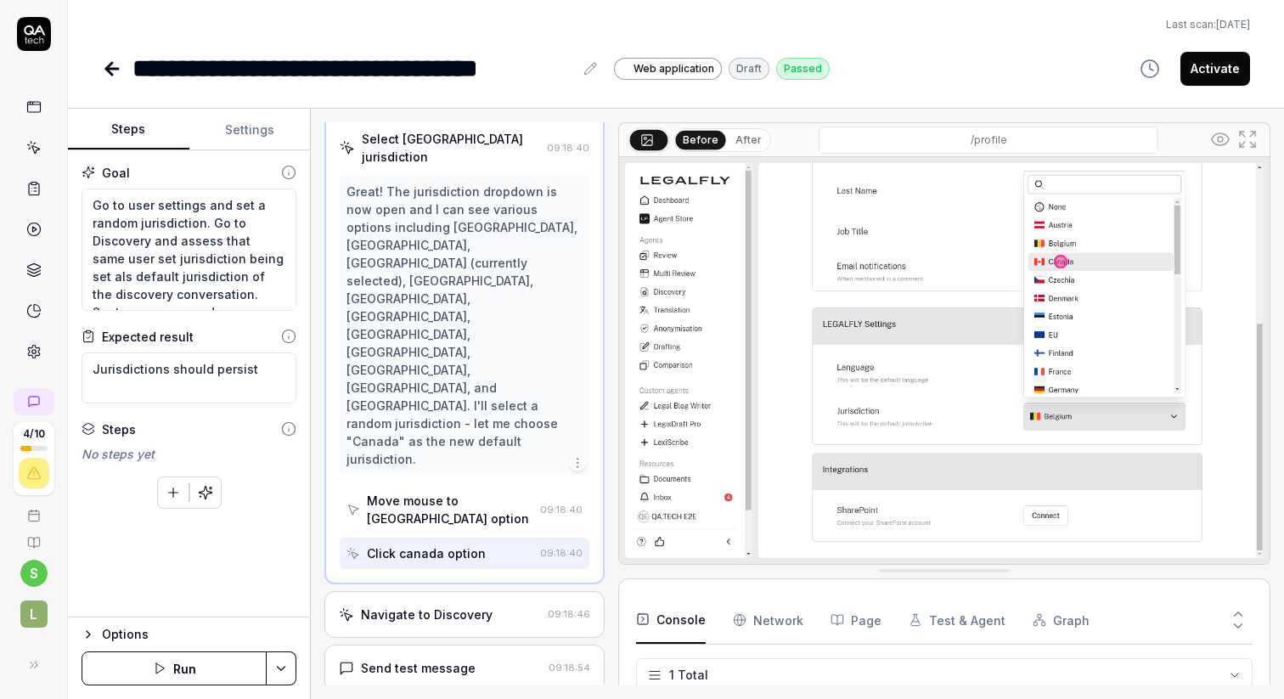
click at [458, 591] on div "Navigate to Discovery 09:18:46" at bounding box center [463, 614] width 279 height 47
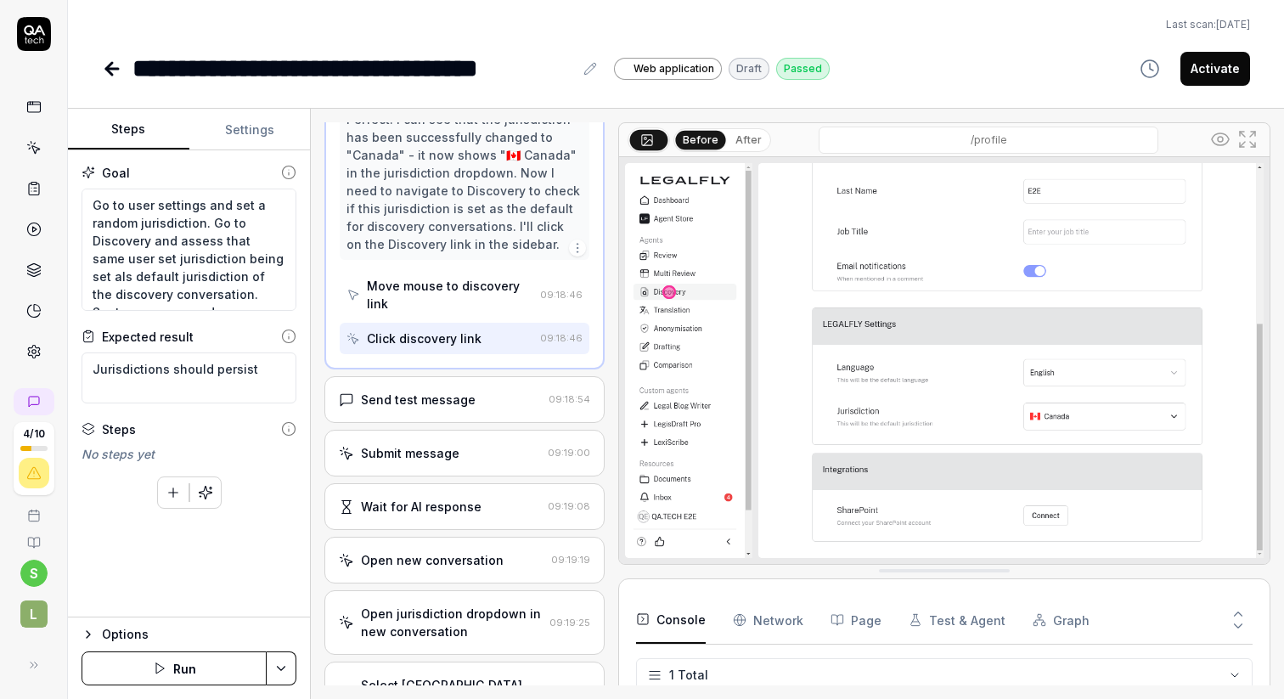
scroll to position [464, 0]
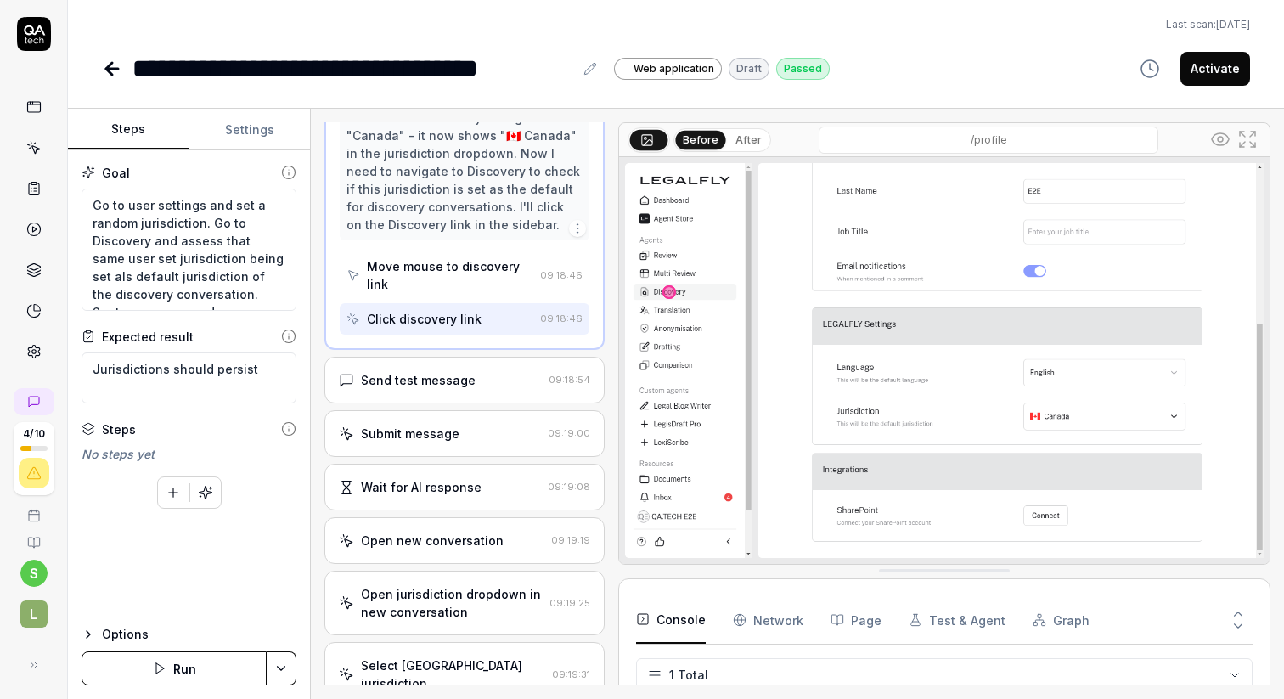
click at [466, 371] on div "Send test message" at bounding box center [418, 380] width 115 height 18
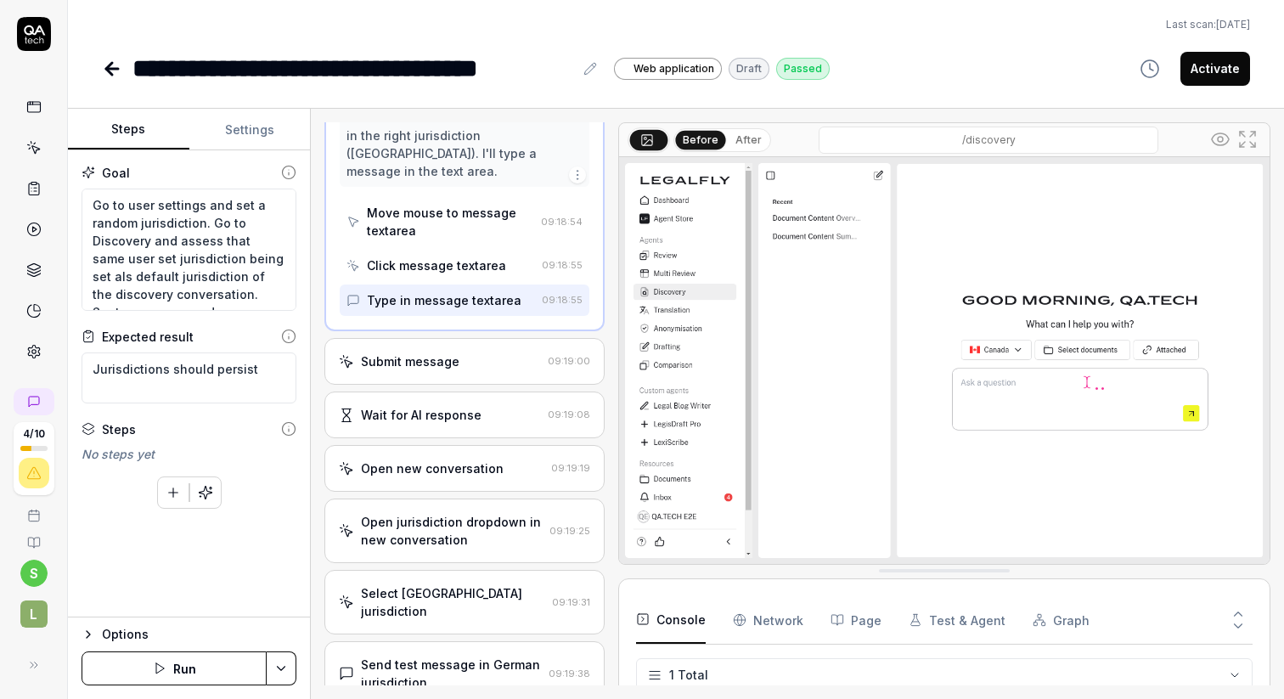
scroll to position [693, 0]
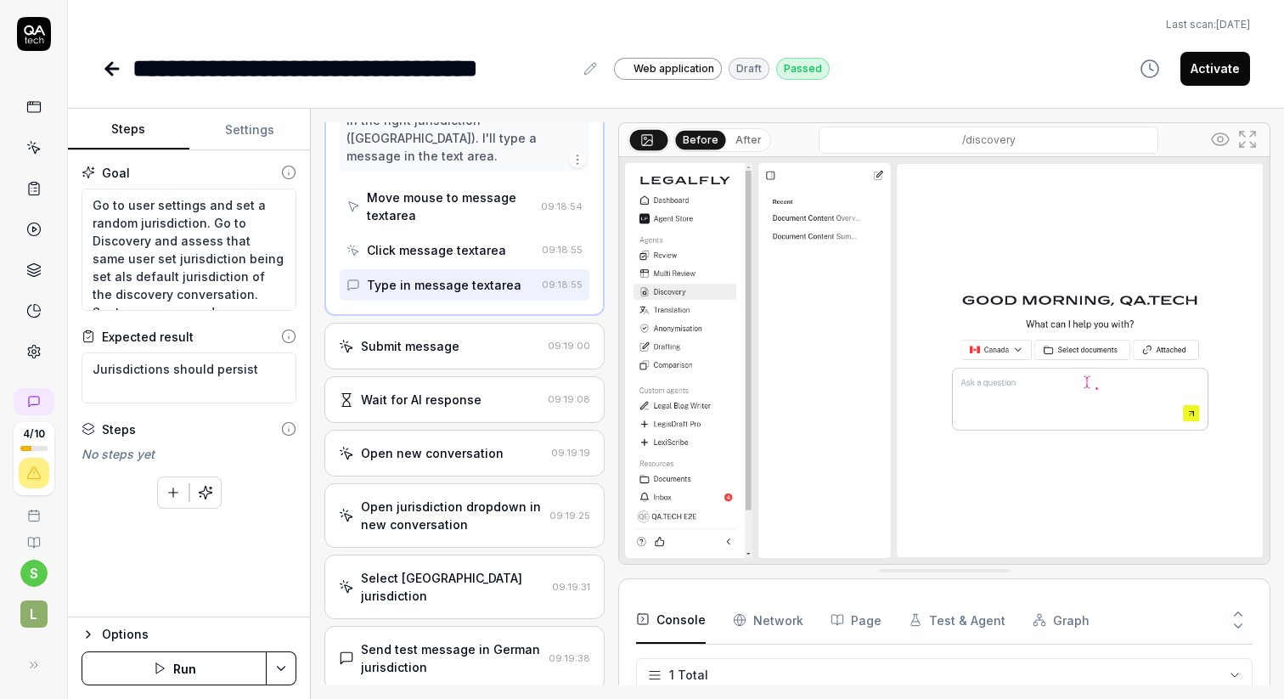
click at [454, 337] on div "Submit message" at bounding box center [410, 346] width 99 height 18
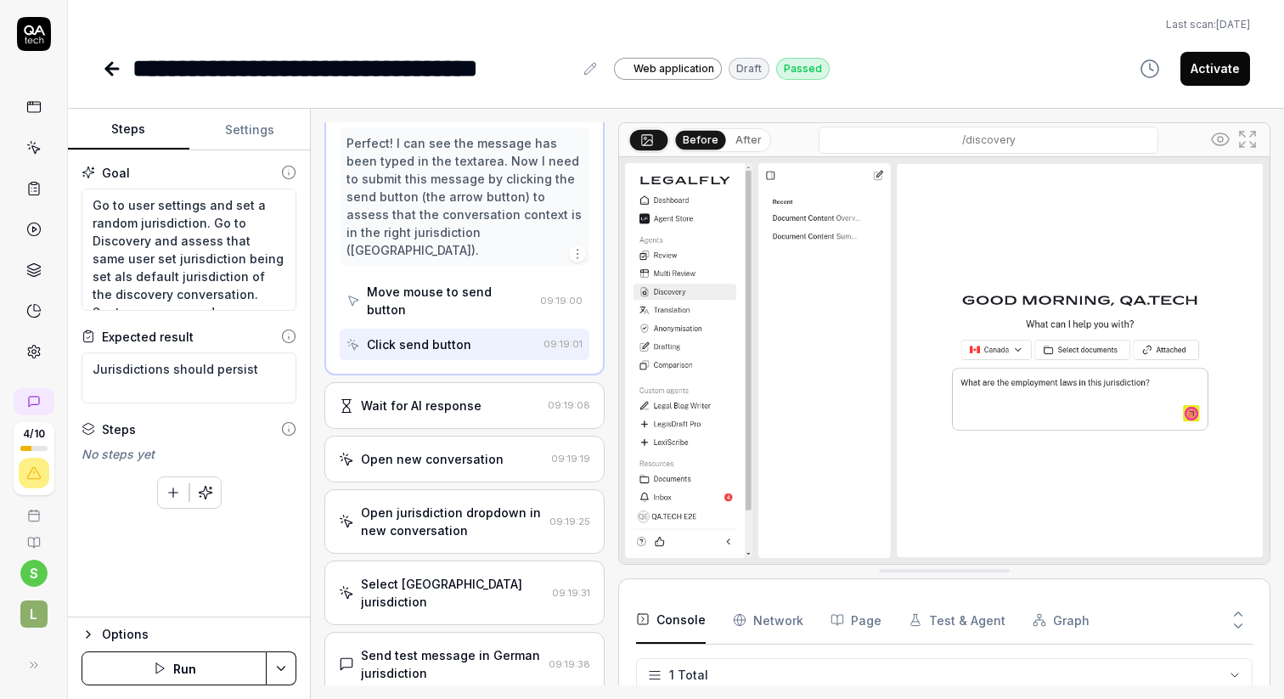
click at [441, 397] on div "Wait for AI response" at bounding box center [421, 406] width 121 height 18
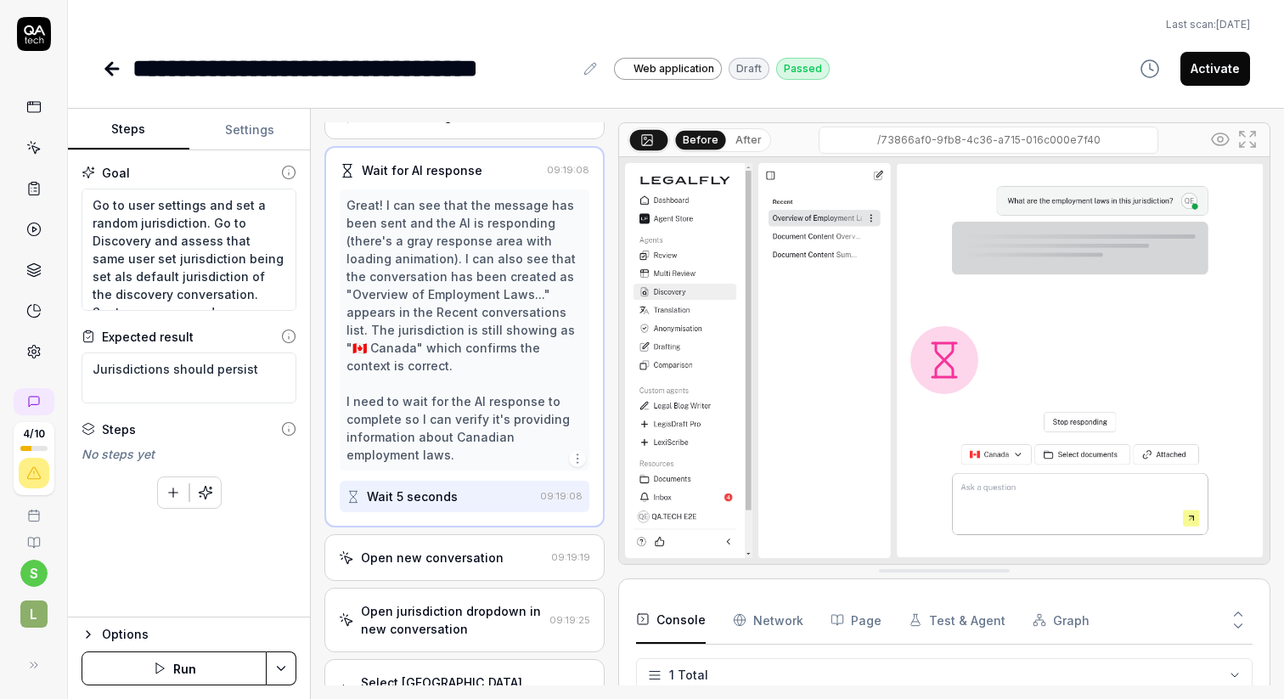
click at [453, 549] on div "Open new conversation" at bounding box center [432, 558] width 143 height 18
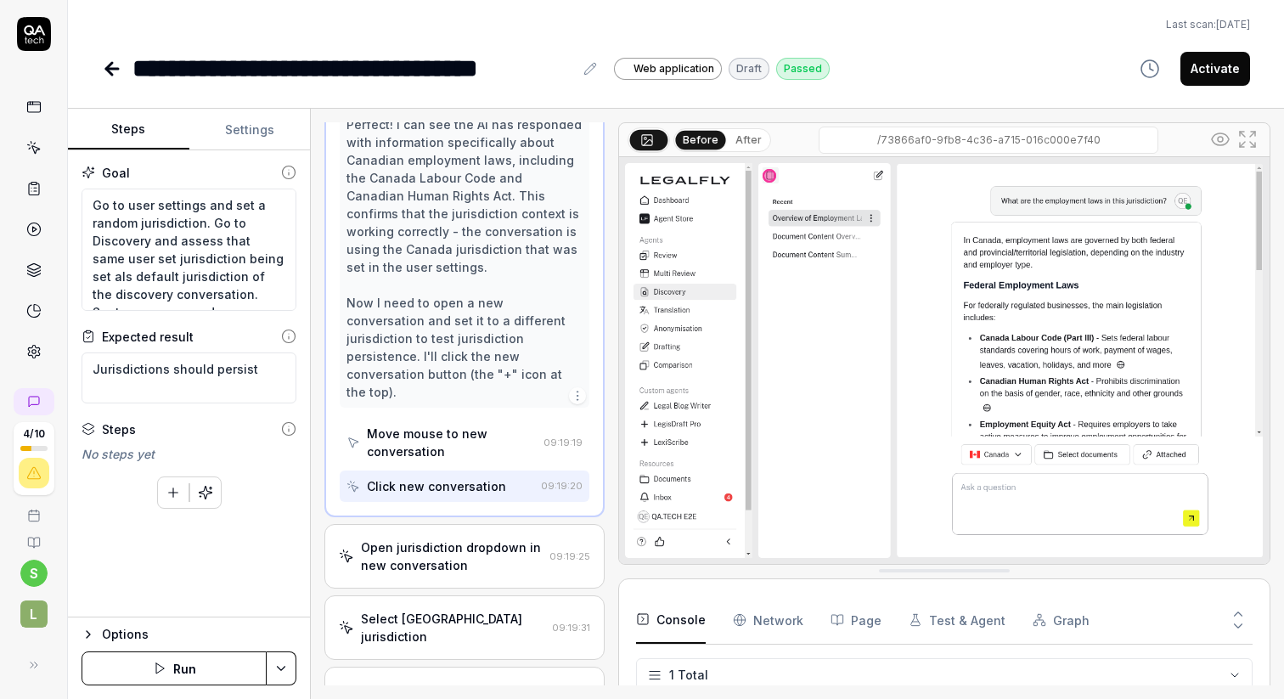
scroll to position [655, 0]
click at [447, 537] on div "Open jurisdiction dropdown in new conversation" at bounding box center [451, 555] width 181 height 36
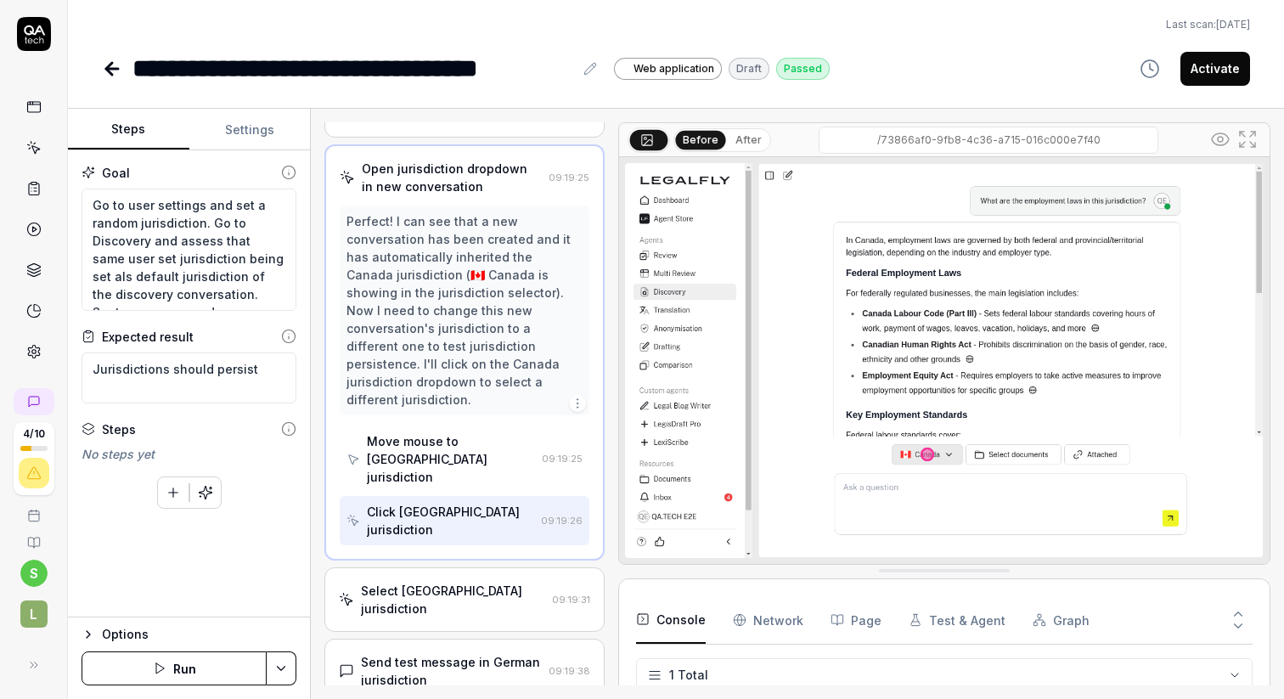
scroll to position [639, 0]
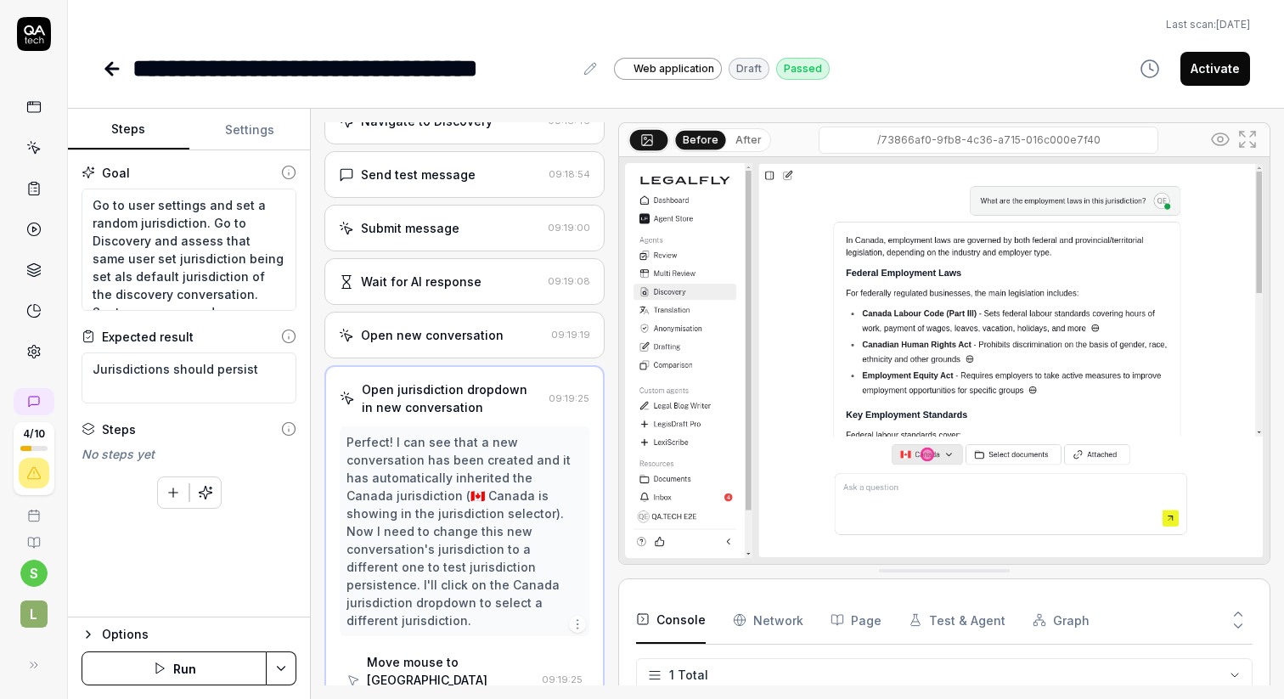
click at [467, 326] on div "Open new conversation" at bounding box center [432, 335] width 143 height 18
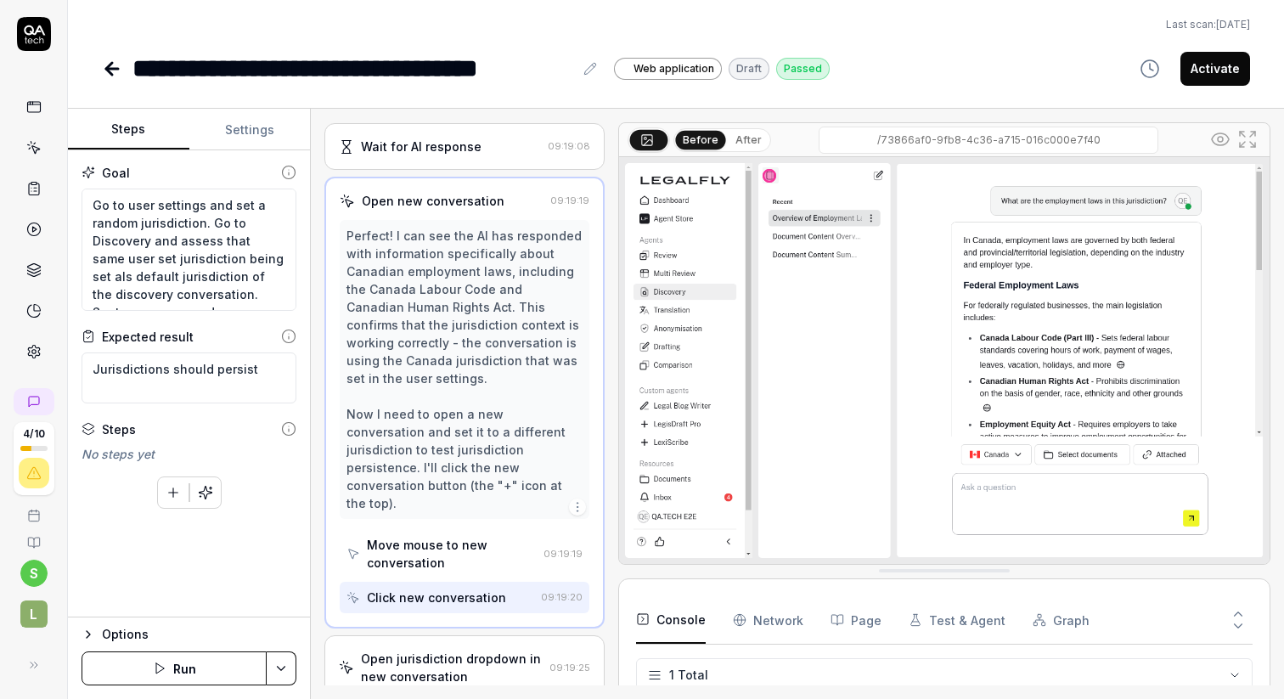
scroll to position [540, 0]
click at [495, 538] on div "Move mouse to new conversation" at bounding box center [451, 556] width 169 height 36
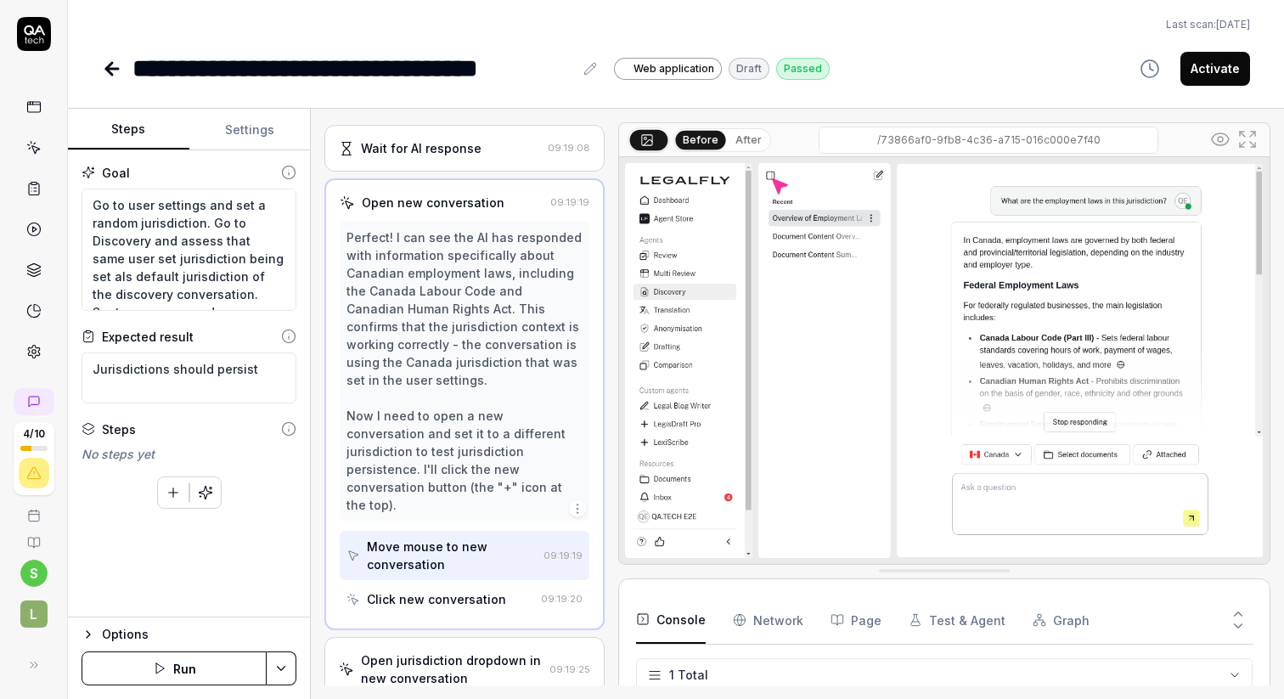
click at [581, 502] on icon "button" at bounding box center [578, 509] width 14 height 14
click at [507, 470] on div "Perfect! I can see the AI has responded with information specifically about Can…" at bounding box center [464, 371] width 235 height 285
click at [474, 590] on div "Click new conversation" at bounding box center [436, 599] width 139 height 18
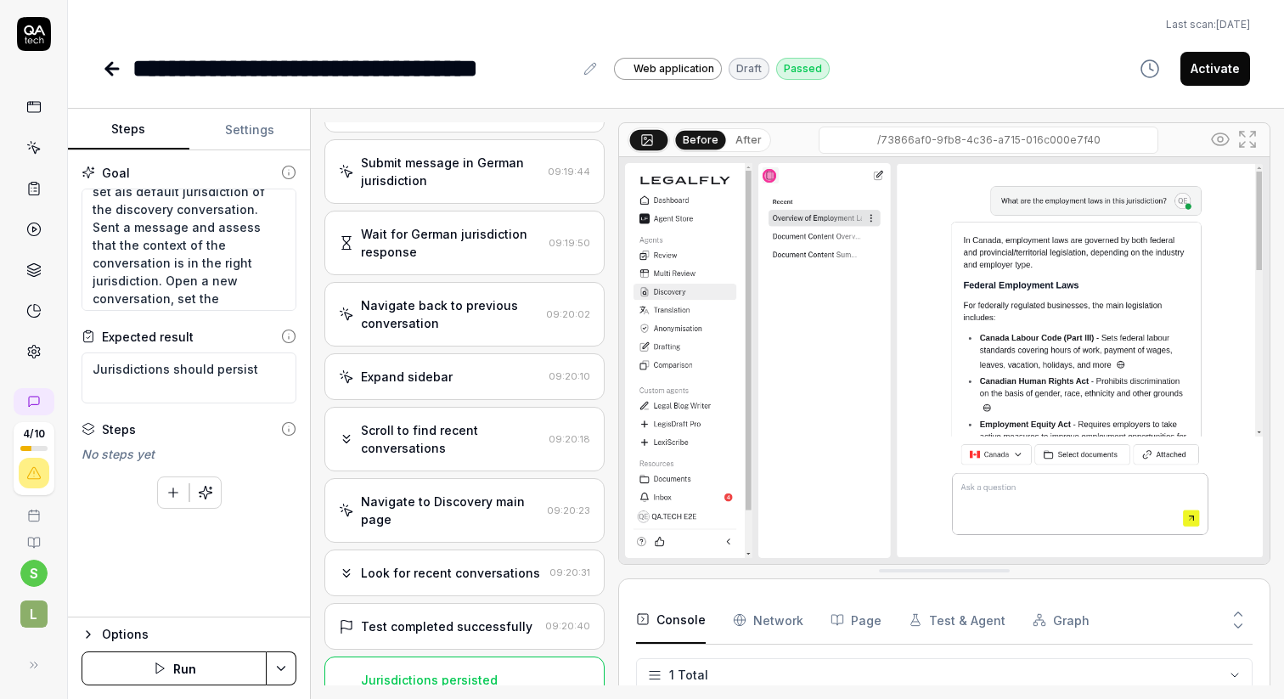
scroll to position [84, 0]
click at [166, 282] on textarea "Go to user settings and set a random jurisdiction. Go to Discovery and assess t…" at bounding box center [189, 250] width 215 height 122
type textarea "Go to user settings and set a random jurisdiction. Go to Discovery and assess t…"
type textarea "*"
type textarea "Go to user settings and set a random jurisdiction. Go to Discovery and assess t…"
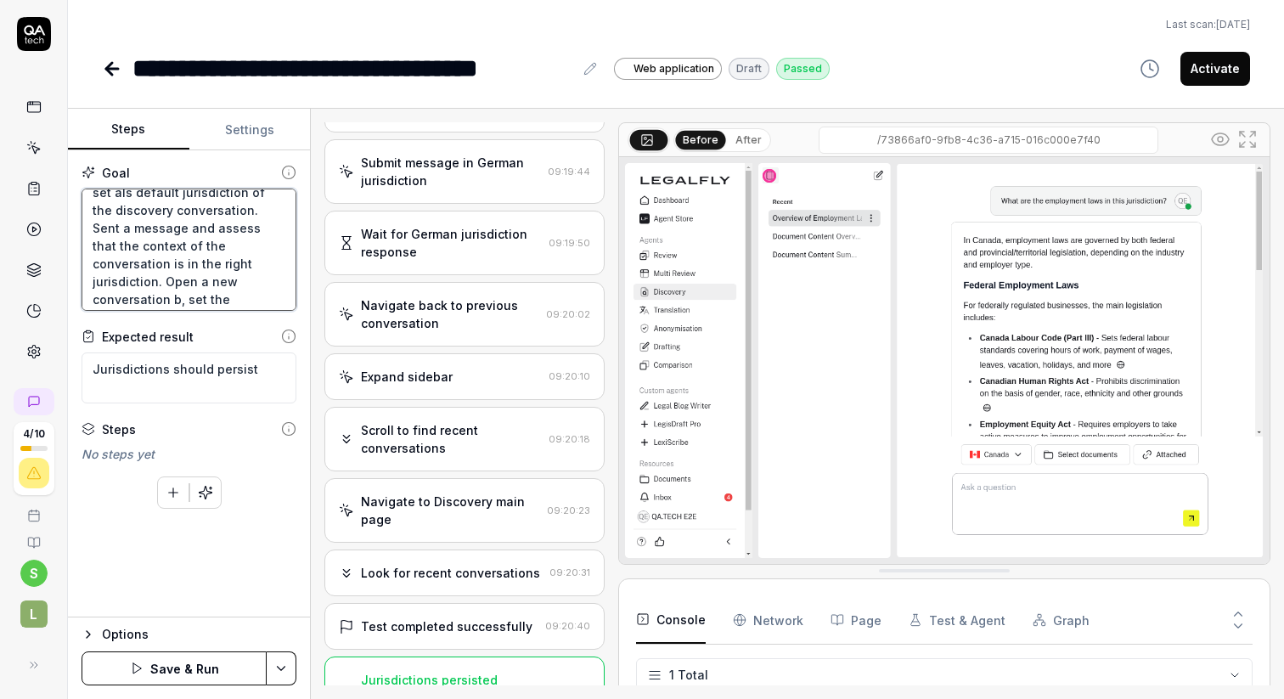
type textarea "*"
type textarea "Go to user settings and set a random jurisdiction. Go to Discovery and assess t…"
type textarea "*"
type textarea "Go to user settings and set a random jurisdiction. Go to Discovery and assess t…"
type textarea "*"
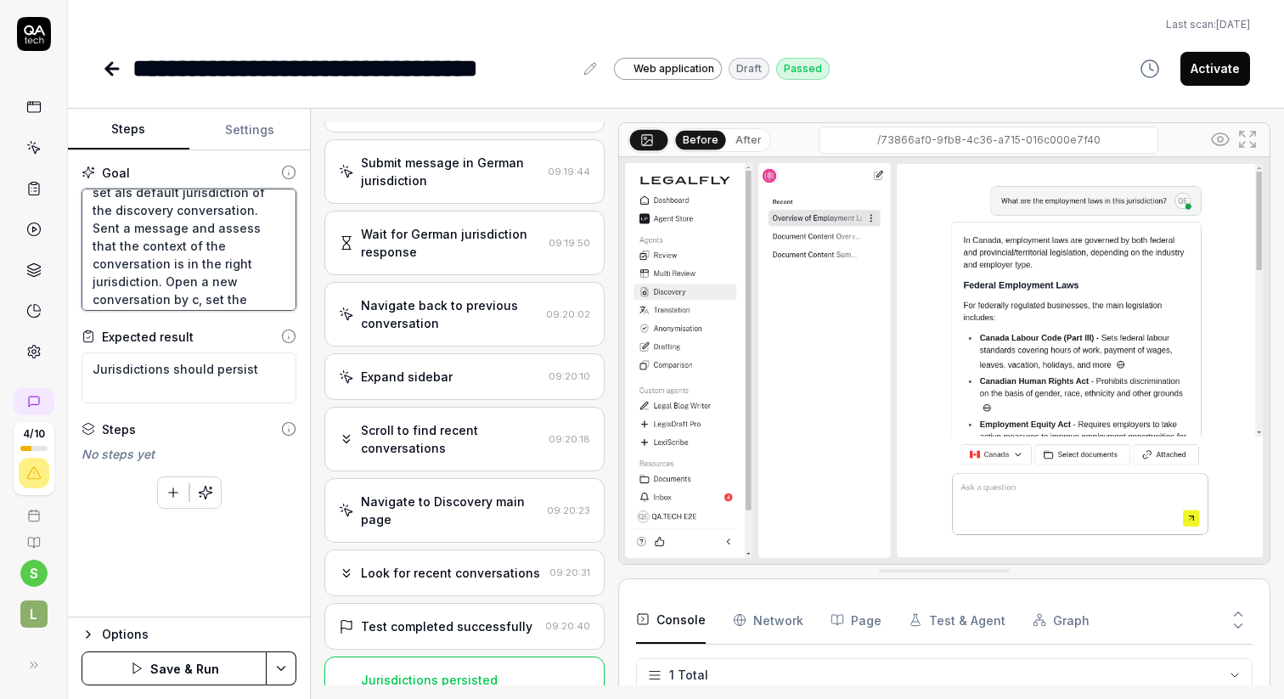
type textarea "Go to user settings and set a random jurisdiction. Go to Discovery and assess t…"
type textarea "*"
type textarea "Go to user settings and set a random jurisdiction. Go to Discovery and assess t…"
type textarea "*"
type textarea "Go to user settings and set a random jurisdiction. Go to Discovery and assess t…"
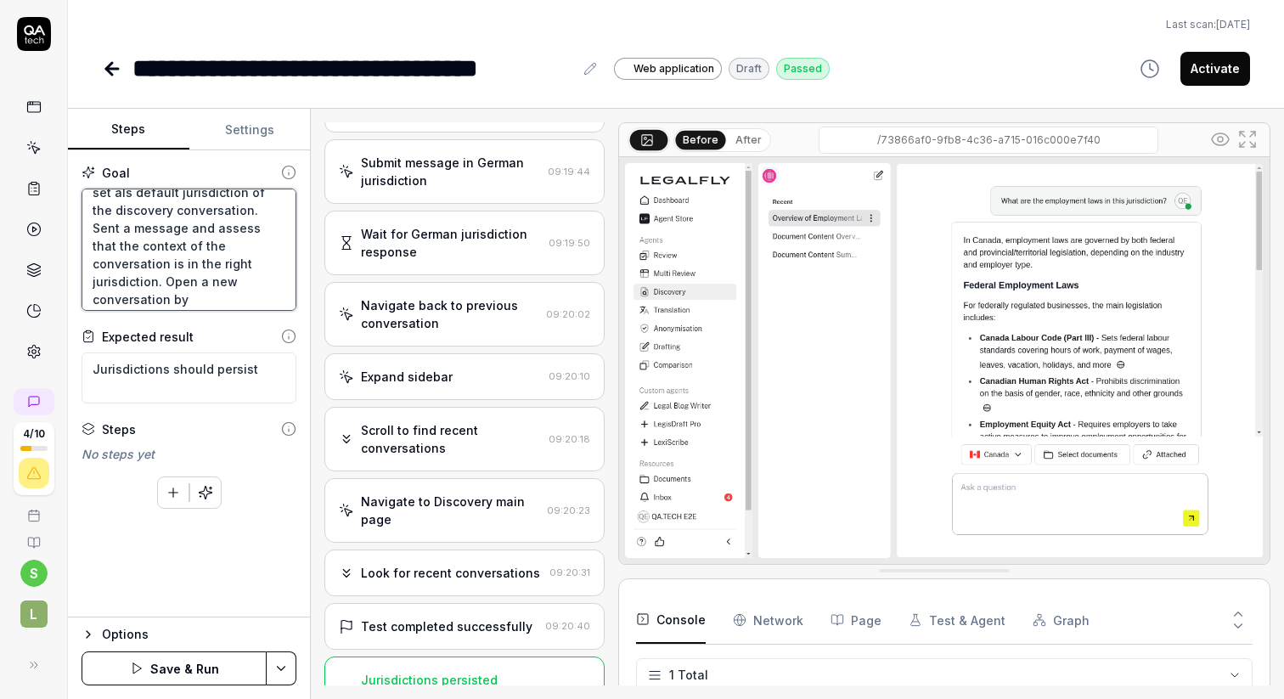
type textarea "*"
type textarea "Go to user settings and set a random jurisdiction. Go to Discovery and assess t…"
type textarea "*"
type textarea "Go to user settings and set a random jurisdiction. Go to Discovery and assess t…"
type textarea "*"
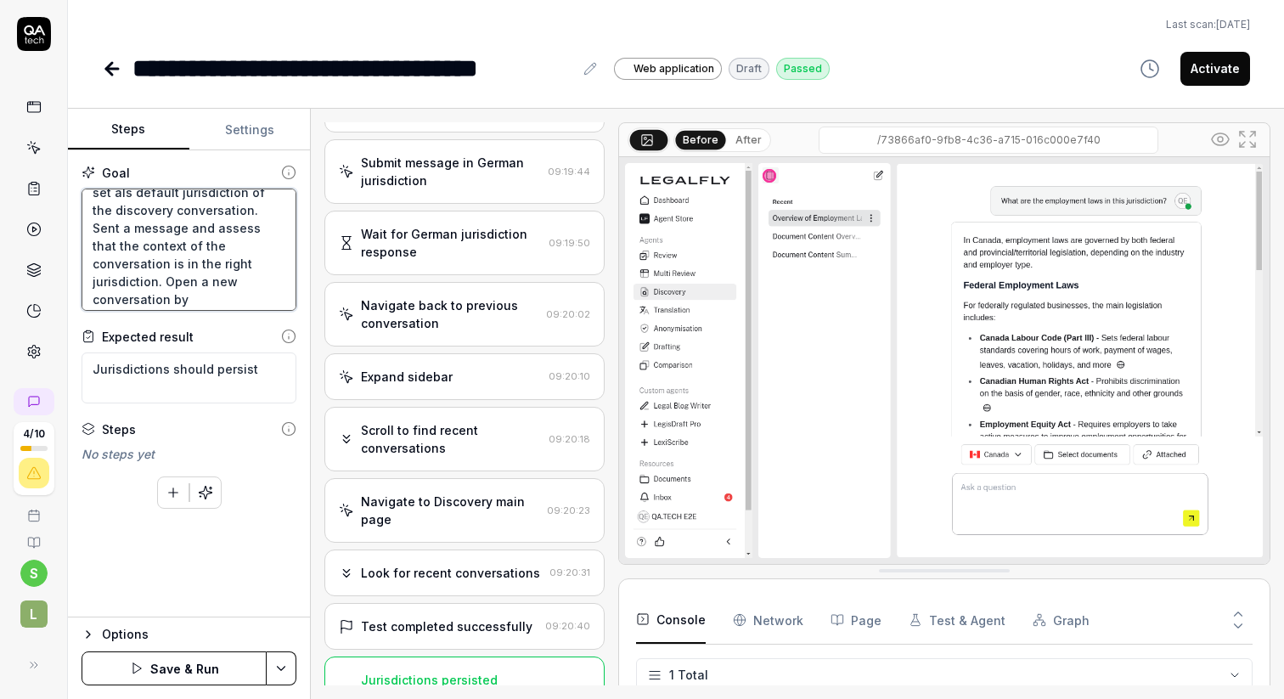
type textarea "Go to user settings and set a random jurisdiction. Go to Discovery and assess t…"
type textarea "*"
type textarea "Go to user settings and set a random jurisdiction. Go to Discovery and assess t…"
type textarea "*"
type textarea "Go to user settings and set a random jurisdiction. Go to Discovery and assess t…"
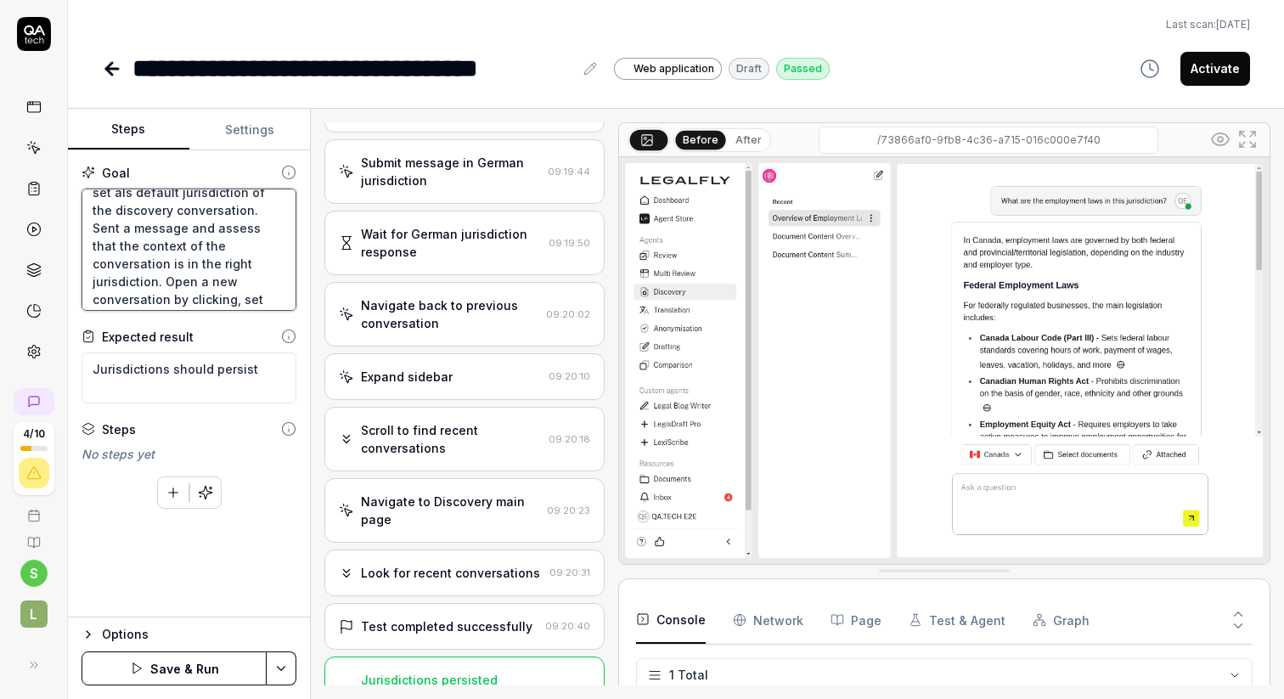
type textarea "*"
type textarea "Go to user settings and set a random jurisdiction. Go to Discovery and assess t…"
type textarea "*"
type textarea "Go to user settings and set a random jurisdiction. Go to Discovery and assess t…"
type textarea "*"
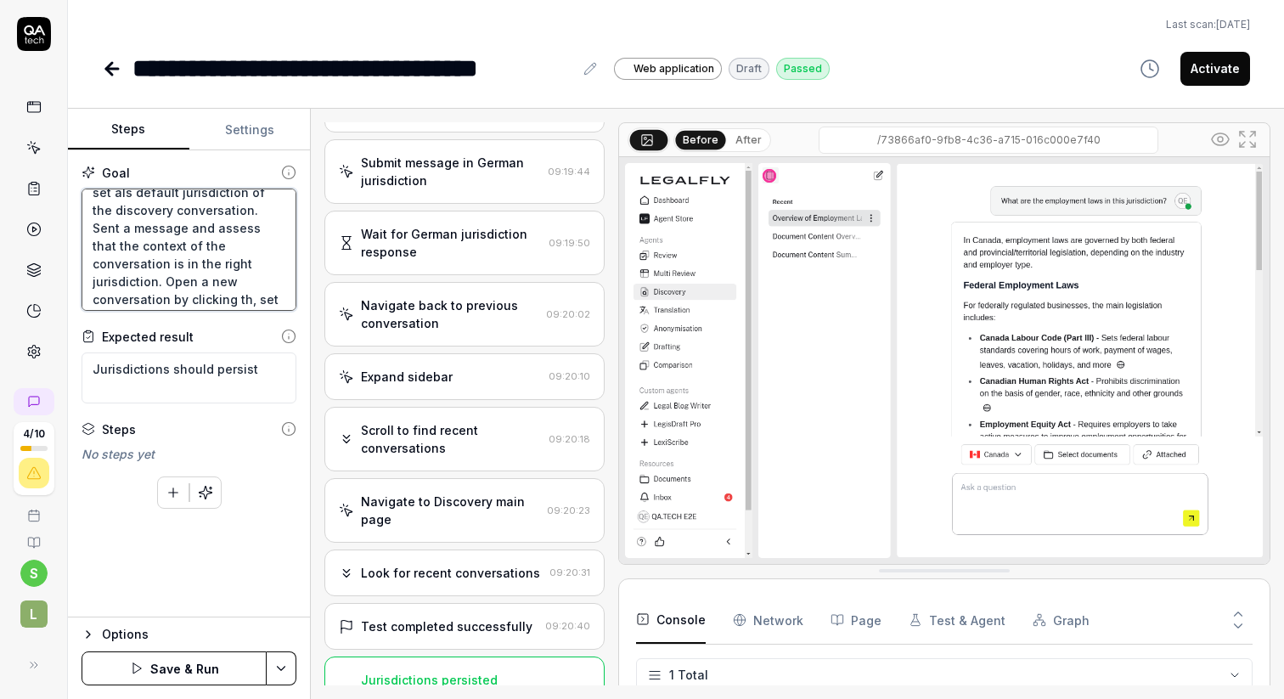
type textarea "Go to user settings and set a random jurisdiction. Go to Discovery and assess t…"
type textarea "*"
type textarea "Go to user settings and set a random jurisdiction. Go to Discovery and assess t…"
type textarea "*"
type textarea "Go to user settings and set a random jurisdiction. Go to Discovery and assess t…"
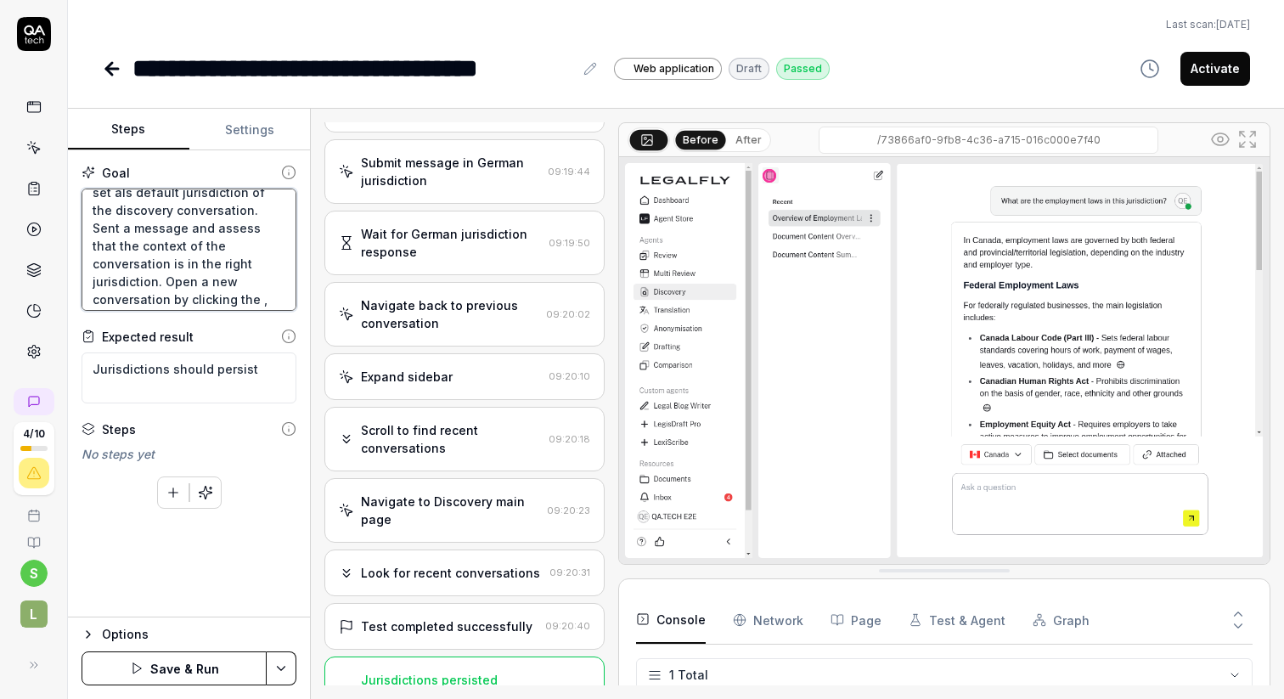
type textarea "*"
type textarea "Go to user settings and set a random jurisdiction. Go to Discovery and assess t…"
type textarea "*"
type textarea "Go to user settings and set a random jurisdiction. Go to Discovery and assess t…"
type textarea "*"
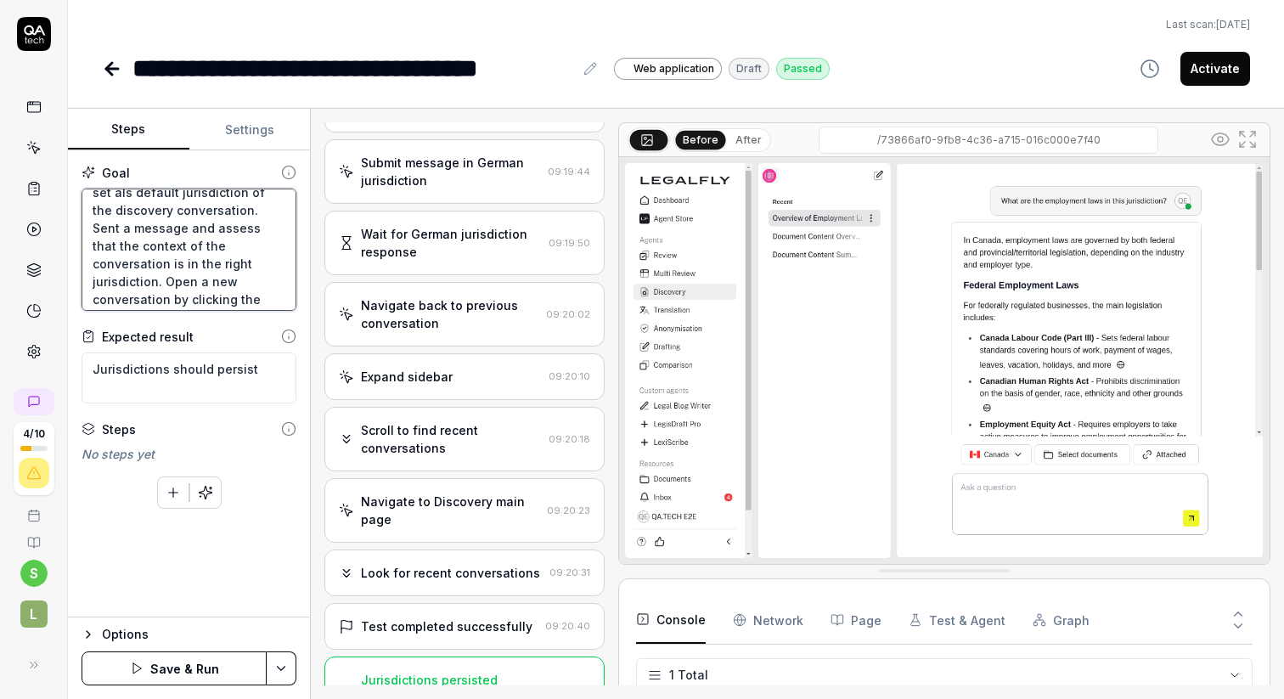
type textarea "Go to user settings and set a random jurisdiction. Go to Discovery and assess t…"
type textarea "*"
type textarea "Go to user settings and set a random jurisdiction. Go to Discovery and assess t…"
type textarea "*"
type textarea "Go to user settings and set a random jurisdiction. Go to Discovery and assess t…"
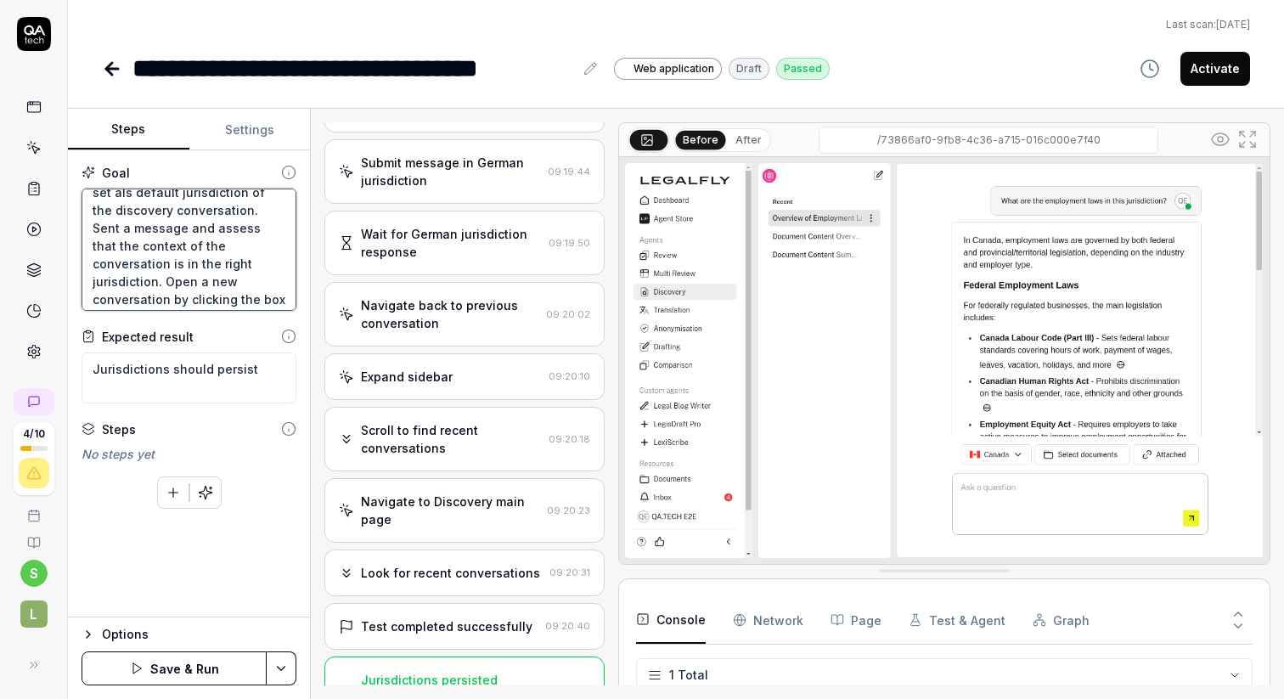
type textarea "*"
type textarea "Go to user settings and set a random jurisdiction. Go to Discovery and assess t…"
type textarea "*"
type textarea "Go to user settings and set a random jurisdiction. Go to Discovery and assess t…"
type textarea "*"
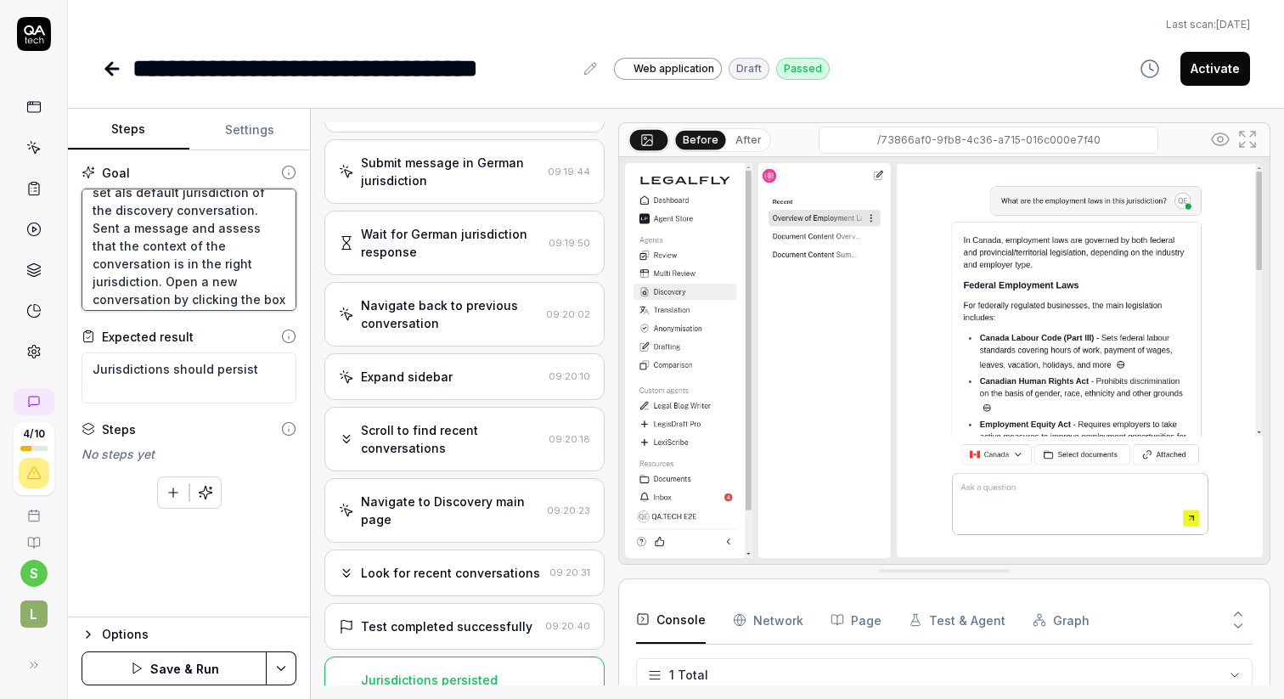
type textarea "Go to user settings and set a random jurisdiction. Go to Discovery and assess t…"
type textarea "*"
type textarea "Go to user settings and set a random jurisdiction. Go to Discovery and assess t…"
type textarea "*"
type textarea "Go to user settings and set a random jurisdiction. Go to Discovery and assess t…"
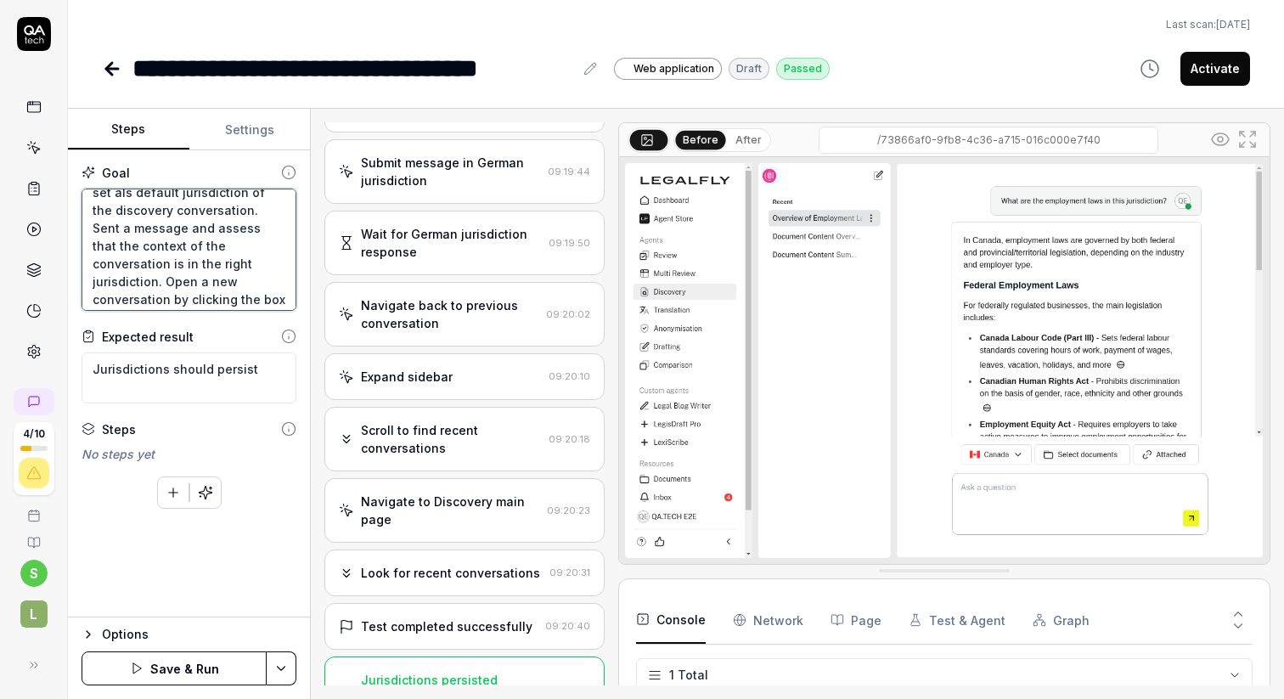
type textarea "*"
type textarea "Go to user settings and set a random jurisdiction. Go to Discovery and assess t…"
type textarea "*"
type textarea "Go to user settings and set a random jurisdiction. Go to Discovery and assess t…"
type textarea "*"
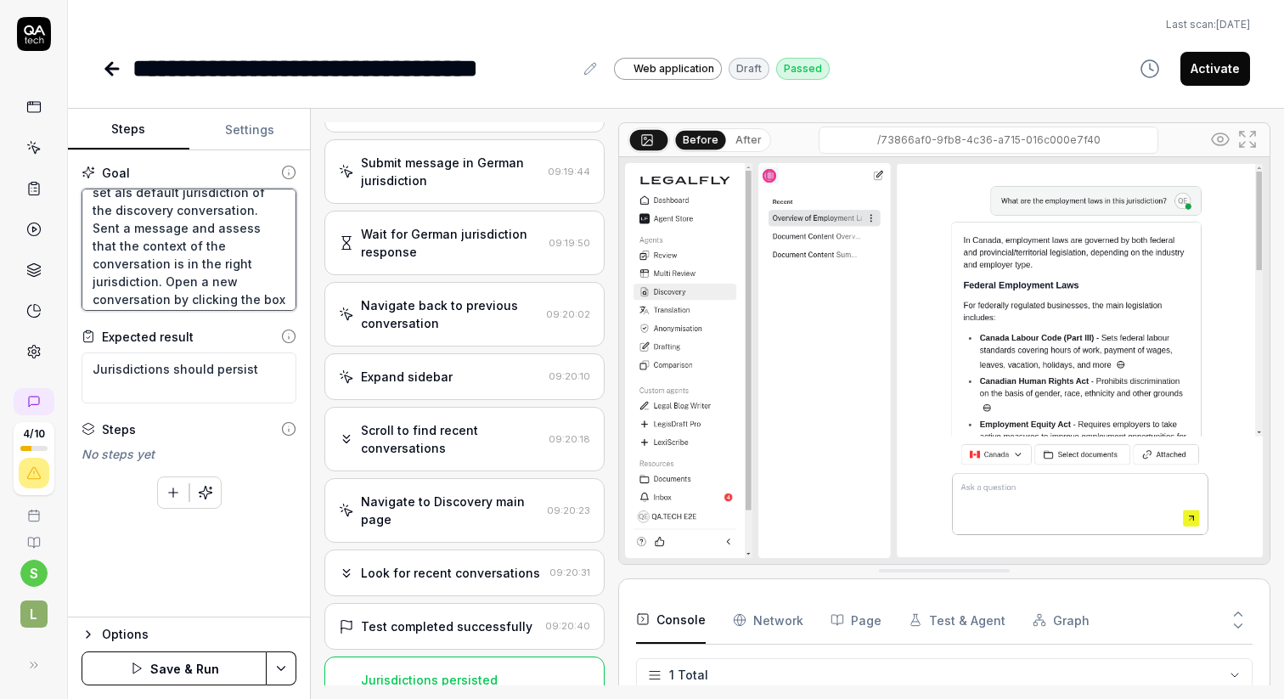
type textarea "Go to user settings and set a random jurisdiction. Go to Discovery and assess t…"
type textarea "*"
type textarea "Go to user settings and set a random jurisdiction. Go to Discovery and assess t…"
type textarea "*"
type textarea "Go to user settings and set a random jurisdiction. Go to Discovery and assess t…"
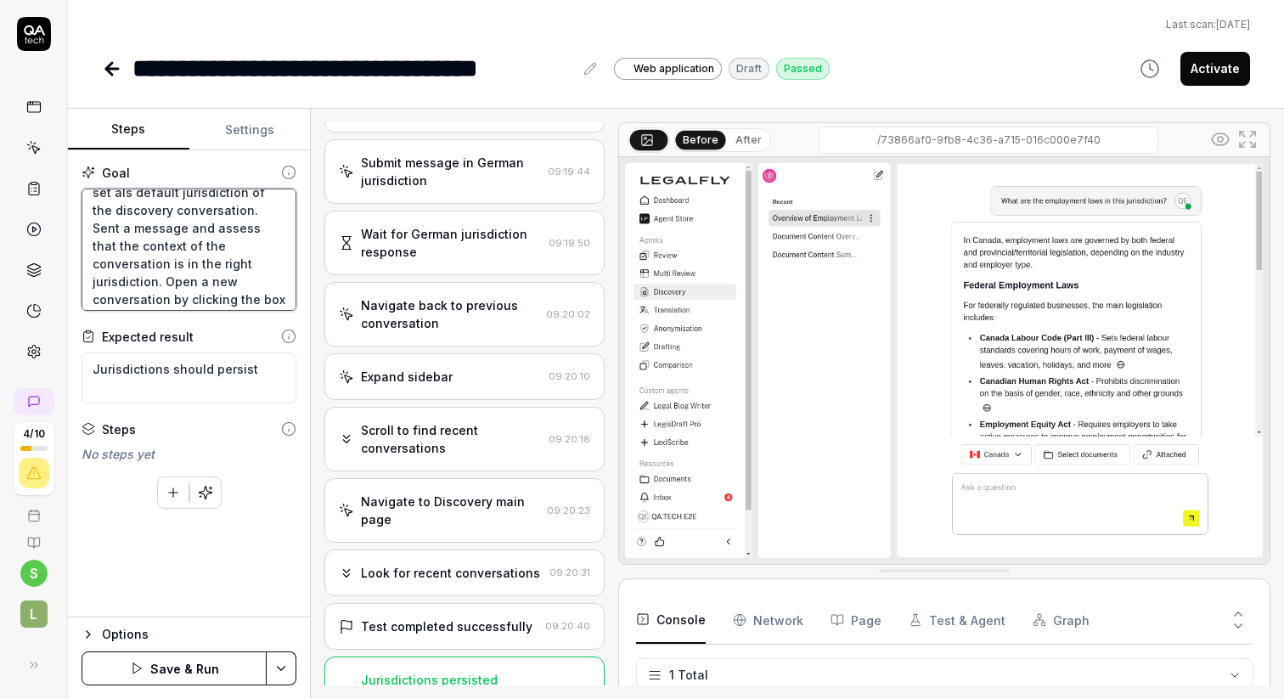
type textarea "*"
type textarea "Go to user settings and set a random jurisdiction. Go to Discovery and assess t…"
type textarea "*"
type textarea "Go to user settings and set a random jurisdiction. Go to Discovery and assess t…"
type textarea "*"
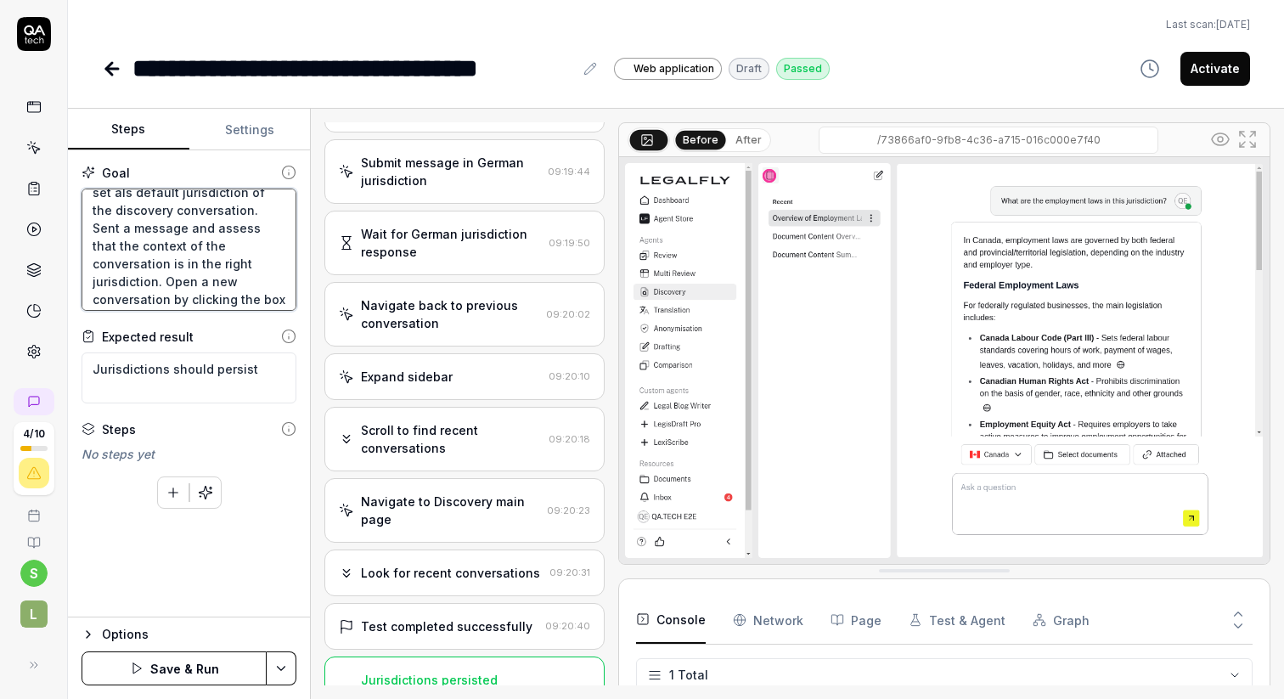
type textarea "Go to user settings and set a random jurisdiction. Go to Discovery and assess t…"
click at [159, 675] on button "Save & Run" at bounding box center [174, 669] width 185 height 34
type textarea "*"
